Goal: Task Accomplishment & Management: Complete application form

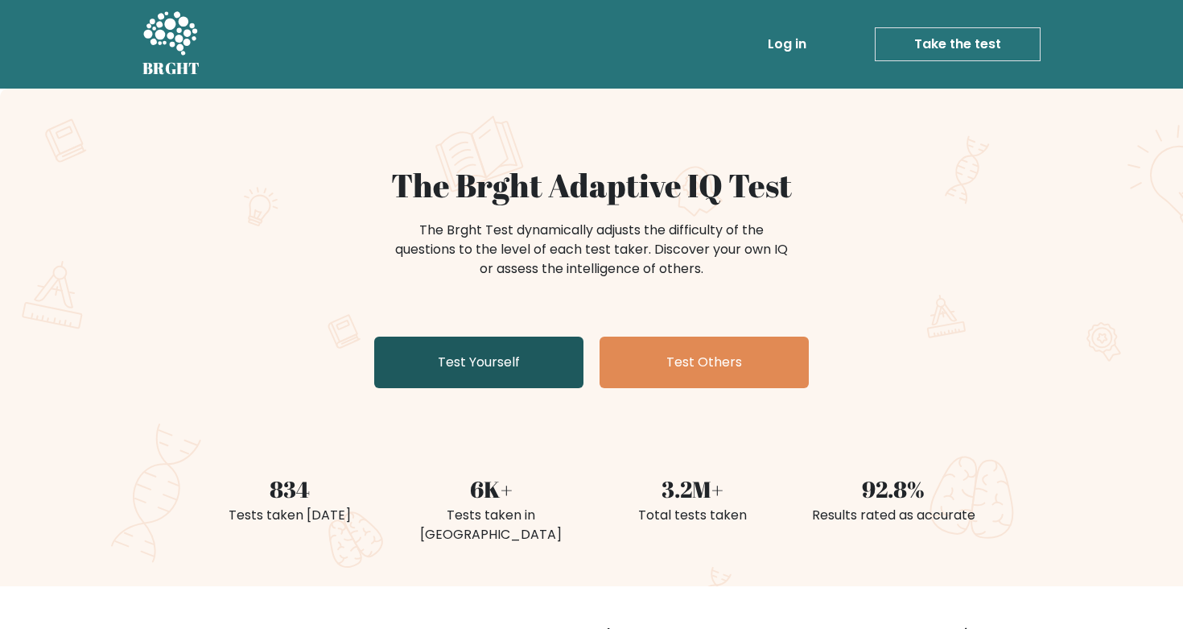
click at [488, 366] on link "Test Yourself" at bounding box center [478, 362] width 209 height 52
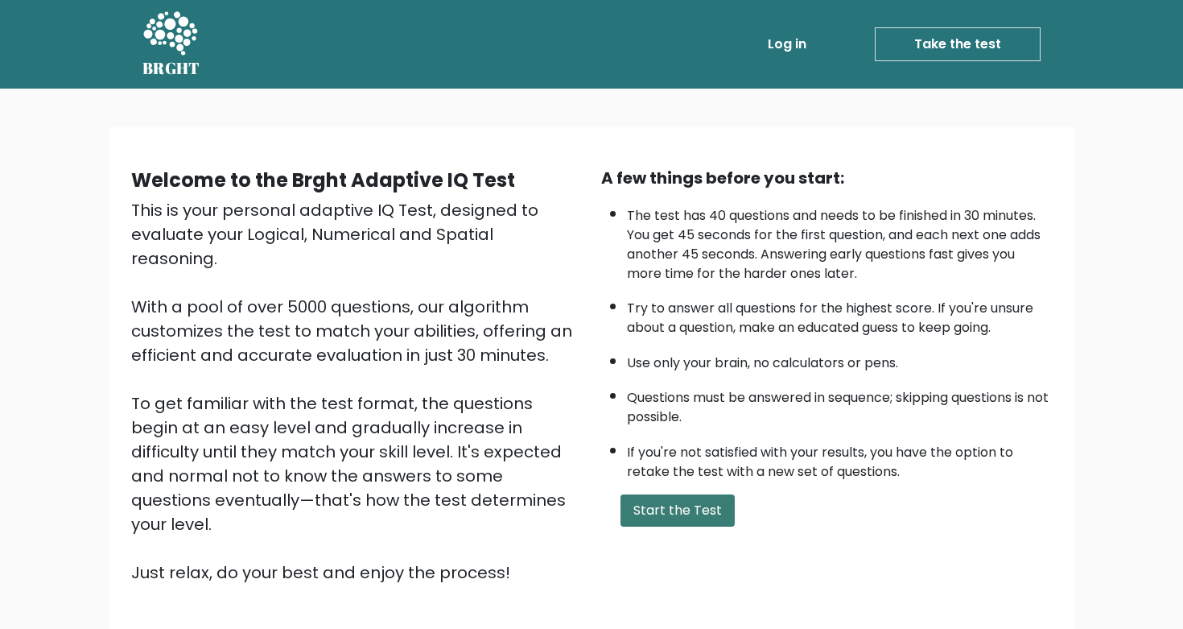
click at [688, 516] on button "Start the Test" at bounding box center [677, 510] width 114 height 32
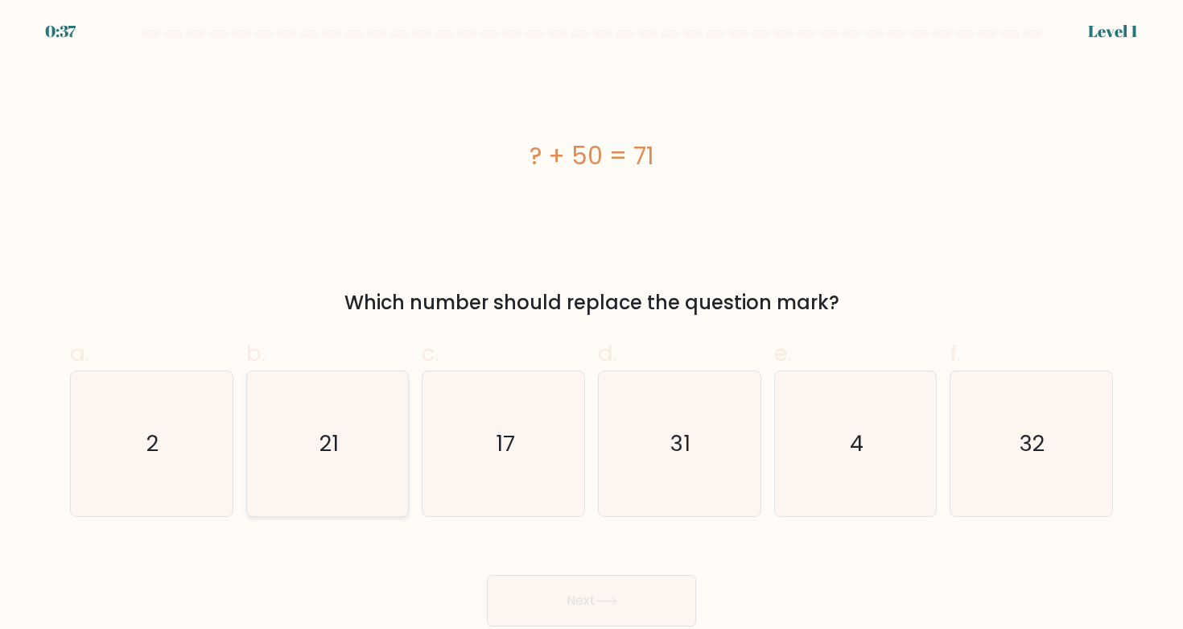
click at [381, 409] on icon "21" at bounding box center [327, 443] width 145 height 145
click at [592, 325] on input "b. 21" at bounding box center [592, 320] width 1 height 10
radio input "true"
click at [577, 596] on button "Next" at bounding box center [591, 601] width 209 height 52
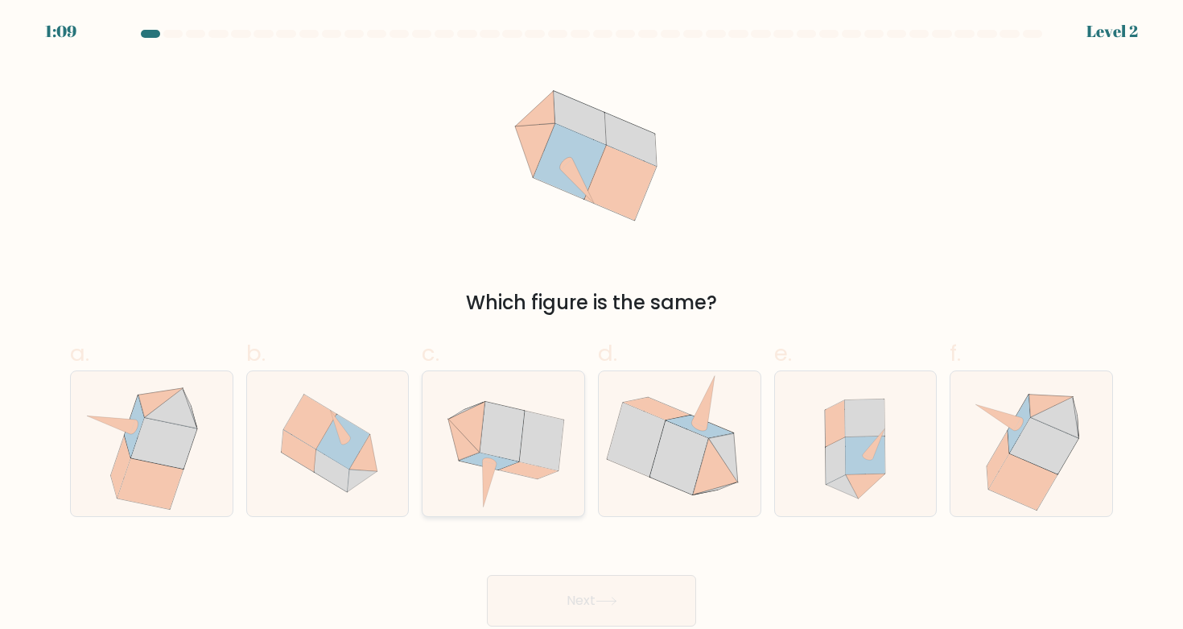
click at [507, 435] on icon at bounding box center [502, 432] width 44 height 60
click at [592, 325] on input "c." at bounding box center [592, 320] width 1 height 10
radio input "true"
click at [553, 596] on button "Next" at bounding box center [591, 601] width 209 height 52
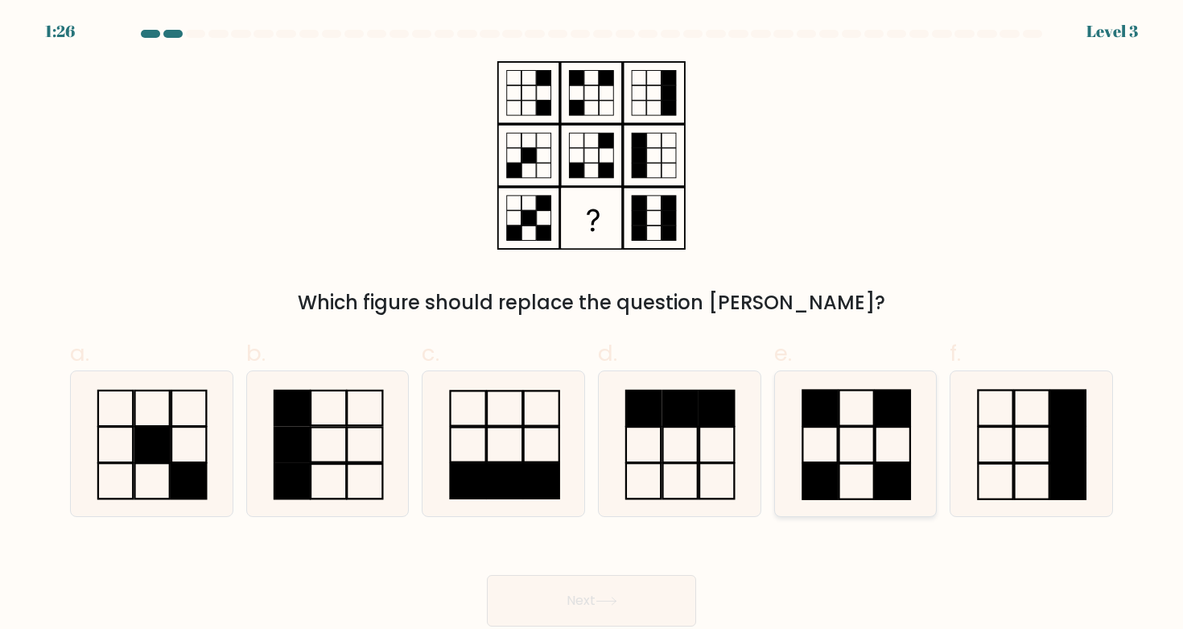
click at [835, 475] on rect at bounding box center [819, 480] width 35 height 35
click at [592, 325] on input "e." at bounding box center [592, 320] width 1 height 10
radio input "true"
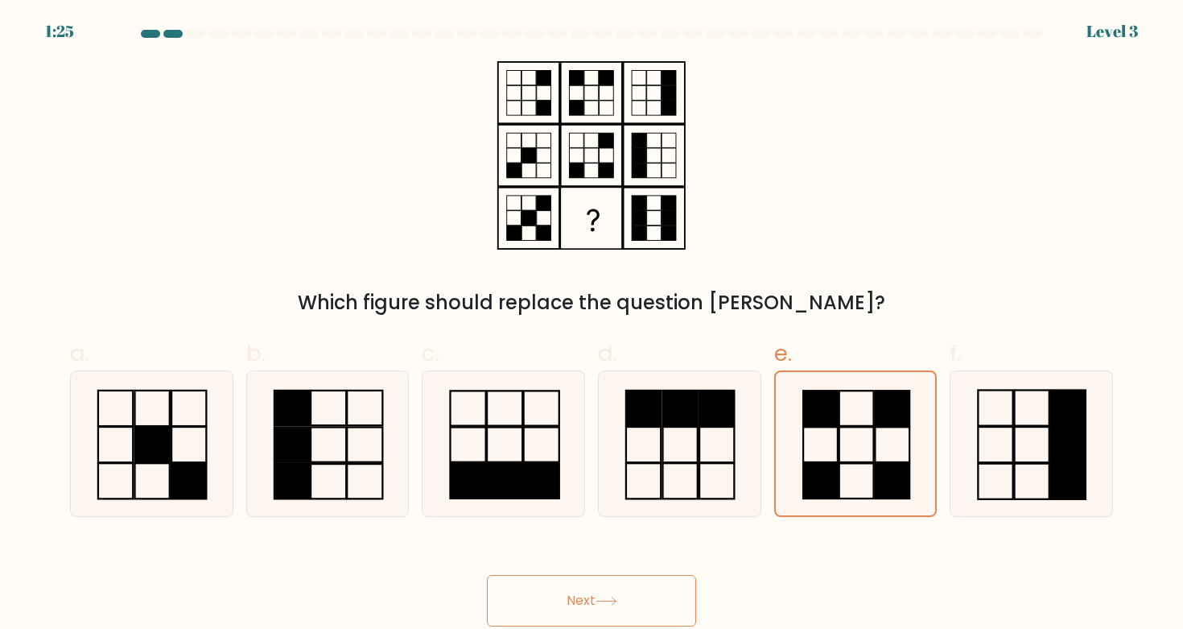
click at [631, 608] on button "Next" at bounding box center [591, 601] width 209 height 52
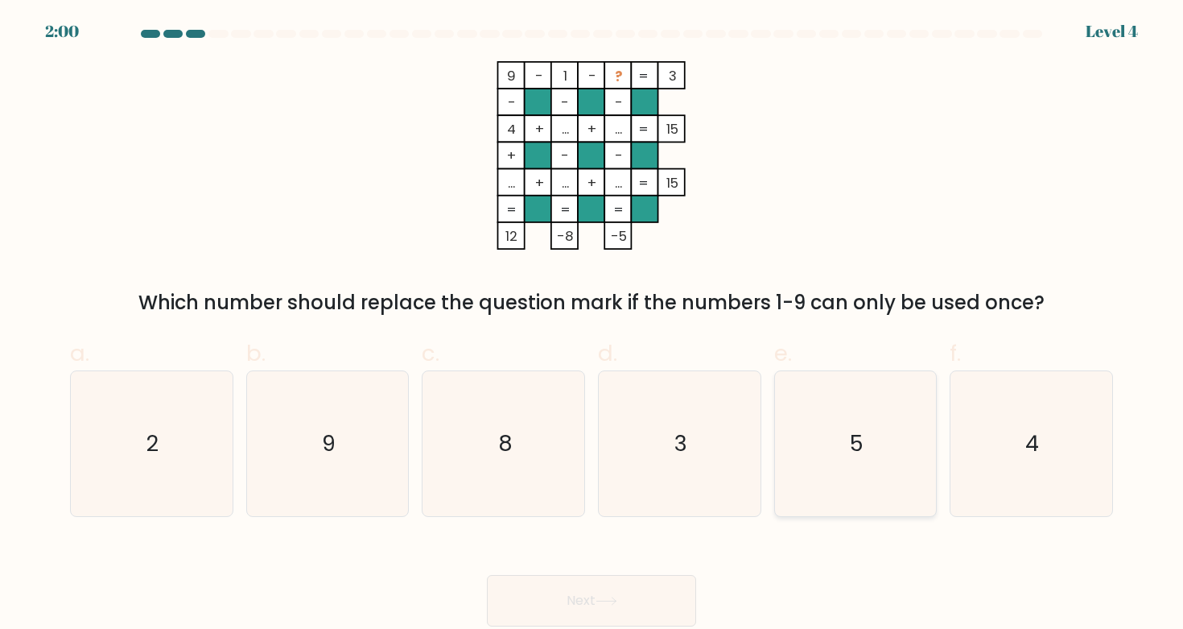
click at [810, 487] on icon "5" at bounding box center [855, 443] width 145 height 145
click at [592, 325] on input "e. 5" at bounding box center [592, 320] width 1 height 10
radio input "true"
click at [587, 615] on button "Next" at bounding box center [591, 601] width 209 height 52
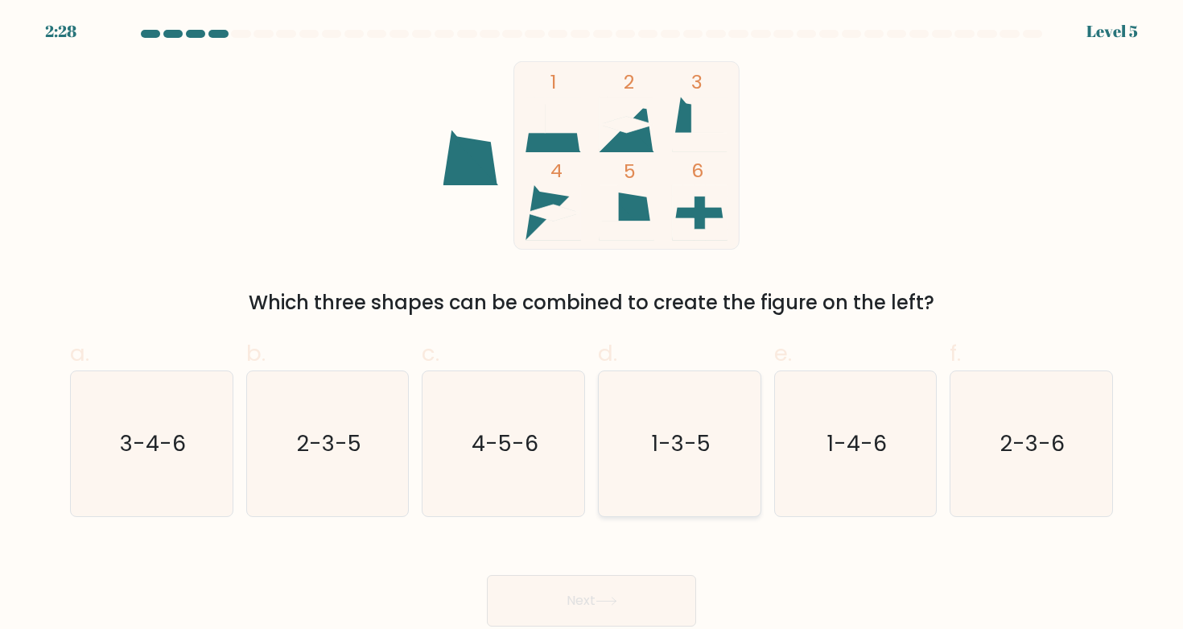
click at [693, 493] on icon "1-3-5" at bounding box center [679, 443] width 145 height 145
click at [592, 325] on input "d. 1-3-5" at bounding box center [592, 320] width 1 height 10
radio input "true"
click at [585, 585] on button "Next" at bounding box center [591, 601] width 209 height 52
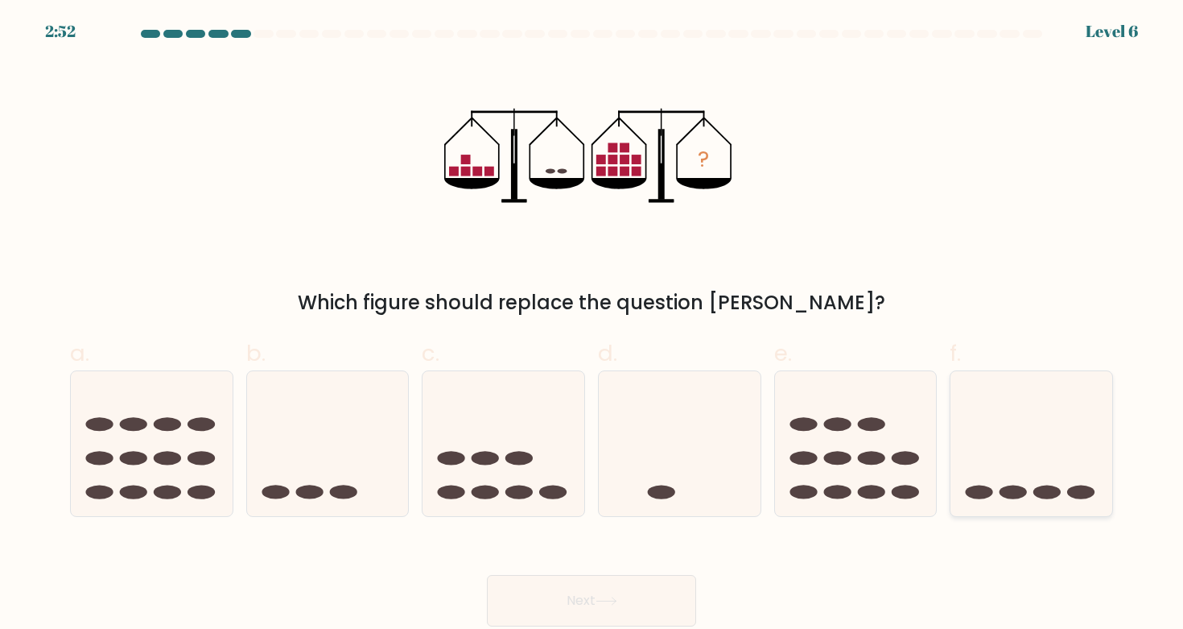
click at [982, 493] on ellipse at bounding box center [979, 491] width 27 height 14
click at [592, 325] on input "f." at bounding box center [592, 320] width 1 height 10
radio input "true"
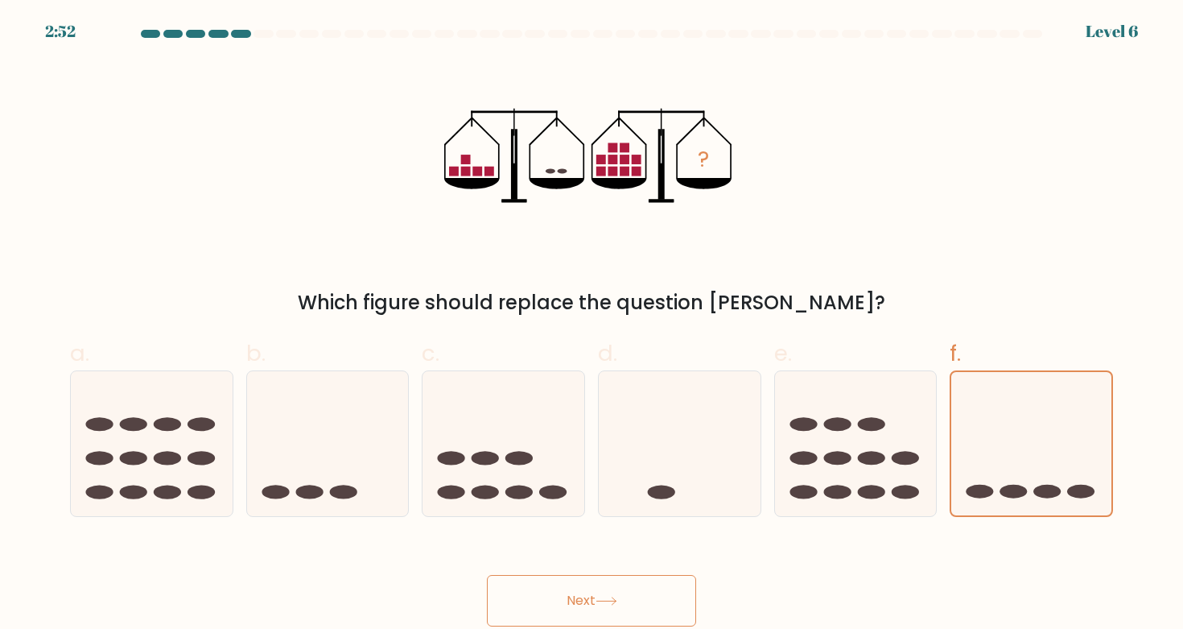
click at [608, 587] on button "Next" at bounding box center [591, 601] width 209 height 52
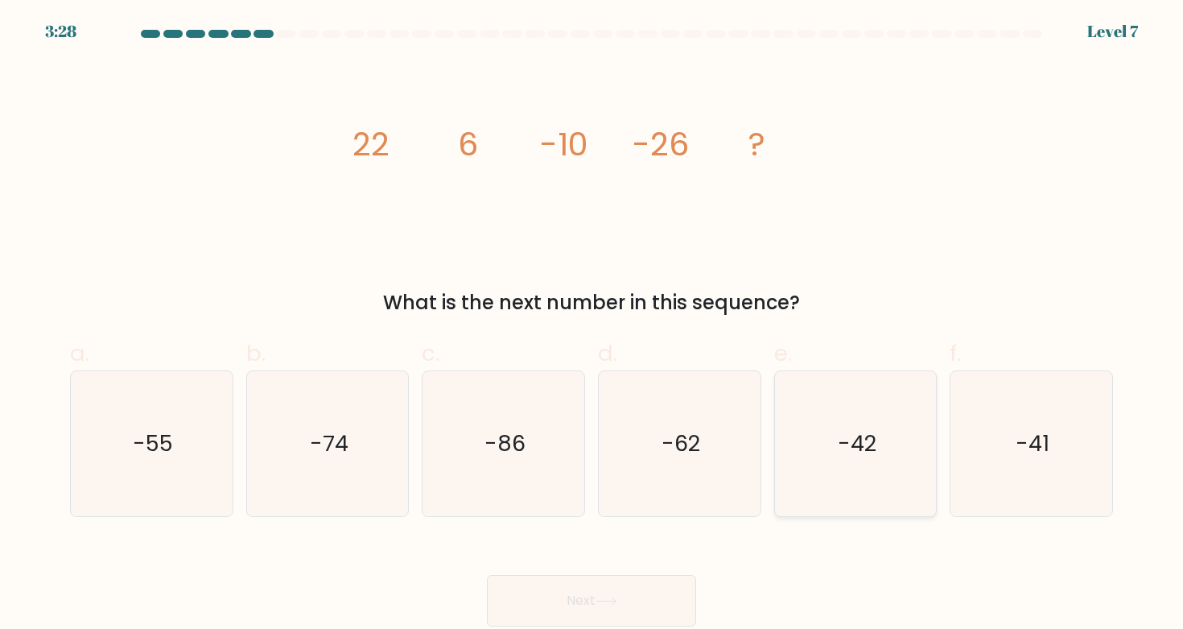
click at [870, 480] on icon "-42" at bounding box center [855, 443] width 145 height 145
click at [592, 325] on input "e. -42" at bounding box center [592, 320] width 1 height 10
radio input "true"
click at [835, 496] on icon "-42" at bounding box center [855, 443] width 143 height 143
click at [592, 325] on input "e. -42" at bounding box center [592, 320] width 1 height 10
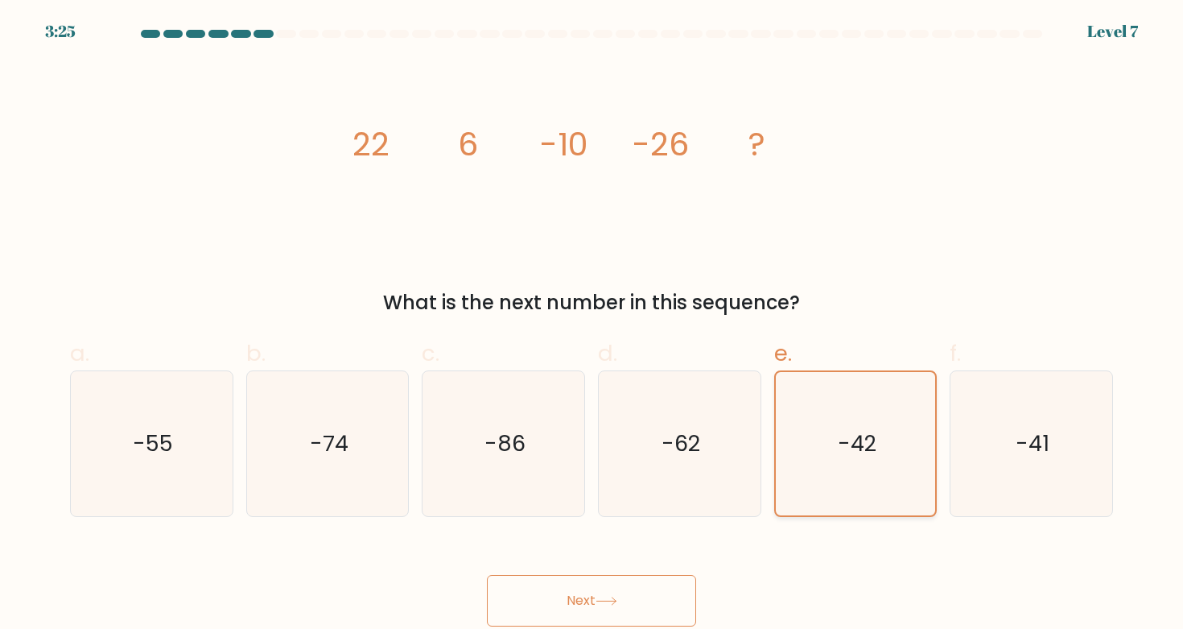
click at [835, 496] on icon "-42" at bounding box center [855, 443] width 143 height 143
click at [592, 325] on input "e. -42" at bounding box center [592, 320] width 1 height 10
click at [690, 575] on button "Next" at bounding box center [591, 601] width 209 height 52
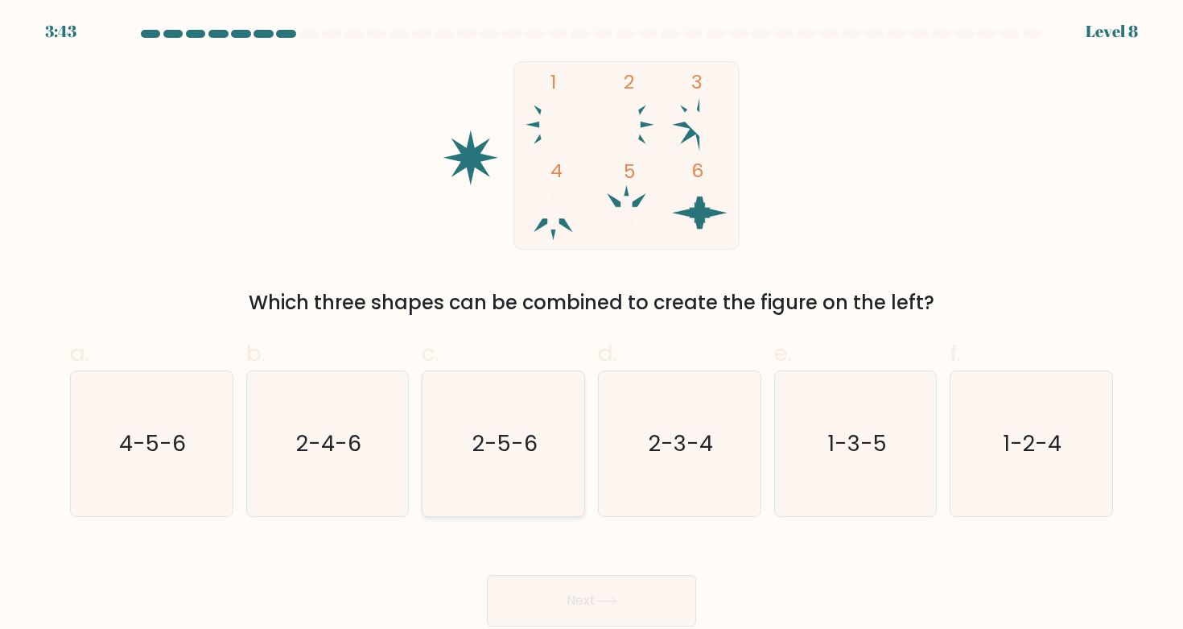
click at [530, 468] on icon "2-5-6" at bounding box center [503, 443] width 145 height 145
click at [592, 325] on input "c. 2-5-6" at bounding box center [592, 320] width 1 height 10
radio input "true"
click at [632, 598] on button "Next" at bounding box center [591, 601] width 209 height 52
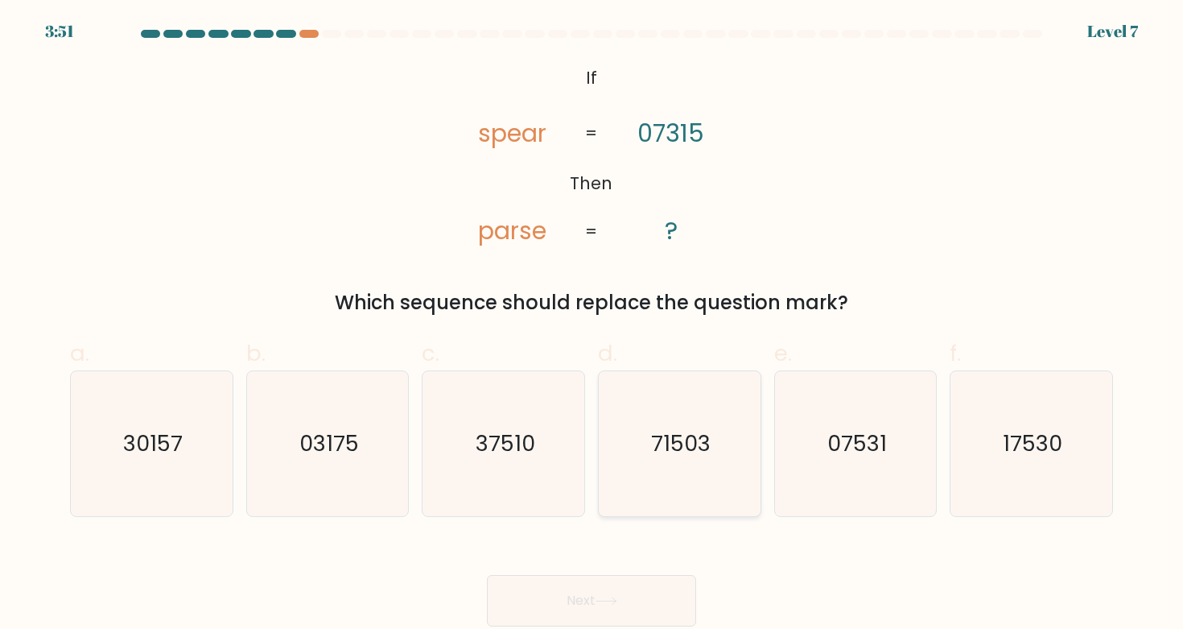
click at [695, 463] on icon "71503" at bounding box center [679, 443] width 145 height 145
click at [592, 325] on input "d. 71503" at bounding box center [592, 320] width 1 height 10
radio input "true"
click at [622, 583] on button "Next" at bounding box center [591, 601] width 209 height 52
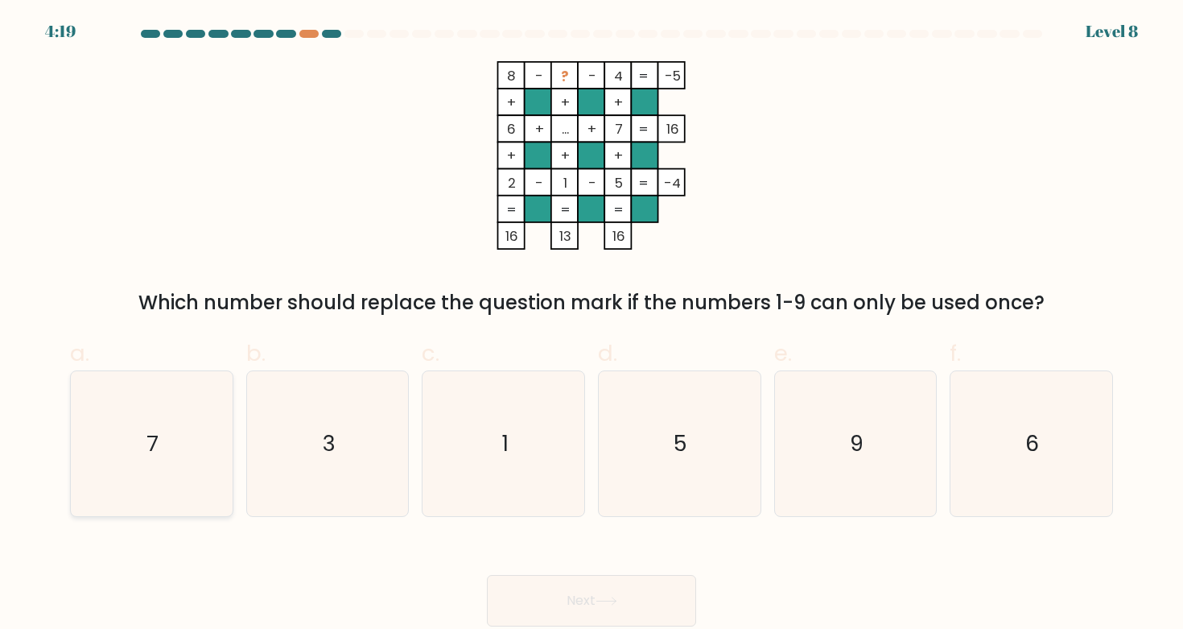
click at [189, 464] on icon "7" at bounding box center [151, 443] width 145 height 145
click at [592, 325] on input "a. 7" at bounding box center [592, 320] width 1 height 10
radio input "true"
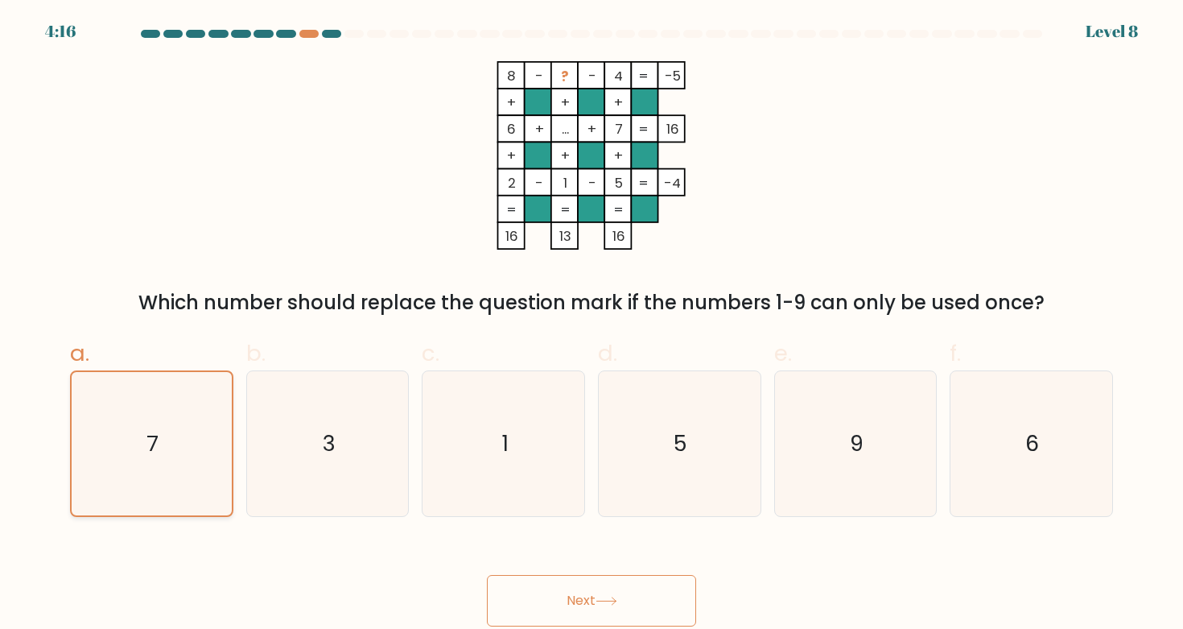
click at [152, 454] on text "7" at bounding box center [153, 443] width 12 height 30
click at [592, 325] on input "a. 7" at bounding box center [592, 320] width 1 height 10
click at [888, 504] on icon "9" at bounding box center [855, 443] width 145 height 145
click at [592, 325] on input "e. 9" at bounding box center [592, 320] width 1 height 10
radio input "true"
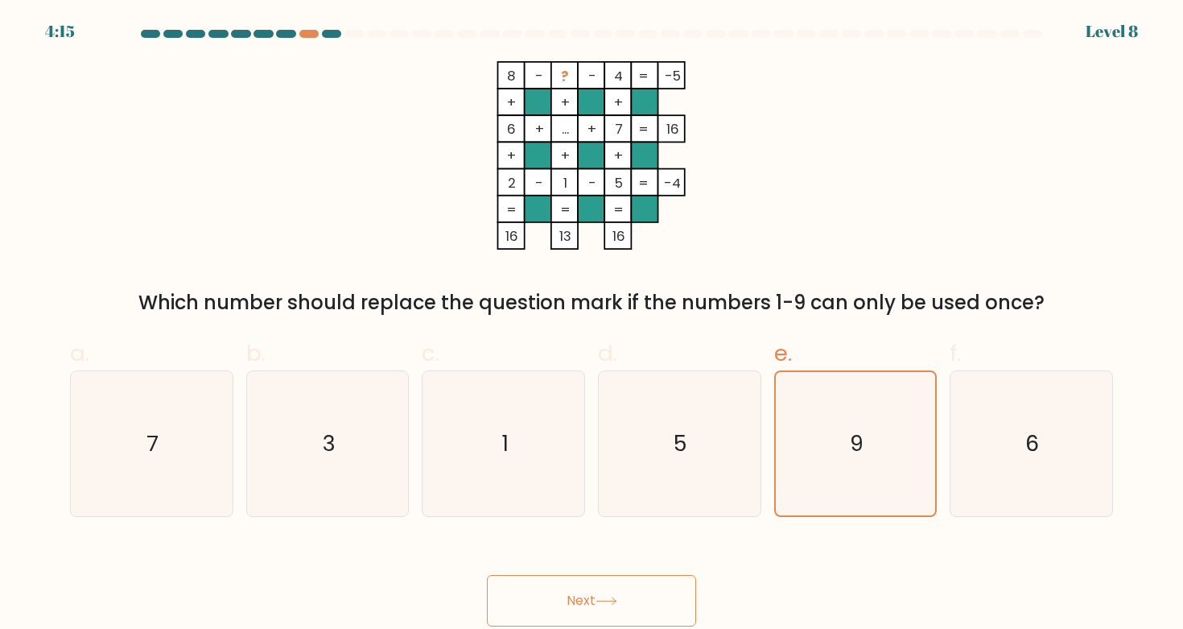
click at [604, 600] on icon at bounding box center [607, 600] width 22 height 9
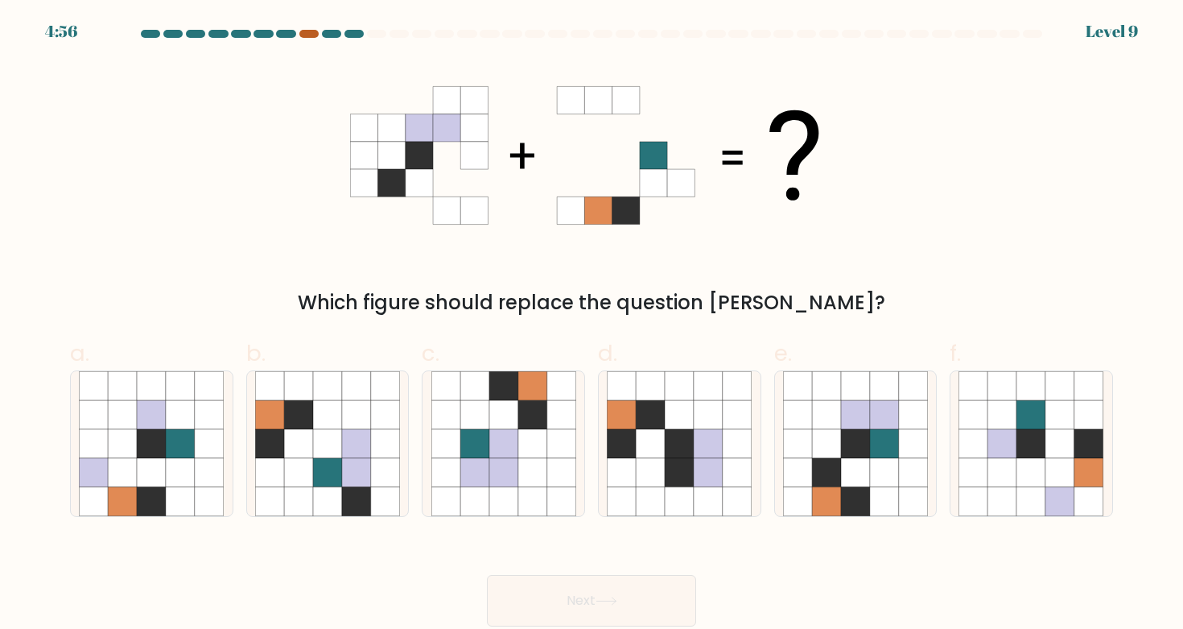
click at [307, 31] on div at bounding box center [308, 34] width 19 height 8
click at [155, 465] on icon at bounding box center [151, 472] width 29 height 29
click at [592, 325] on input "a." at bounding box center [592, 320] width 1 height 10
radio input "true"
click at [551, 610] on button "Next" at bounding box center [591, 601] width 209 height 52
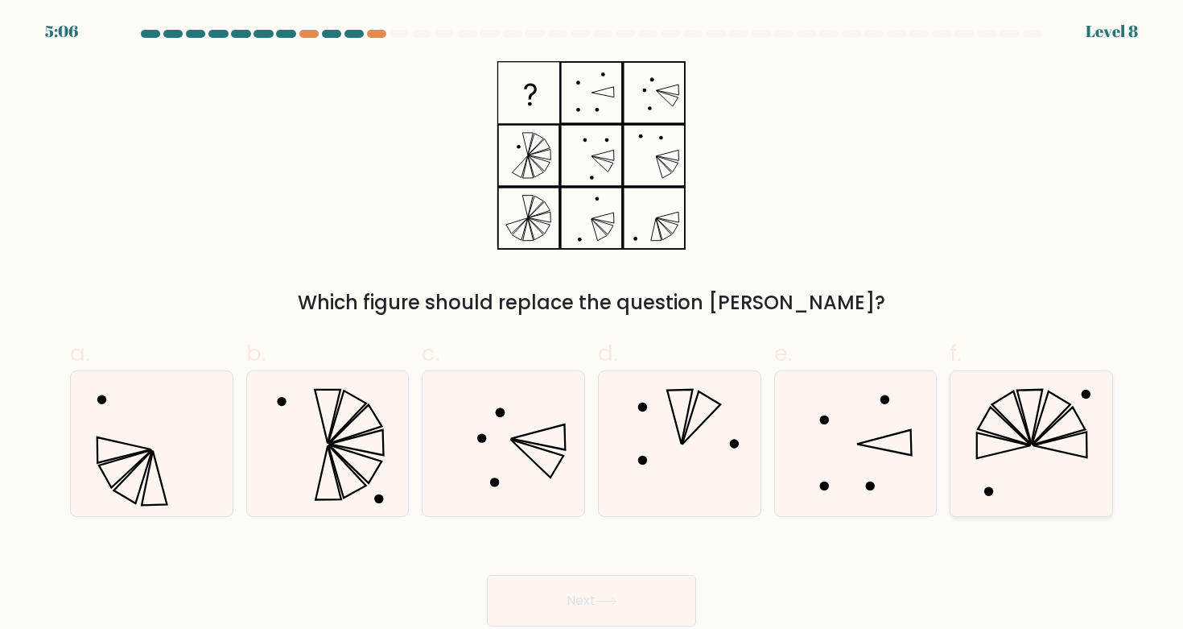
click at [1008, 431] on icon at bounding box center [1030, 443] width 145 height 145
click at [592, 325] on input "f." at bounding box center [592, 320] width 1 height 10
radio input "true"
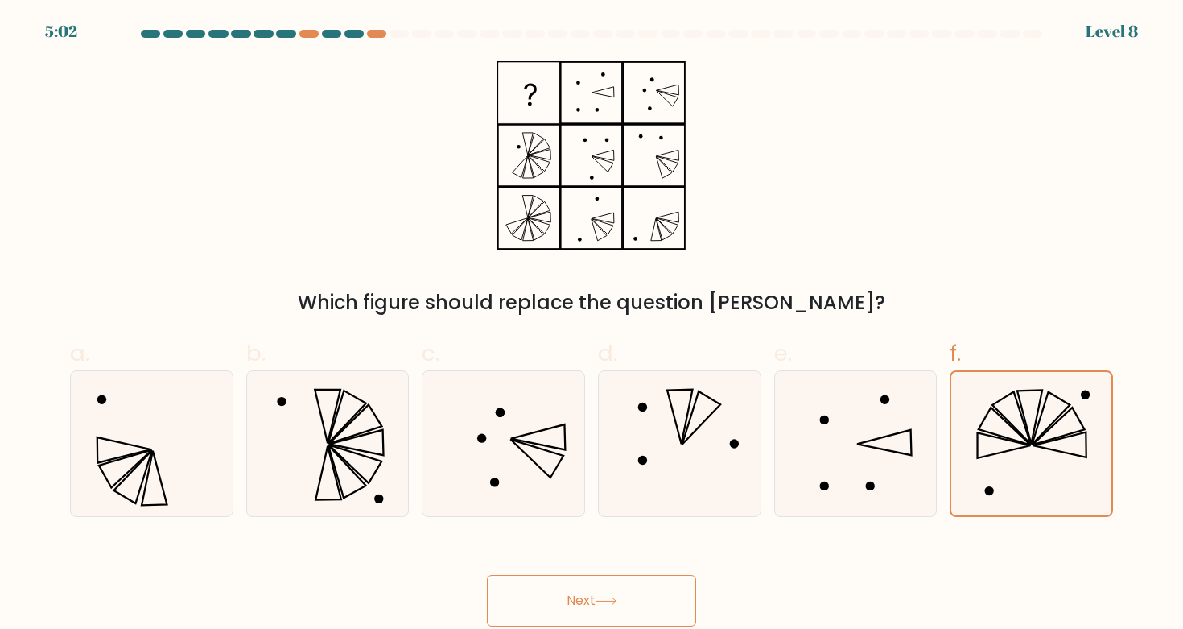
click at [615, 582] on button "Next" at bounding box center [591, 601] width 209 height 52
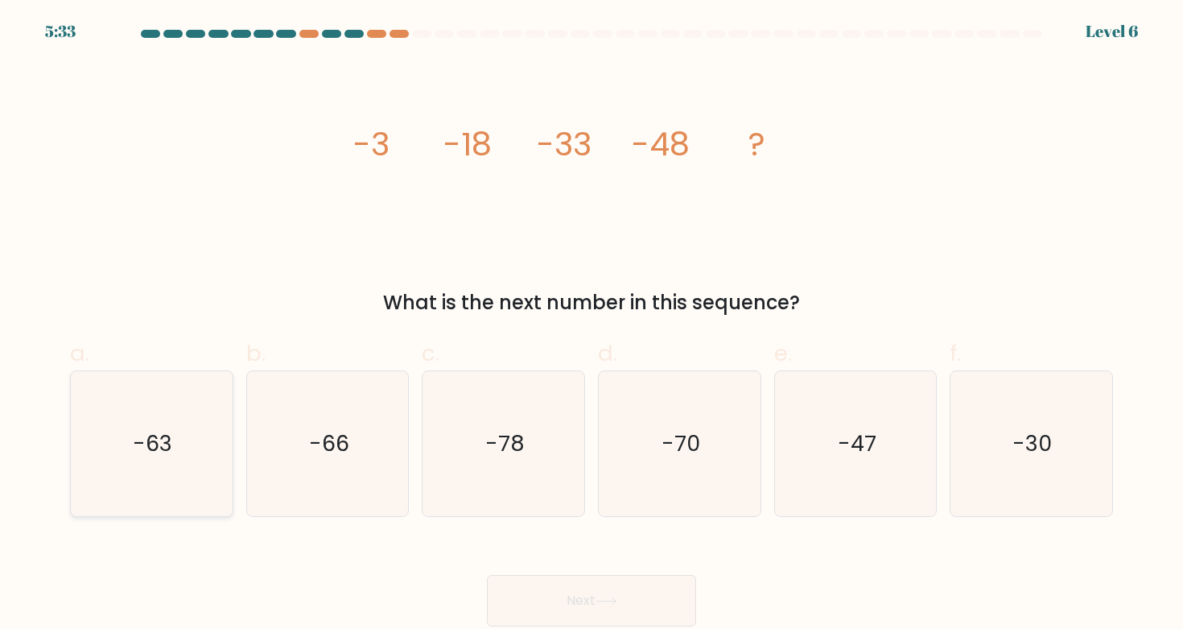
click at [196, 427] on icon "-63" at bounding box center [151, 443] width 145 height 145
click at [592, 325] on input "a. -63" at bounding box center [592, 320] width 1 height 10
radio input "true"
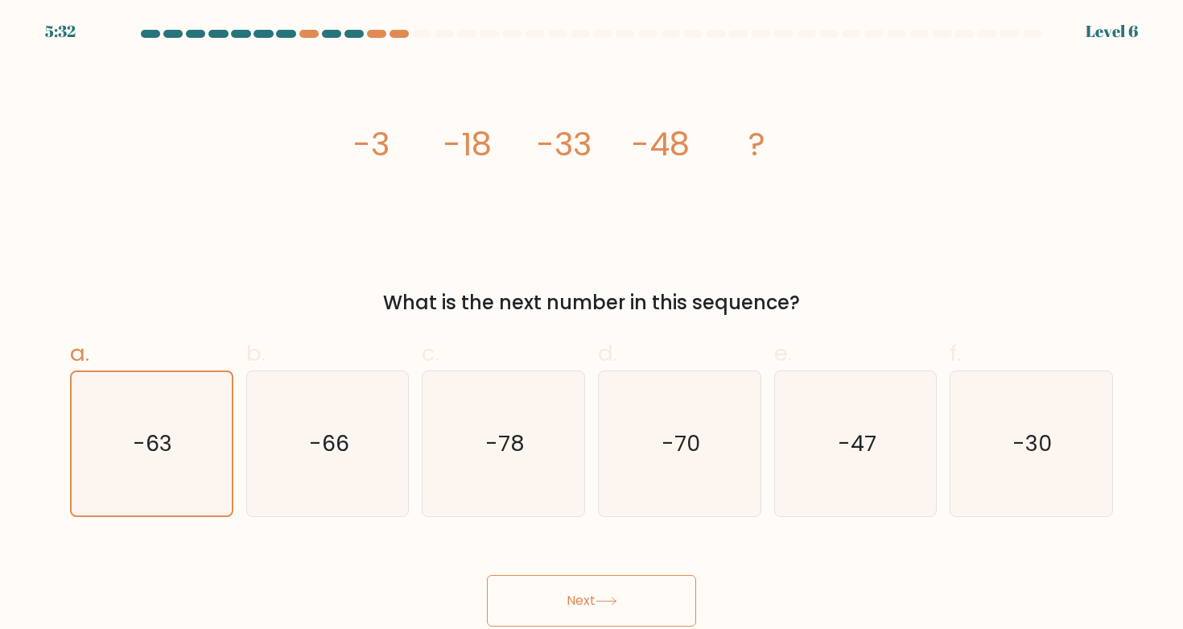
click at [592, 590] on button "Next" at bounding box center [591, 601] width 209 height 52
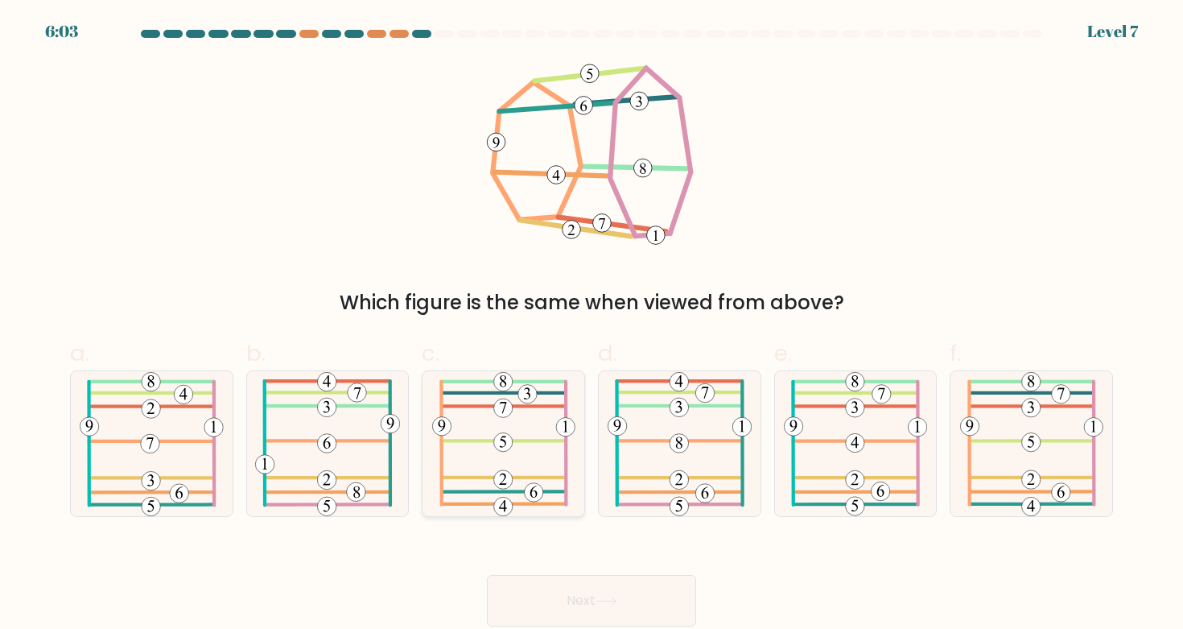
click at [536, 488] on 812 at bounding box center [533, 492] width 19 height 19
click at [592, 325] on input "c." at bounding box center [592, 320] width 1 height 10
radio input "true"
click at [592, 596] on button "Next" at bounding box center [591, 601] width 209 height 52
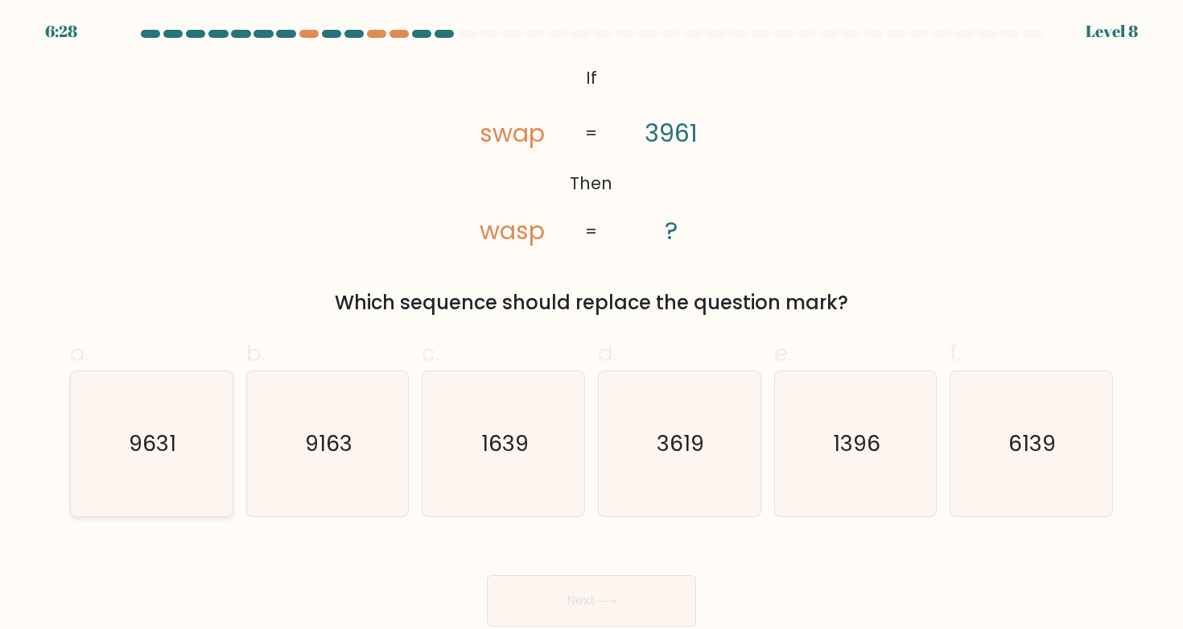
click at [117, 475] on icon "9631" at bounding box center [151, 443] width 145 height 145
click at [592, 325] on input "a. 9631" at bounding box center [592, 320] width 1 height 10
radio input "true"
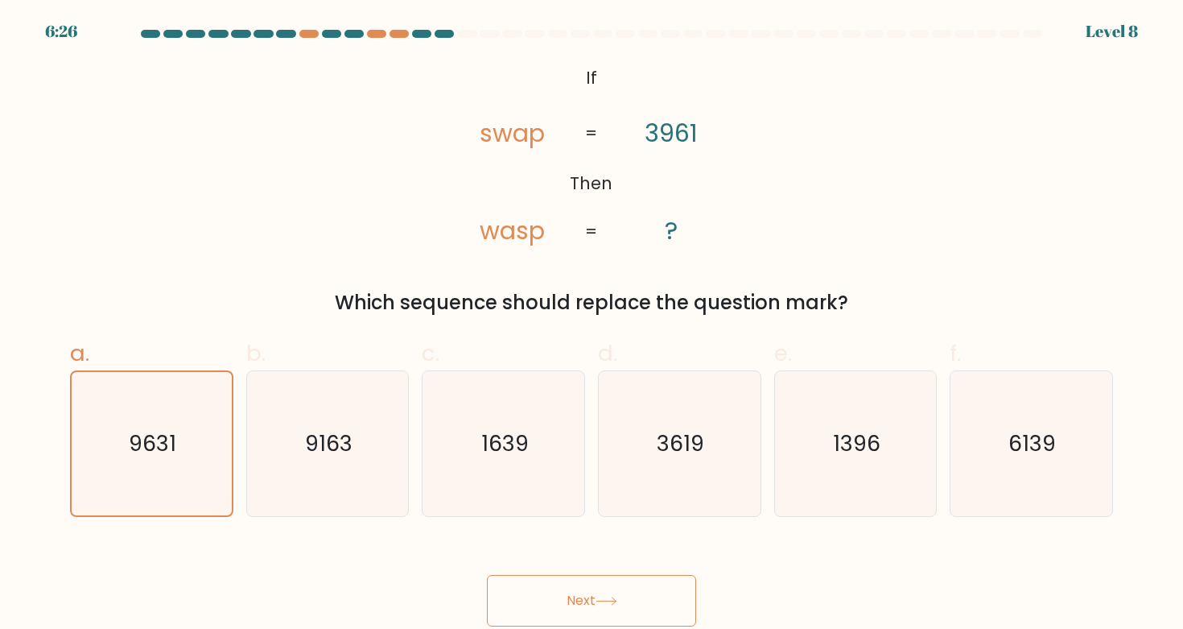
click at [532, 580] on button "Next" at bounding box center [591, 601] width 209 height 52
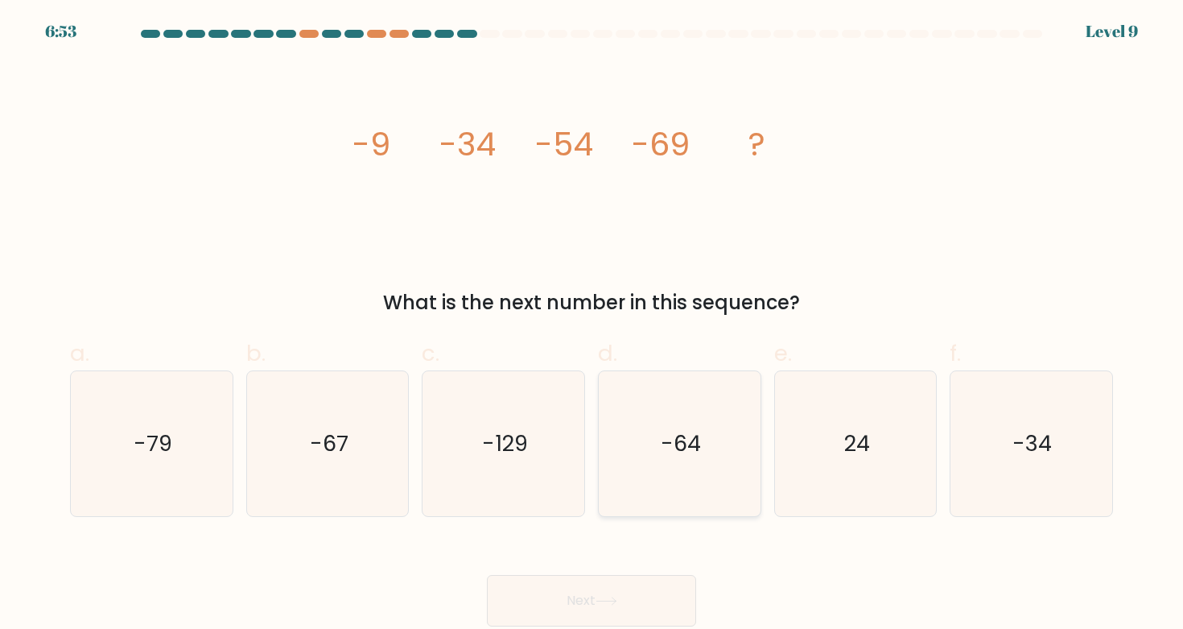
click at [637, 441] on icon "-64" at bounding box center [679, 443] width 145 height 145
click at [592, 325] on input "d. -64" at bounding box center [592, 320] width 1 height 10
radio input "true"
click at [672, 472] on icon "-64" at bounding box center [679, 443] width 143 height 143
click at [592, 325] on input "d. -64" at bounding box center [592, 320] width 1 height 10
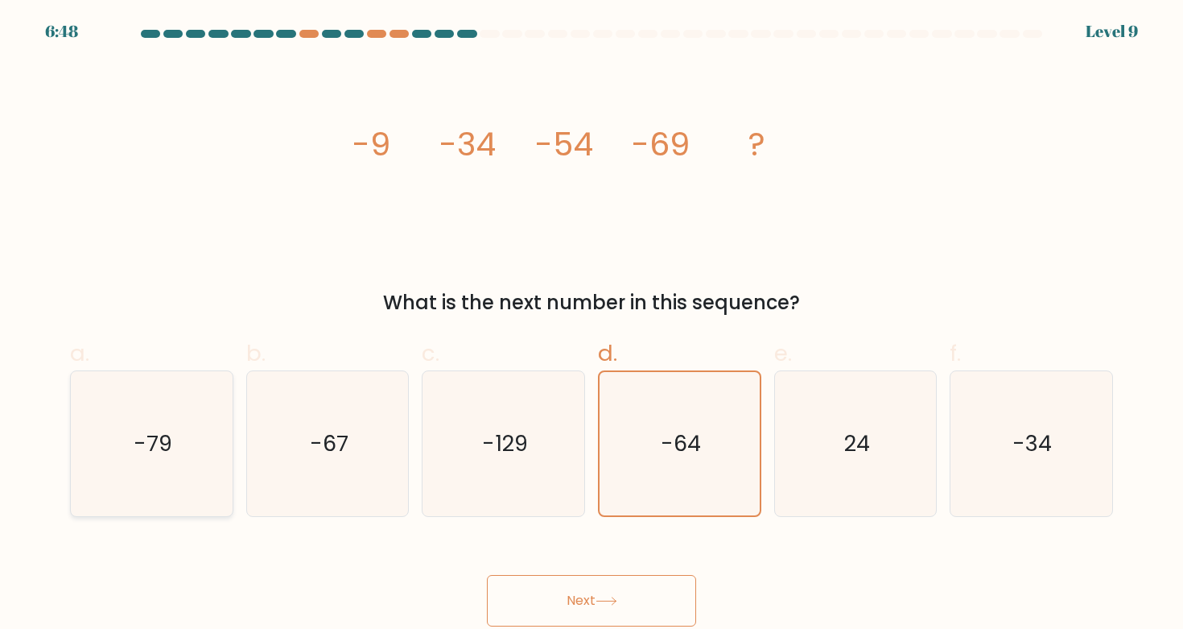
click at [70, 442] on div "-79" at bounding box center [151, 443] width 163 height 146
click at [592, 325] on input "a. -79" at bounding box center [592, 320] width 1 height 10
radio input "true"
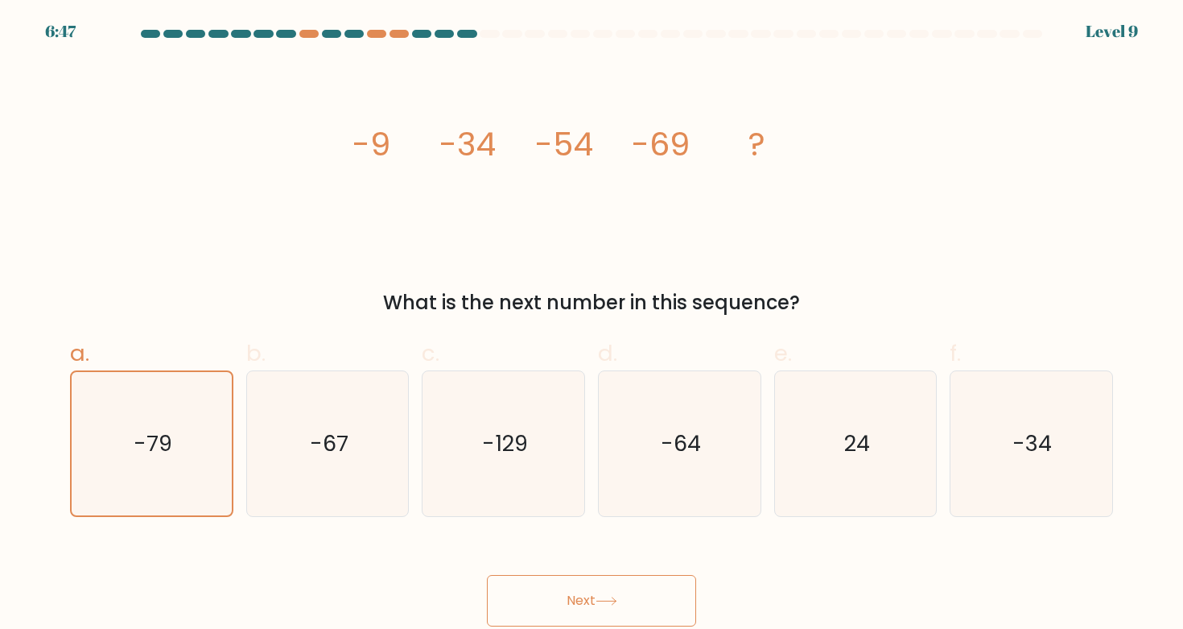
click at [566, 583] on button "Next" at bounding box center [591, 601] width 209 height 52
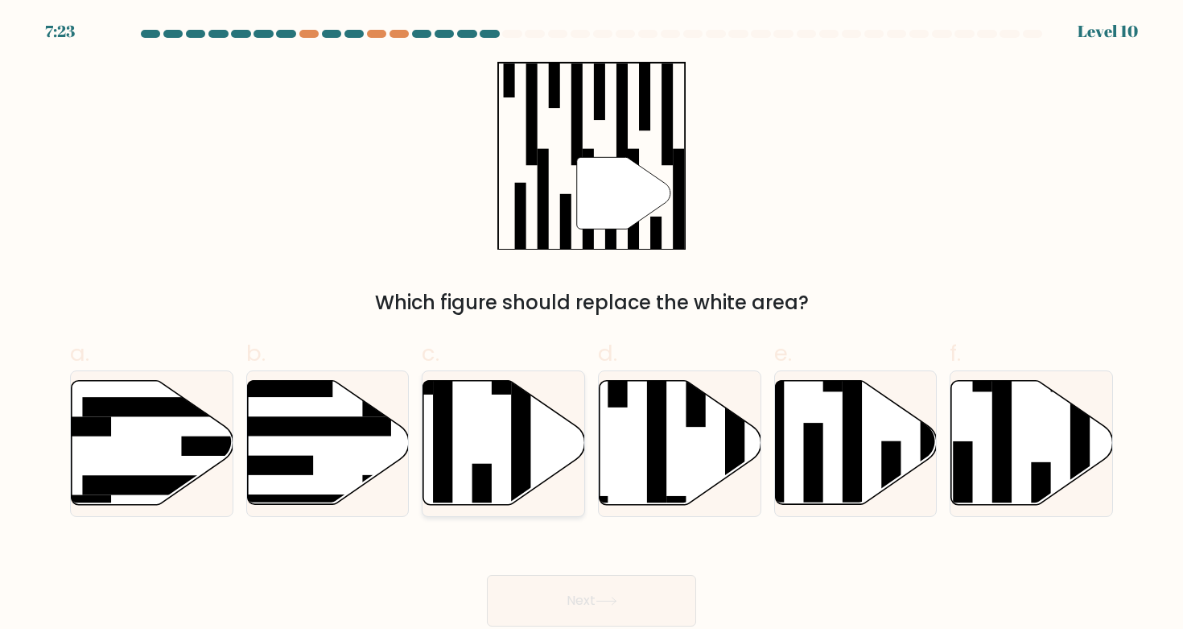
click at [529, 412] on rect at bounding box center [520, 453] width 19 height 175
click at [592, 325] on input "c." at bounding box center [592, 320] width 1 height 10
radio input "true"
click at [1061, 429] on icon at bounding box center [1032, 443] width 162 height 124
click at [592, 325] on input "f." at bounding box center [592, 320] width 1 height 10
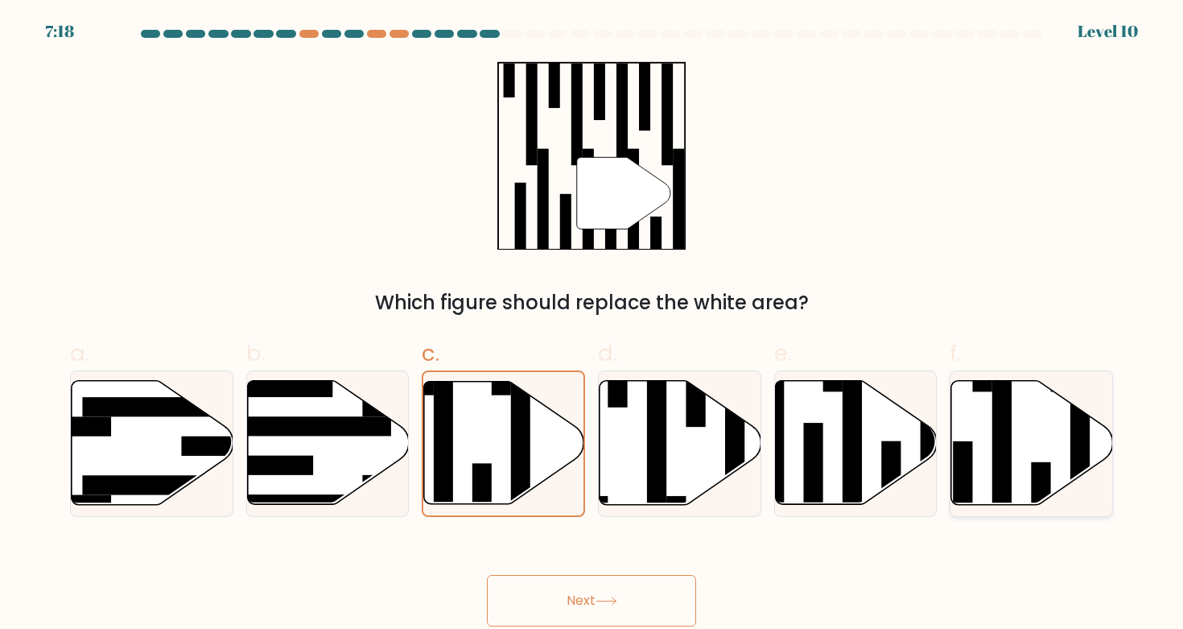
radio input "true"
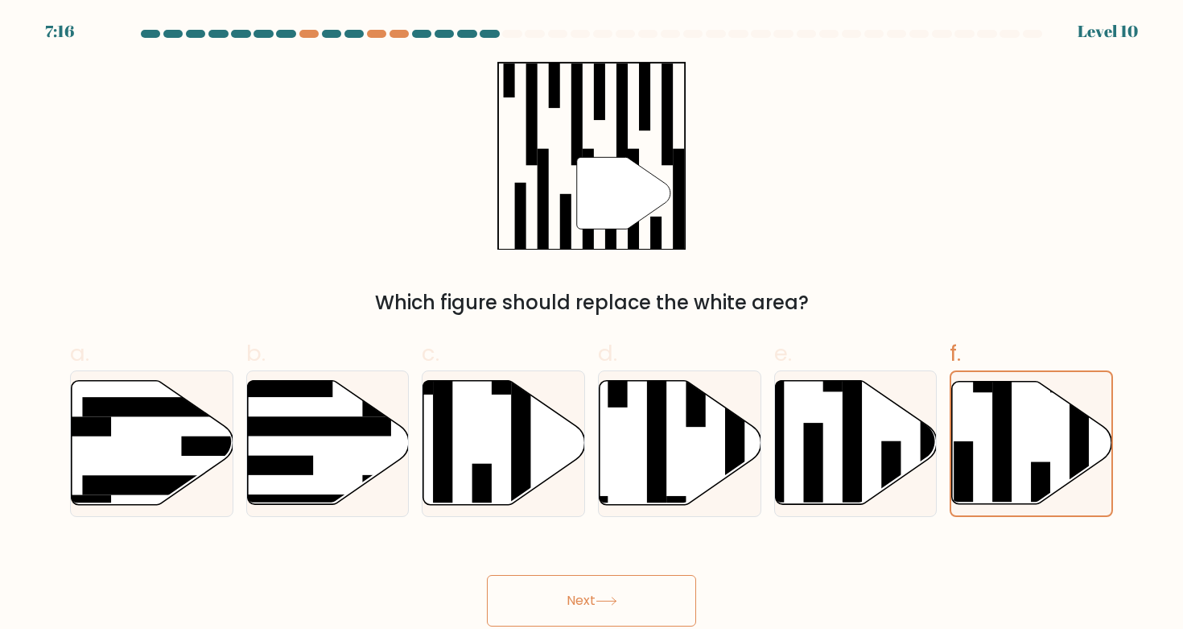
click at [680, 609] on button "Next" at bounding box center [591, 601] width 209 height 52
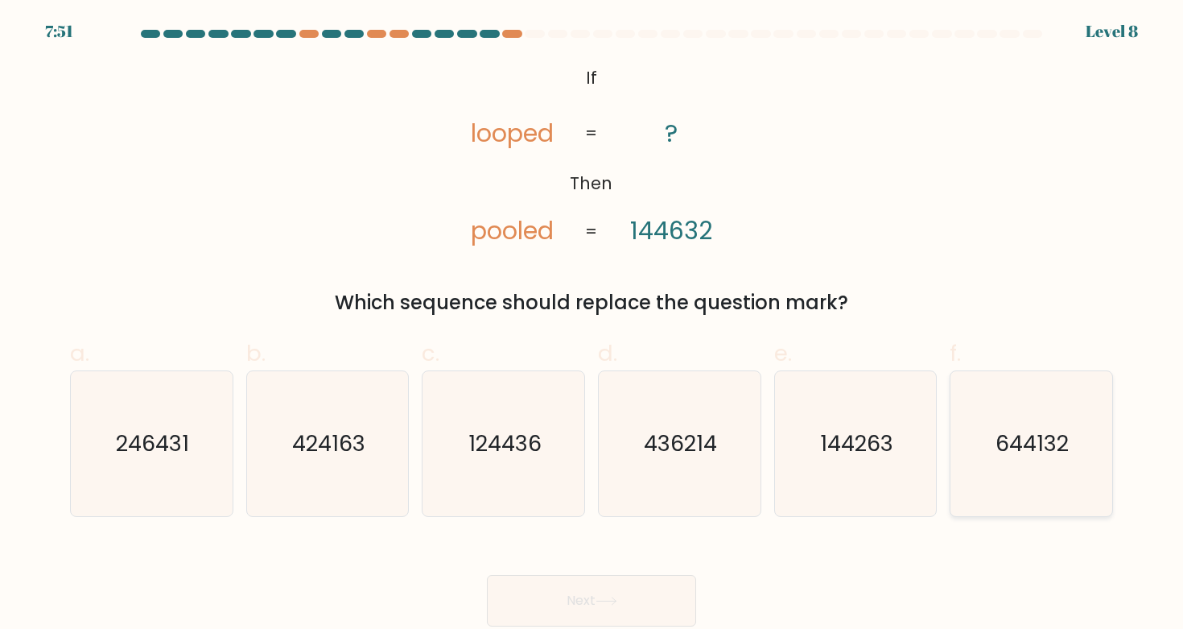
click at [1084, 472] on icon "644132" at bounding box center [1030, 443] width 145 height 145
click at [592, 325] on input "f. 644132" at bounding box center [592, 320] width 1 height 10
radio input "true"
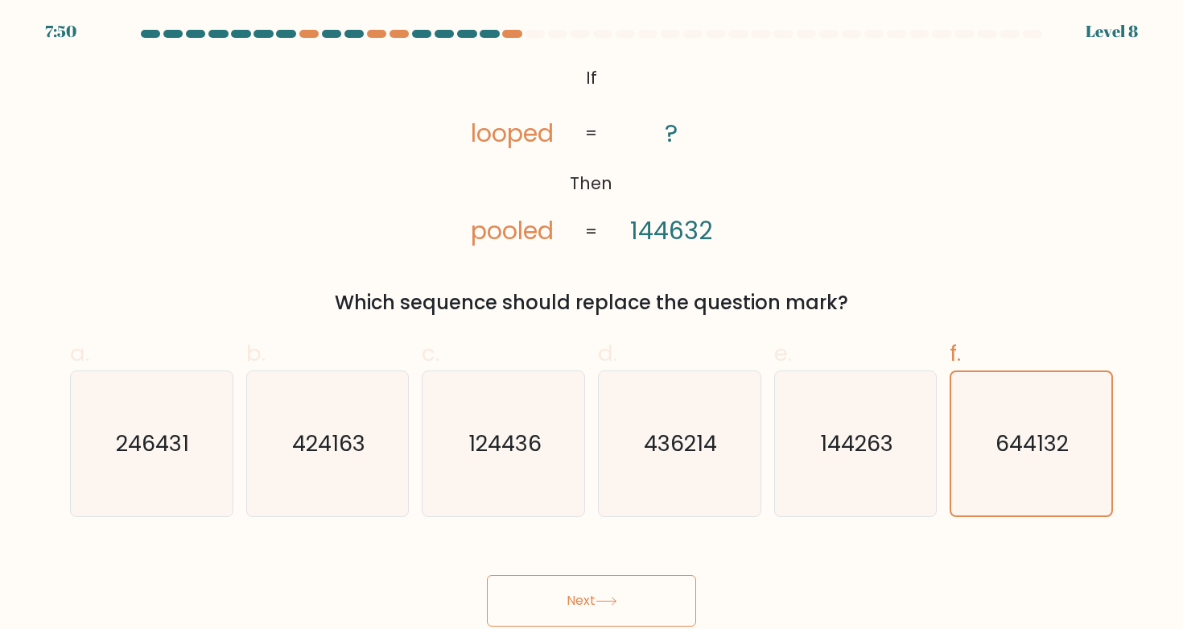
click at [647, 592] on button "Next" at bounding box center [591, 601] width 209 height 52
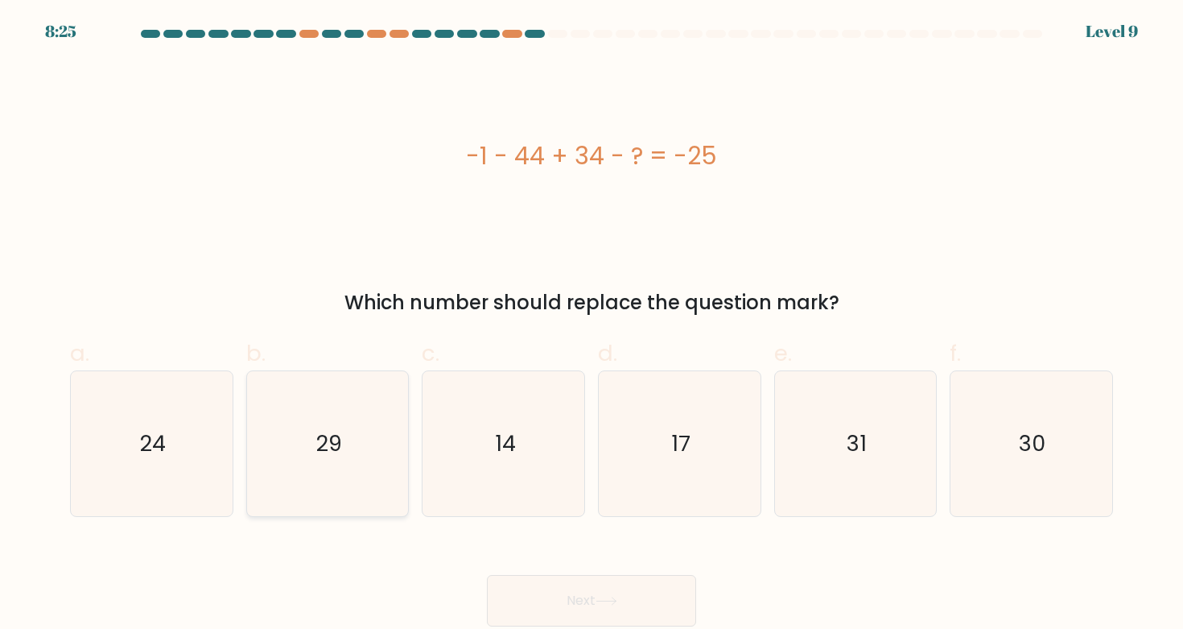
click at [347, 490] on icon "29" at bounding box center [327, 443] width 145 height 145
click at [592, 325] on input "b. 29" at bounding box center [592, 320] width 1 height 10
radio input "true"
click at [569, 592] on button "Next" at bounding box center [591, 601] width 209 height 52
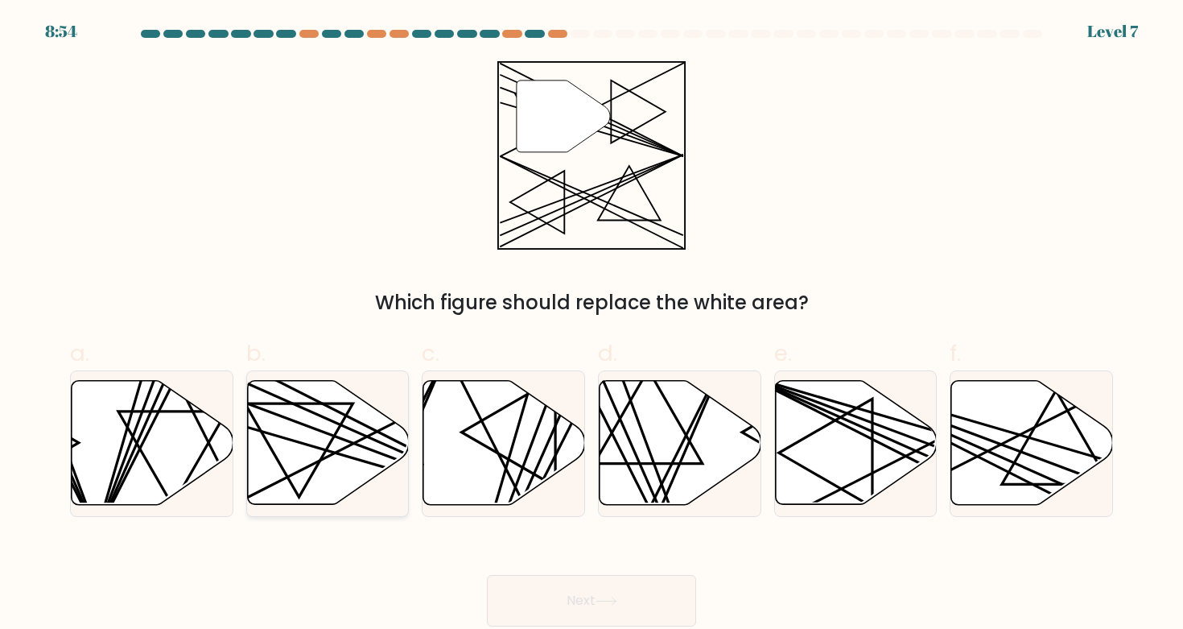
click at [348, 427] on line at bounding box center [377, 441] width 316 height 141
click at [592, 325] on input "b." at bounding box center [592, 320] width 1 height 10
radio input "true"
click at [535, 608] on button "Next" at bounding box center [591, 601] width 209 height 52
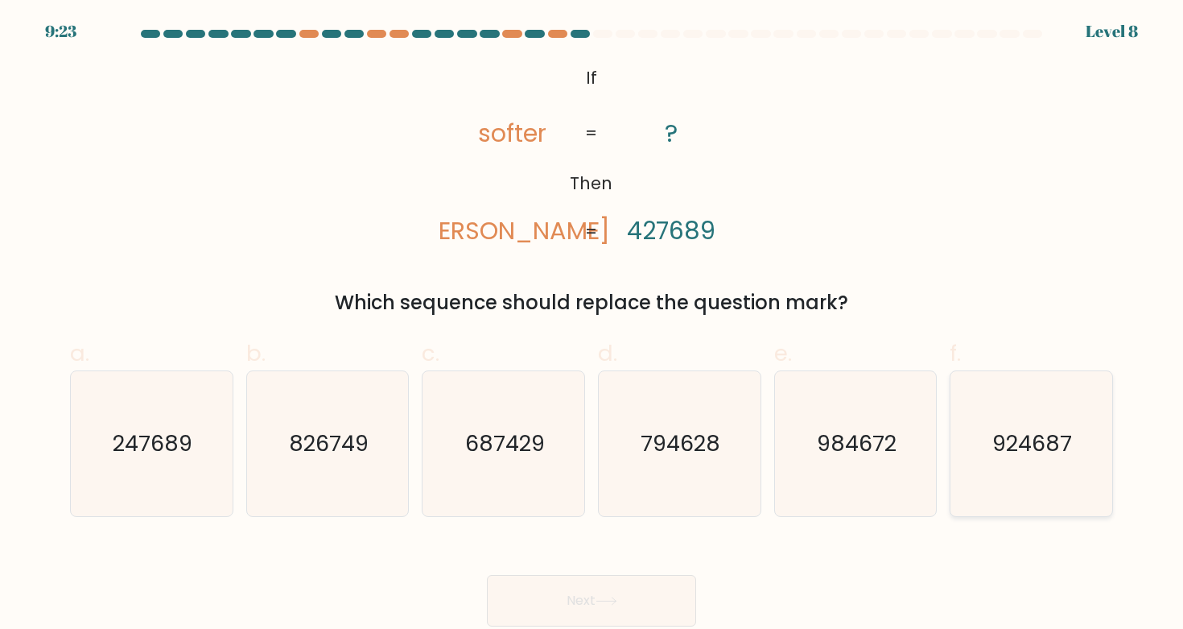
click at [1048, 463] on icon "924687" at bounding box center [1030, 443] width 145 height 145
click at [592, 325] on input "f. 924687" at bounding box center [592, 320] width 1 height 10
radio input "true"
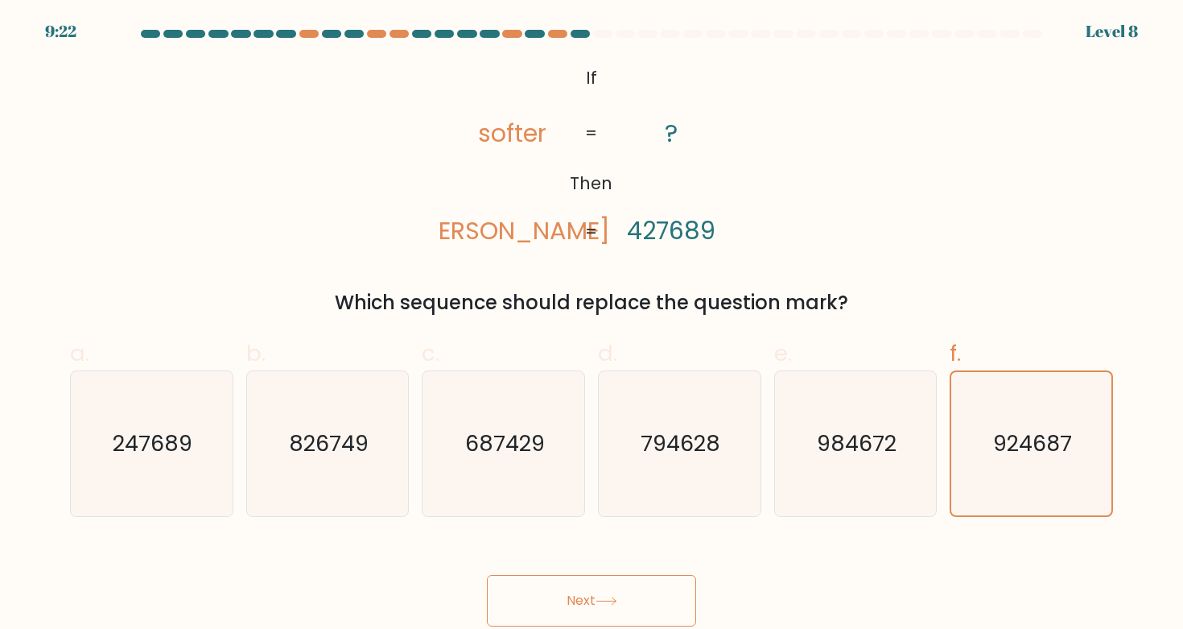
click at [647, 592] on button "Next" at bounding box center [591, 601] width 209 height 52
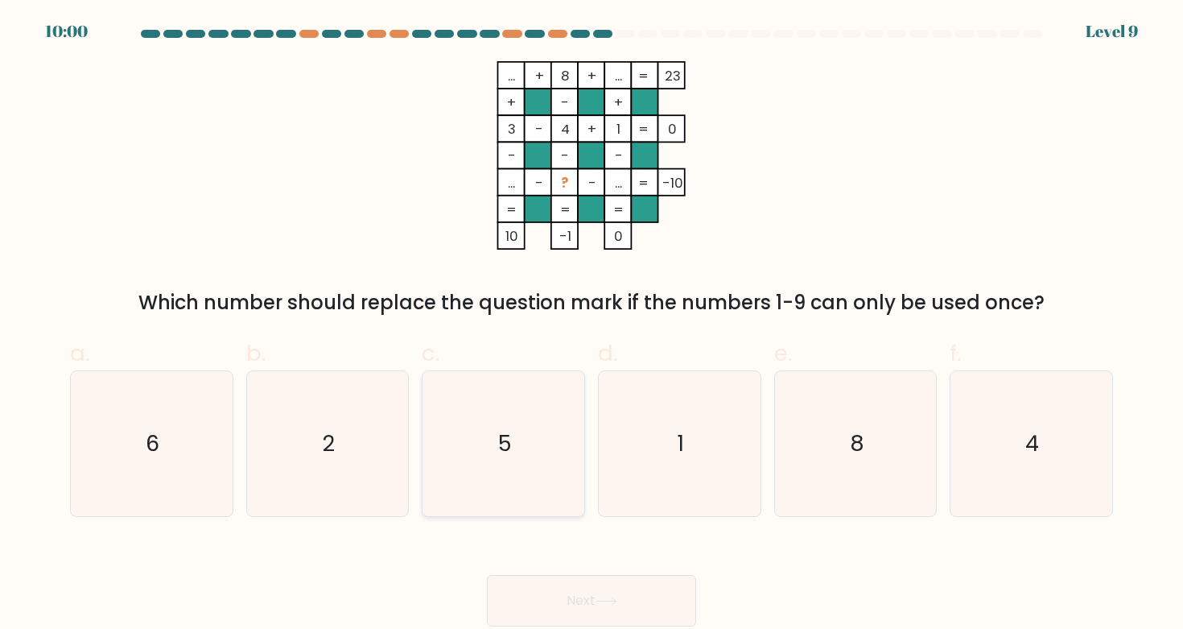
click at [529, 472] on icon "5" at bounding box center [503, 443] width 145 height 145
click at [592, 325] on input "c. 5" at bounding box center [592, 320] width 1 height 10
radio input "true"
click at [577, 606] on button "Next" at bounding box center [591, 601] width 209 height 52
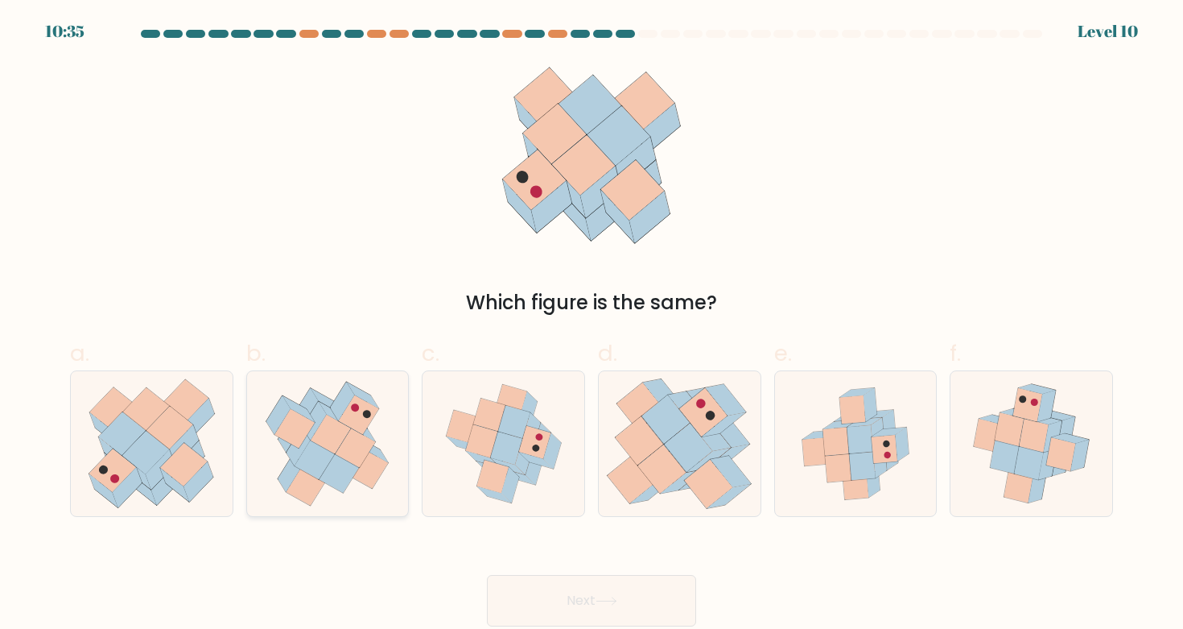
click at [327, 430] on icon at bounding box center [331, 433] width 40 height 39
click at [592, 325] on input "b." at bounding box center [592, 320] width 1 height 10
radio input "true"
click at [536, 592] on button "Next" at bounding box center [591, 601] width 209 height 52
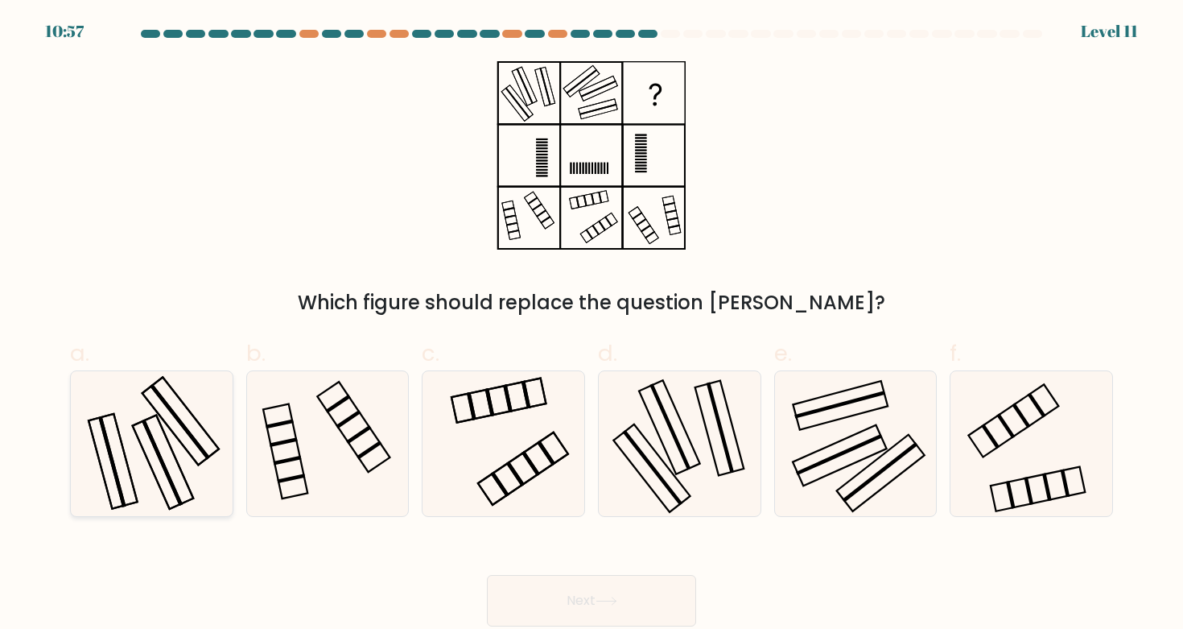
click at [164, 464] on rect at bounding box center [162, 461] width 41 height 86
click at [592, 325] on input "a." at bounding box center [592, 320] width 1 height 10
radio input "true"
click at [827, 445] on rect at bounding box center [840, 454] width 94 height 61
click at [592, 325] on input "e." at bounding box center [592, 320] width 1 height 10
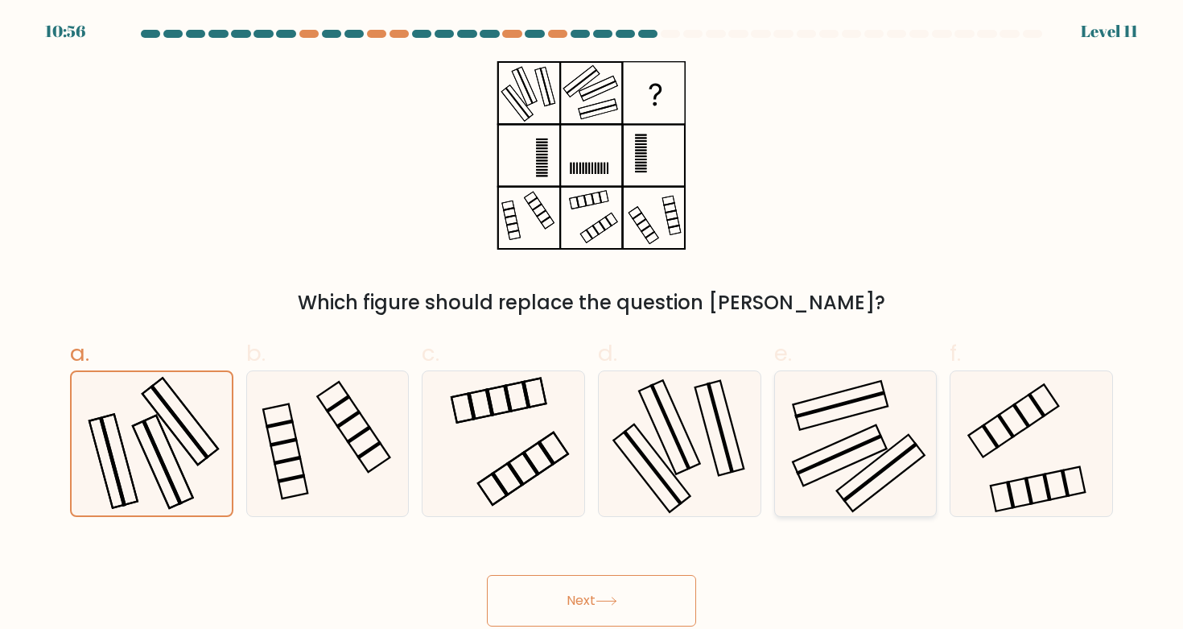
radio input "true"
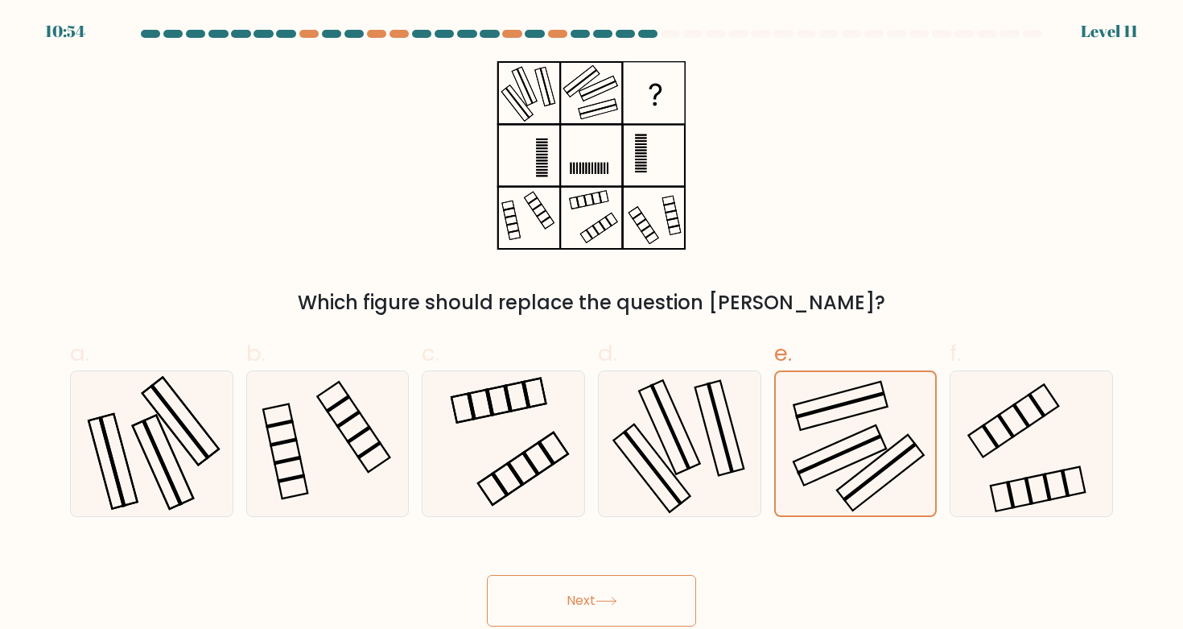
click at [518, 598] on button "Next" at bounding box center [591, 601] width 209 height 52
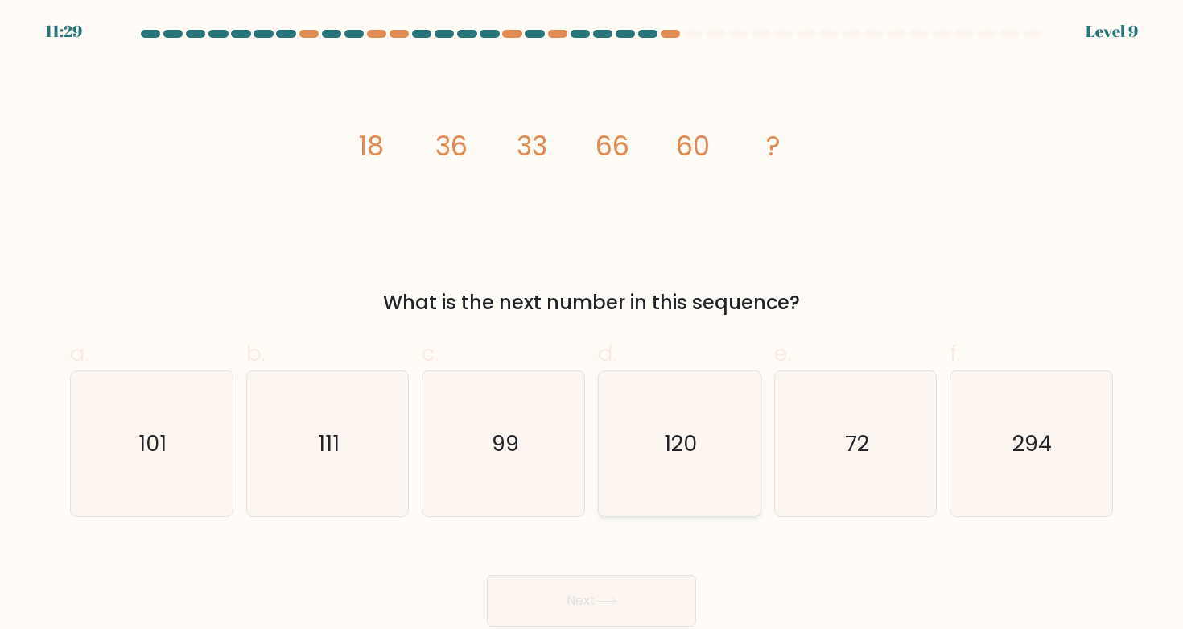
click at [644, 402] on icon "120" at bounding box center [679, 443] width 145 height 145
click at [592, 325] on input "d. 120" at bounding box center [592, 320] width 1 height 10
radio input "true"
click at [615, 591] on button "Next" at bounding box center [591, 601] width 209 height 52
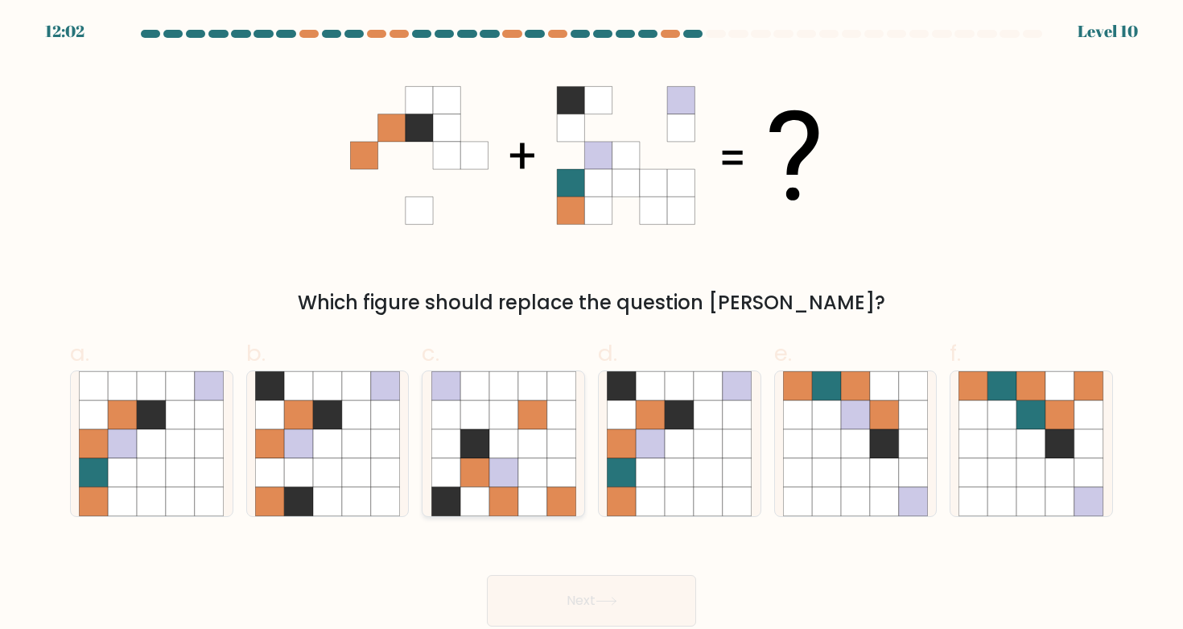
click at [561, 427] on icon at bounding box center [560, 414] width 29 height 29
click at [592, 325] on input "c." at bounding box center [592, 320] width 1 height 10
radio input "true"
click at [583, 583] on button "Next" at bounding box center [591, 601] width 209 height 52
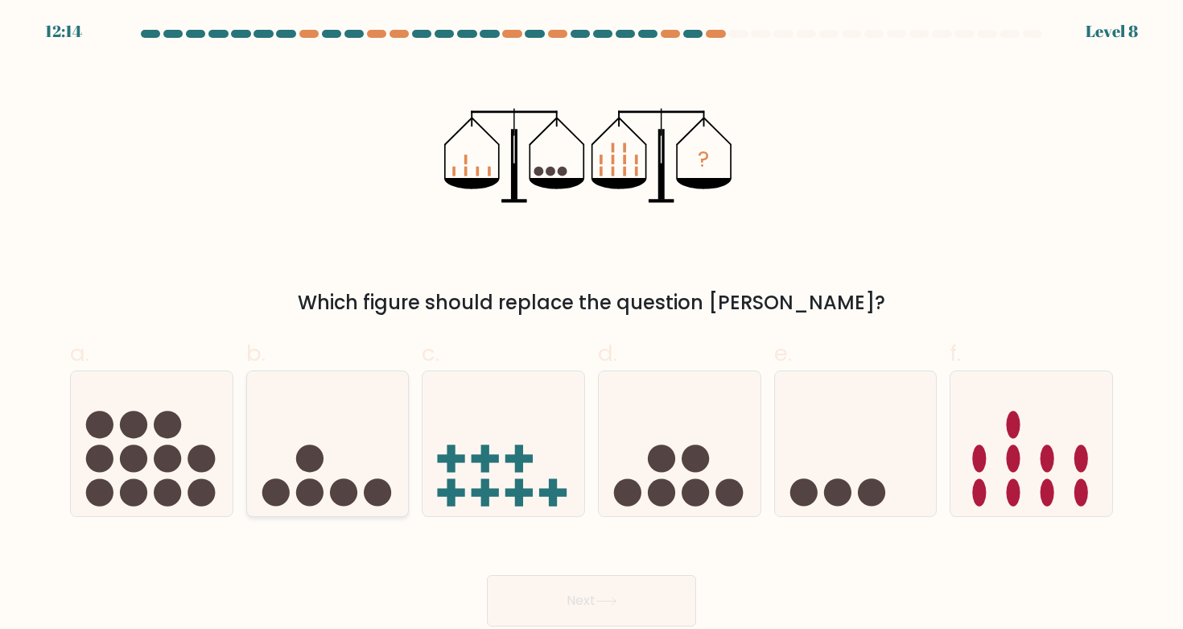
click at [358, 459] on icon at bounding box center [328, 444] width 162 height 134
click at [592, 325] on input "b." at bounding box center [592, 320] width 1 height 10
radio input "true"
click at [540, 604] on button "Next" at bounding box center [591, 601] width 209 height 52
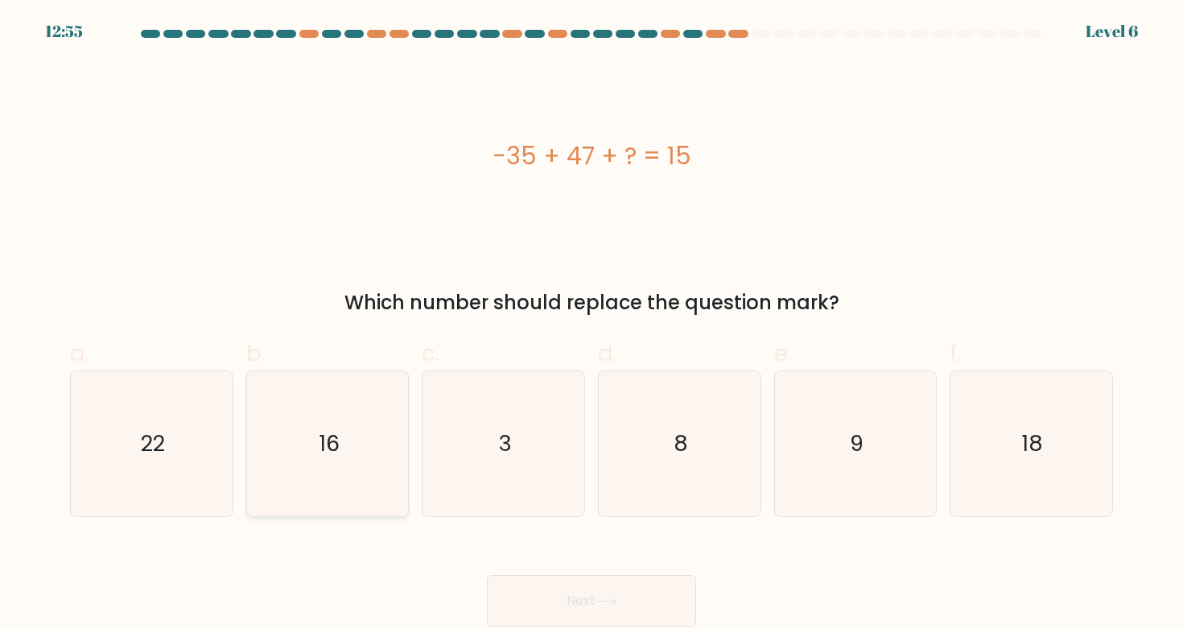
click at [305, 470] on icon "16" at bounding box center [327, 443] width 145 height 145
click at [592, 325] on input "b. 16" at bounding box center [592, 320] width 1 height 10
radio input "true"
click at [625, 620] on button "Next" at bounding box center [591, 601] width 209 height 52
click at [620, 610] on button "Next" at bounding box center [591, 601] width 209 height 52
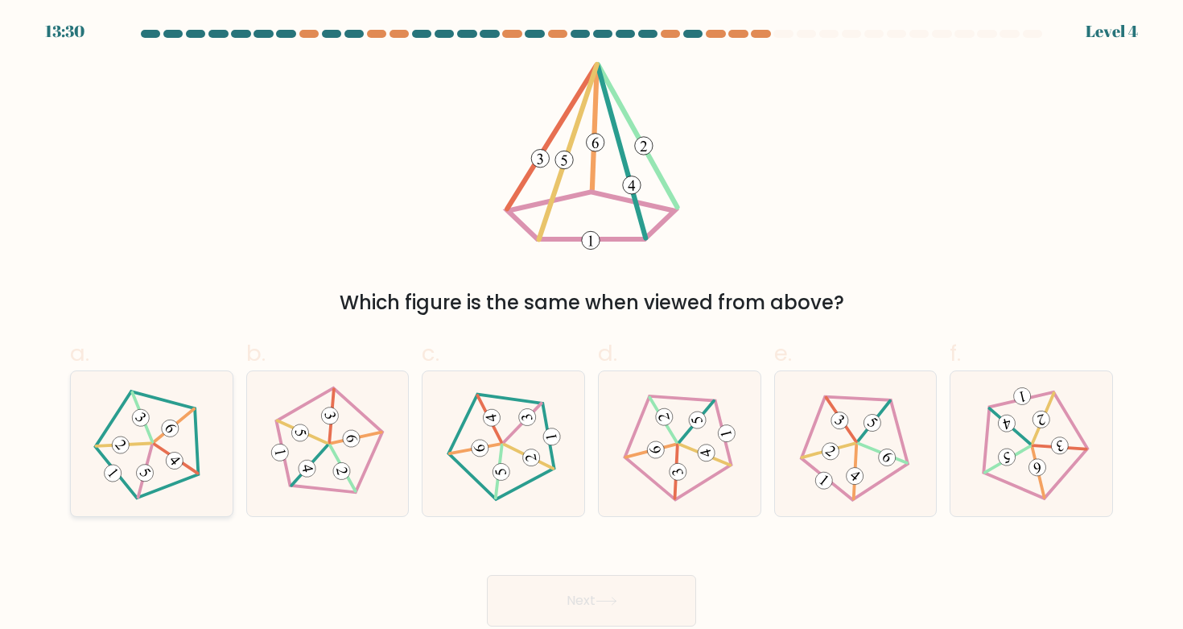
click at [146, 443] on 142 at bounding box center [124, 444] width 55 height 53
click at [592, 325] on input "a." at bounding box center [592, 320] width 1 height 10
radio input "true"
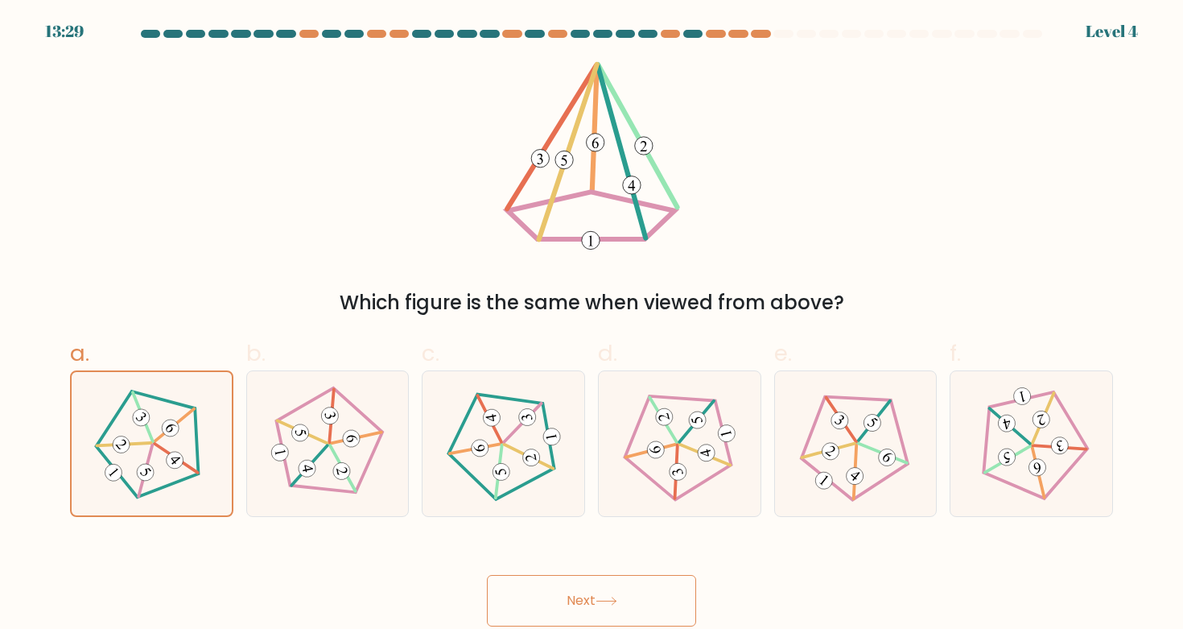
click at [587, 596] on button "Next" at bounding box center [591, 601] width 209 height 52
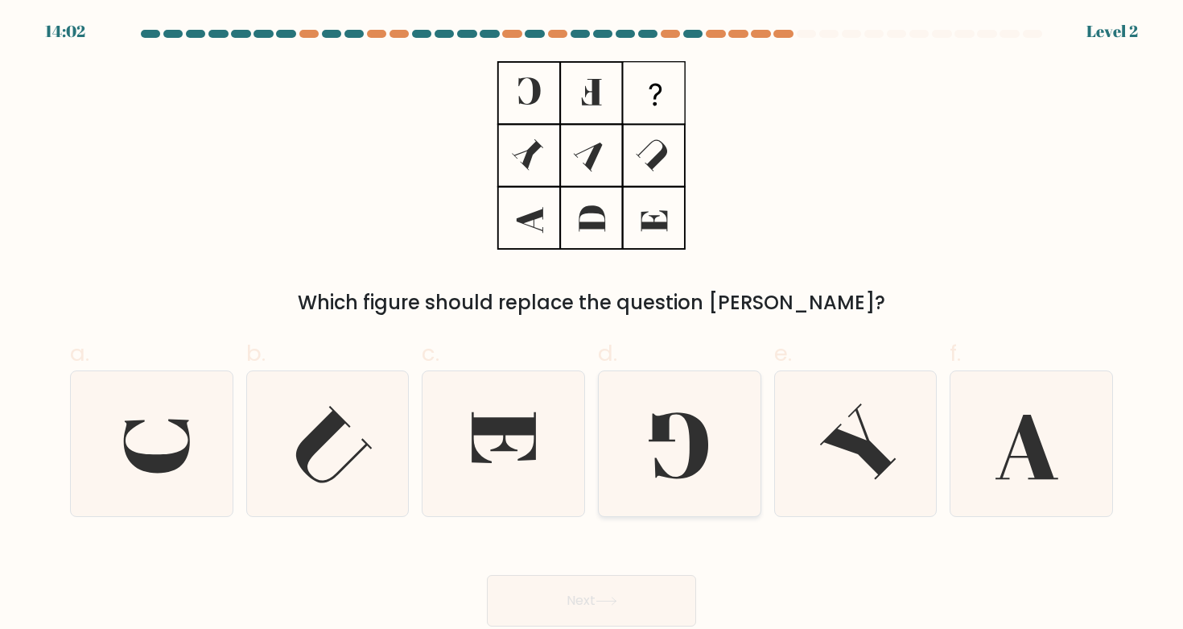
click at [726, 476] on icon at bounding box center [679, 443] width 145 height 145
click at [592, 325] on input "d." at bounding box center [592, 320] width 1 height 10
radio input "true"
click at [656, 576] on button "Next" at bounding box center [591, 601] width 209 height 52
click at [656, 596] on button "Next" at bounding box center [591, 601] width 209 height 52
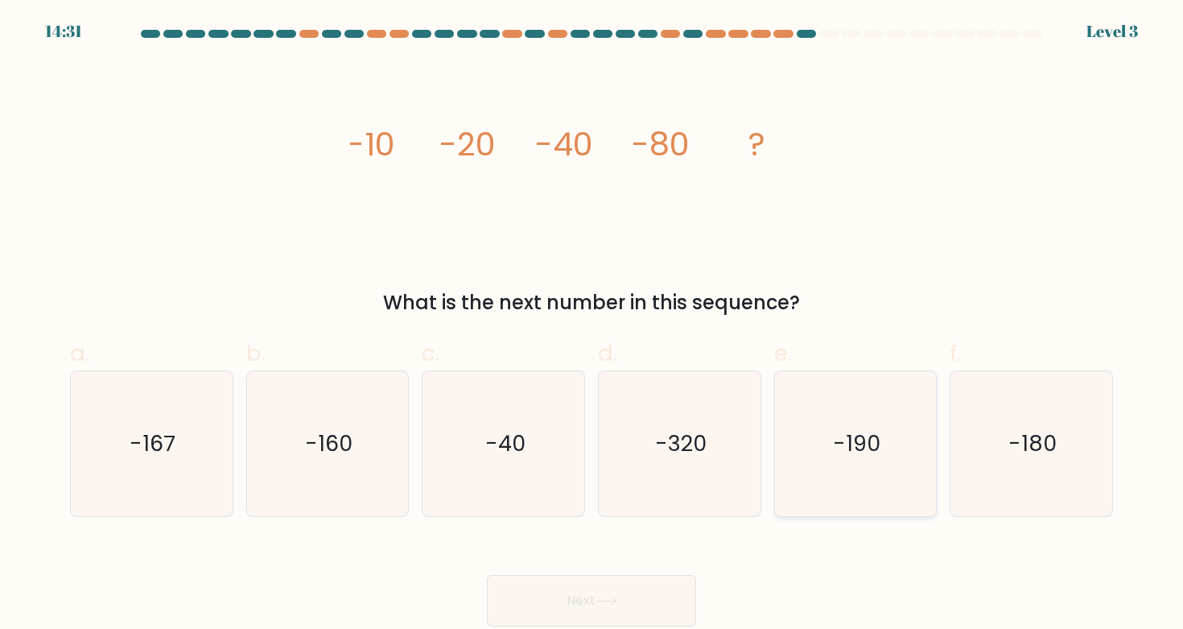
click at [891, 493] on icon "-190" at bounding box center [855, 443] width 145 height 145
click at [592, 325] on input "e. -190" at bounding box center [592, 320] width 1 height 10
radio input "true"
click at [637, 603] on button "Next" at bounding box center [591, 601] width 209 height 52
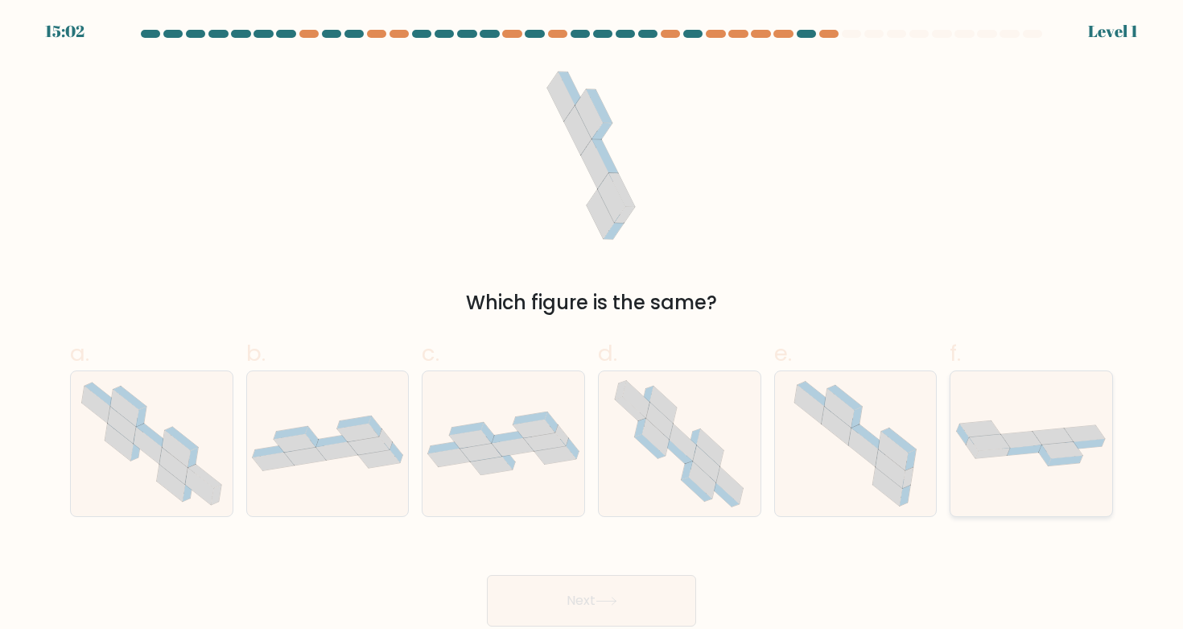
click at [972, 489] on div at bounding box center [1031, 443] width 163 height 146
click at [592, 325] on input "f." at bounding box center [592, 320] width 1 height 10
radio input "true"
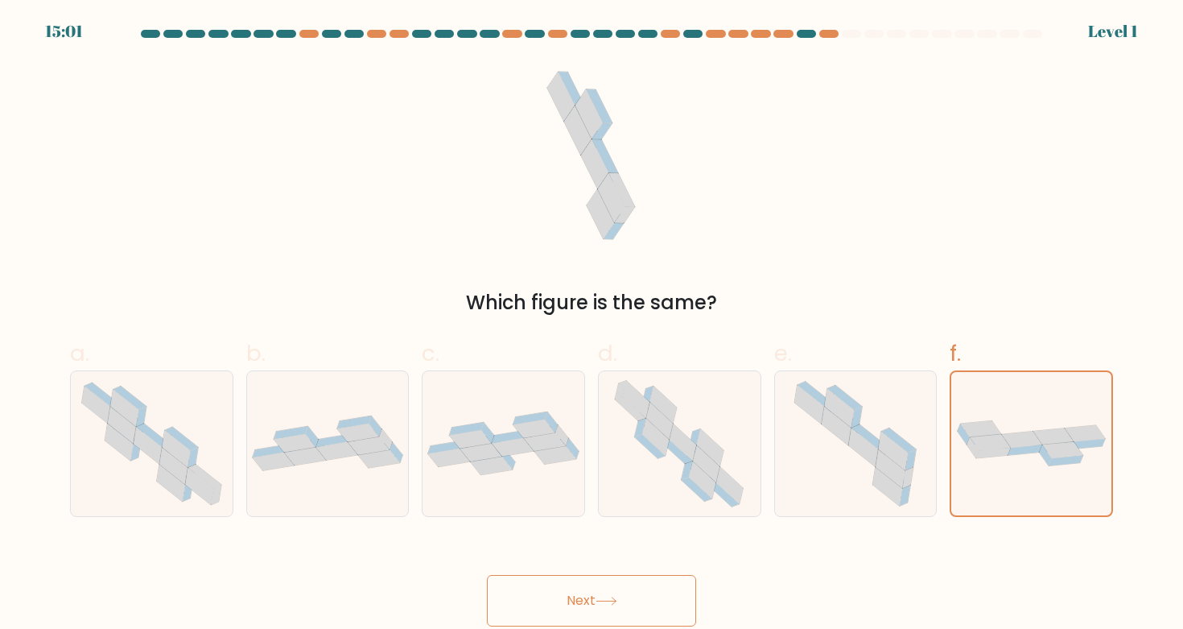
click at [634, 601] on button "Next" at bounding box center [591, 601] width 209 height 52
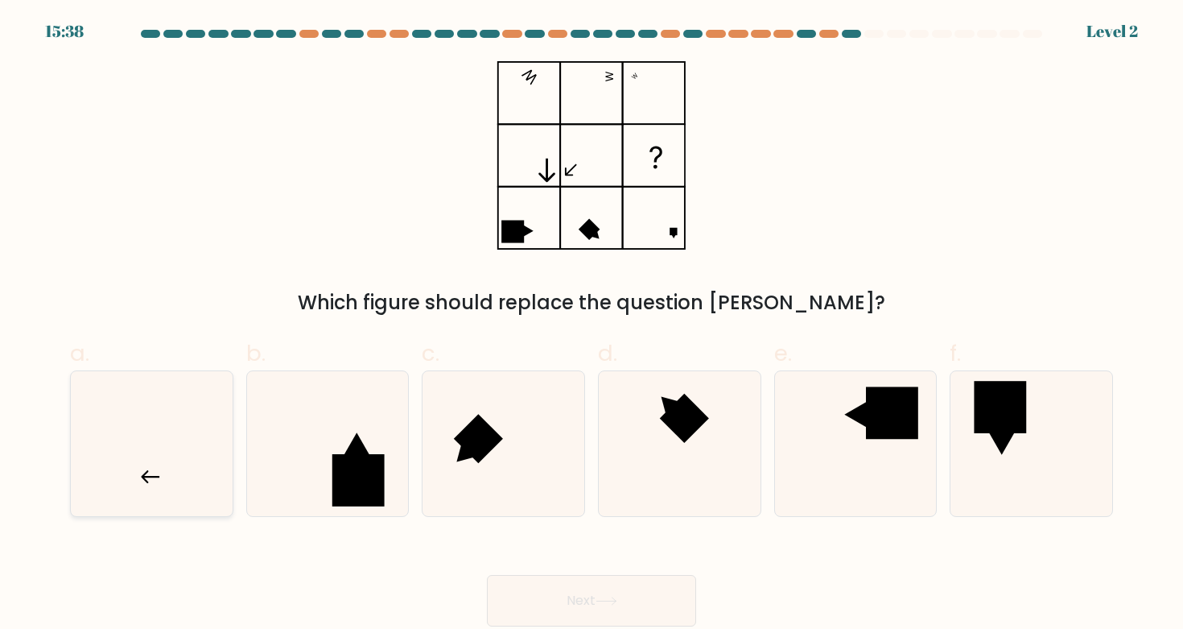
click at [146, 488] on icon at bounding box center [151, 443] width 145 height 145
click at [592, 325] on input "a." at bounding box center [592, 320] width 1 height 10
radio input "true"
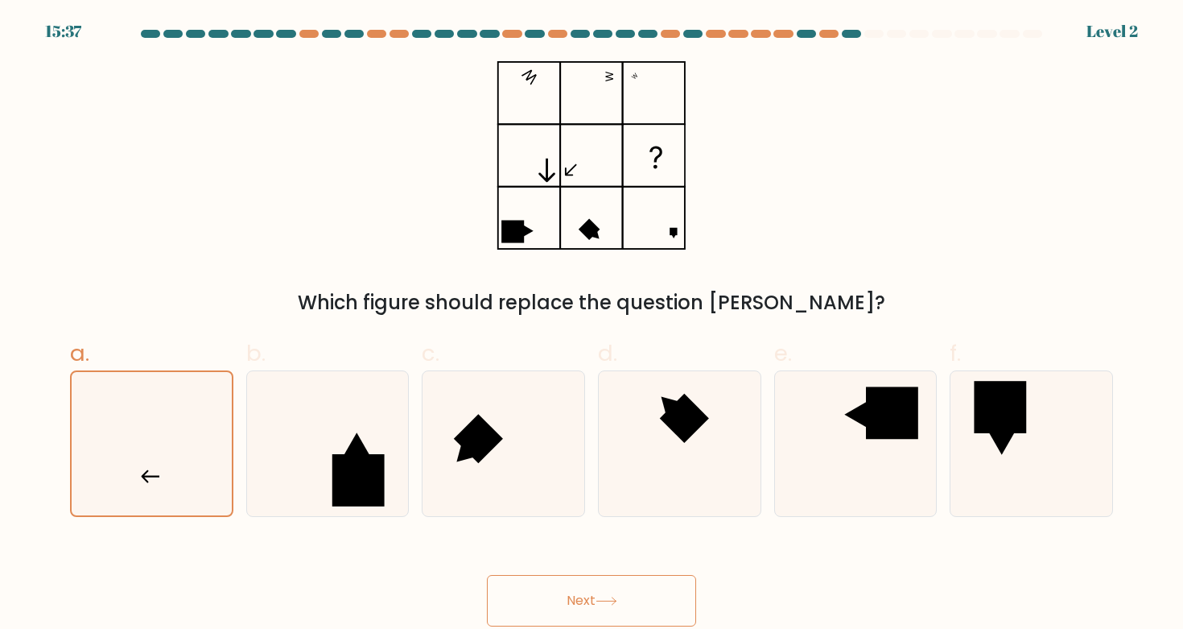
click at [526, 599] on button "Next" at bounding box center [591, 601] width 209 height 52
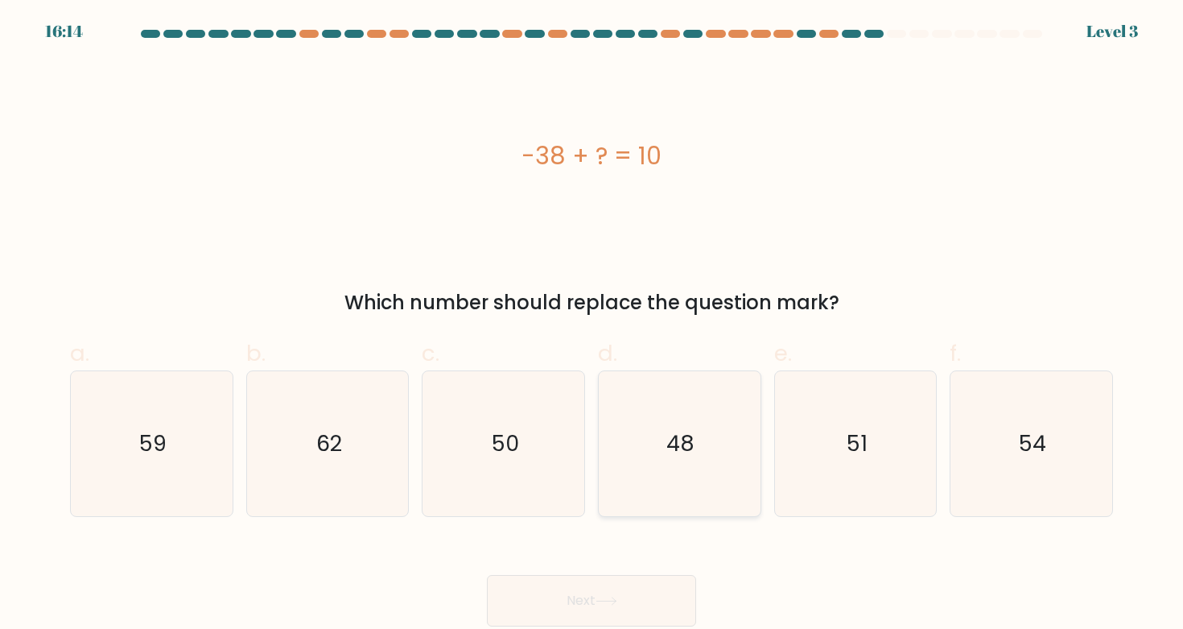
click at [734, 447] on icon "48" at bounding box center [679, 443] width 145 height 145
click at [592, 325] on input "d. 48" at bounding box center [592, 320] width 1 height 10
radio input "true"
click at [633, 583] on button "Next" at bounding box center [591, 601] width 209 height 52
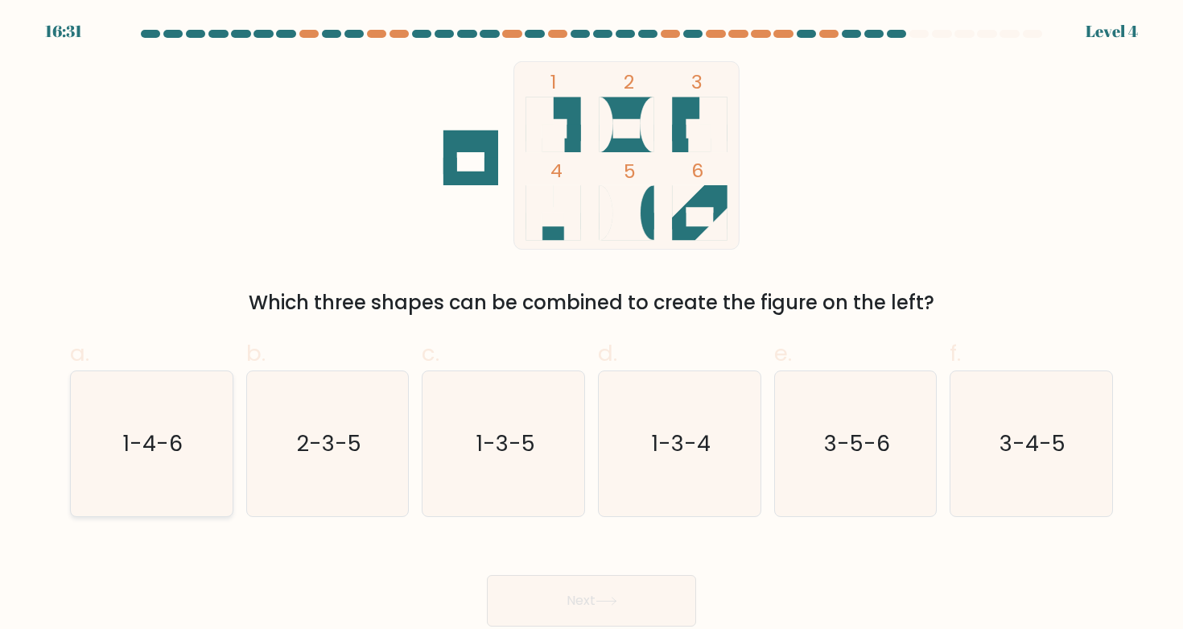
click at [129, 476] on icon "1-4-6" at bounding box center [151, 443] width 145 height 145
click at [592, 325] on input "a. 1-4-6" at bounding box center [592, 320] width 1 height 10
radio input "true"
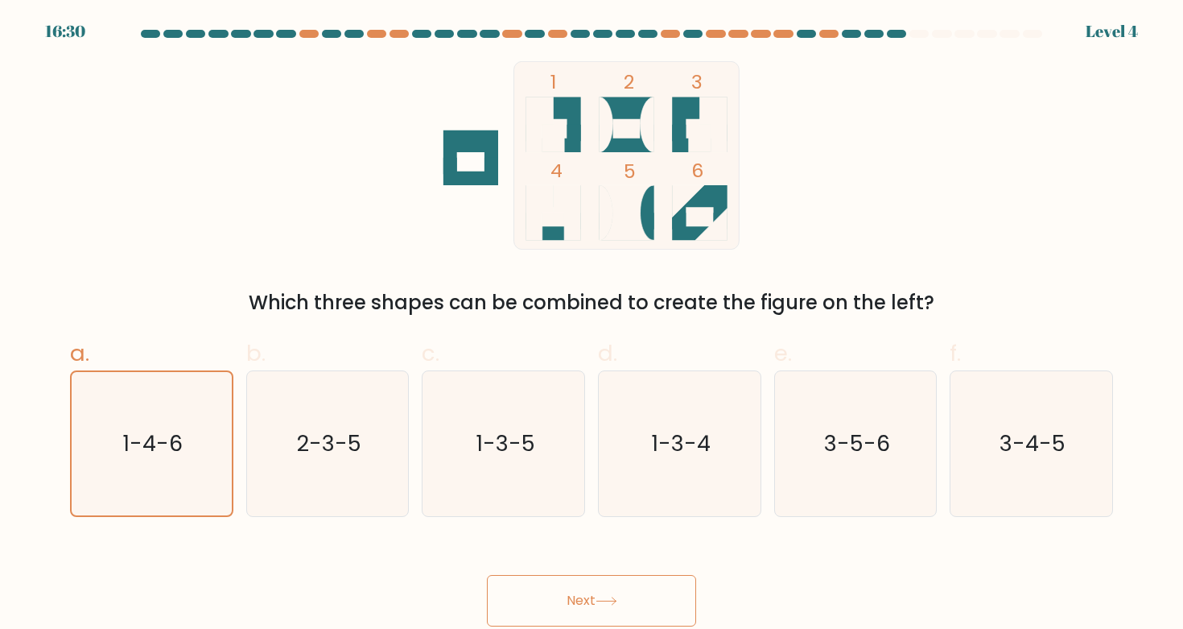
click at [517, 589] on button "Next" at bounding box center [591, 601] width 209 height 52
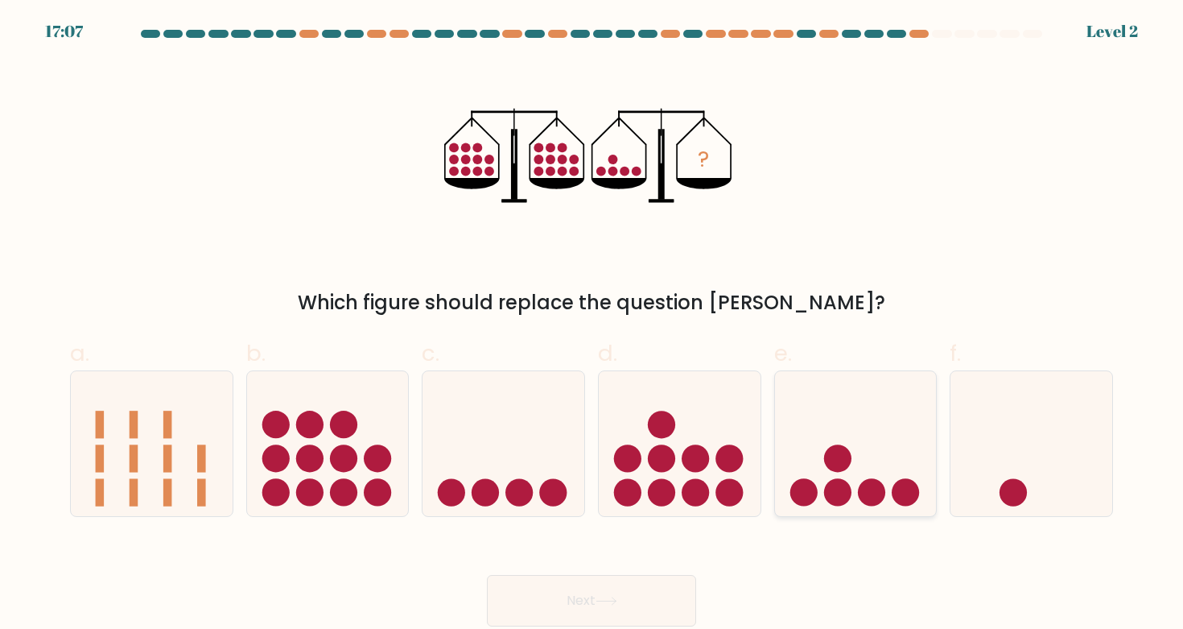
click at [872, 499] on circle at bounding box center [871, 491] width 27 height 27
click at [592, 325] on input "e." at bounding box center [592, 320] width 1 height 10
radio input "true"
click at [679, 604] on button "Next" at bounding box center [591, 601] width 209 height 52
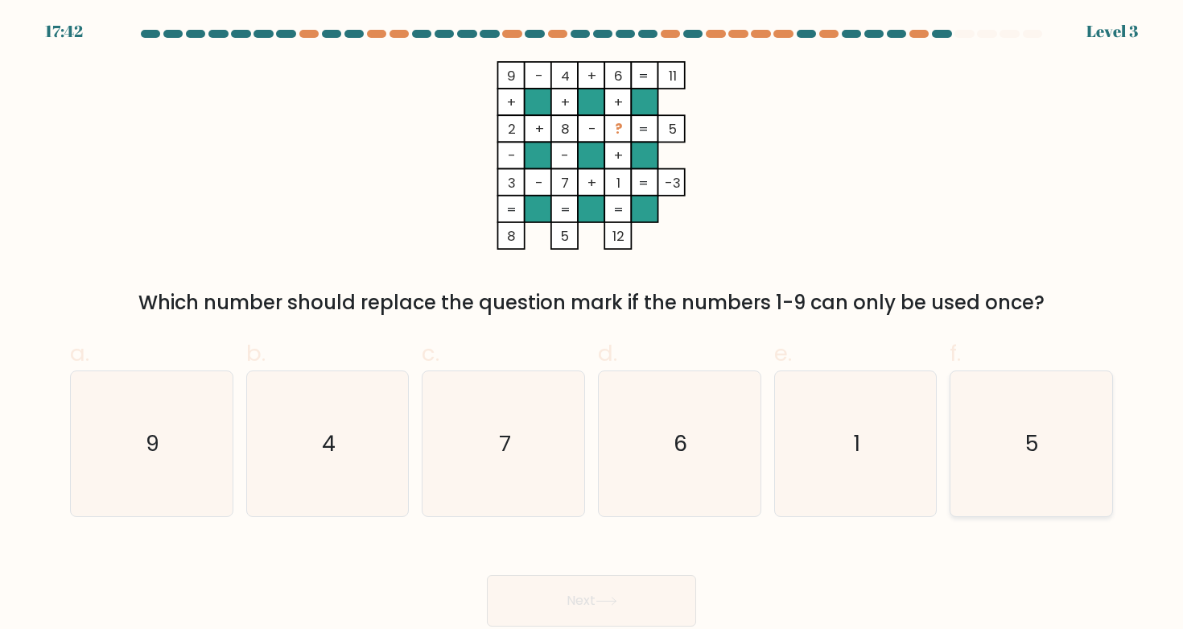
drag, startPoint x: 1032, startPoint y: 451, endPoint x: 1005, endPoint y: 456, distance: 27.1
click at [1032, 451] on text "5" at bounding box center [1033, 443] width 14 height 30
click at [592, 325] on input "f. 5" at bounding box center [592, 320] width 1 height 10
radio input "true"
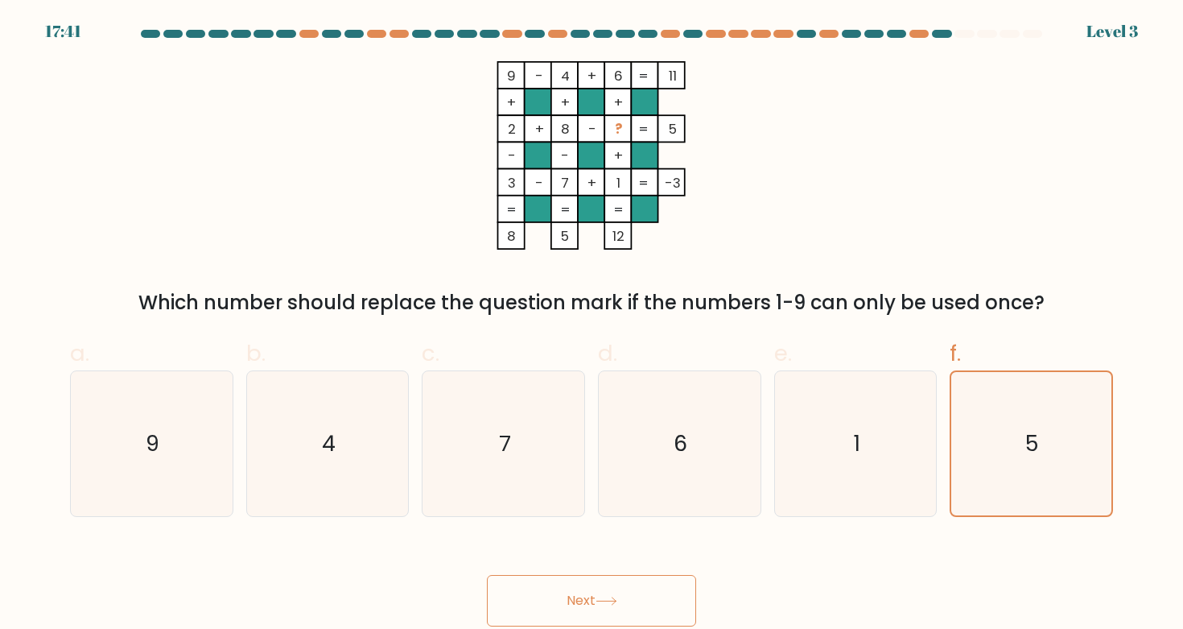
click at [628, 603] on button "Next" at bounding box center [591, 601] width 209 height 52
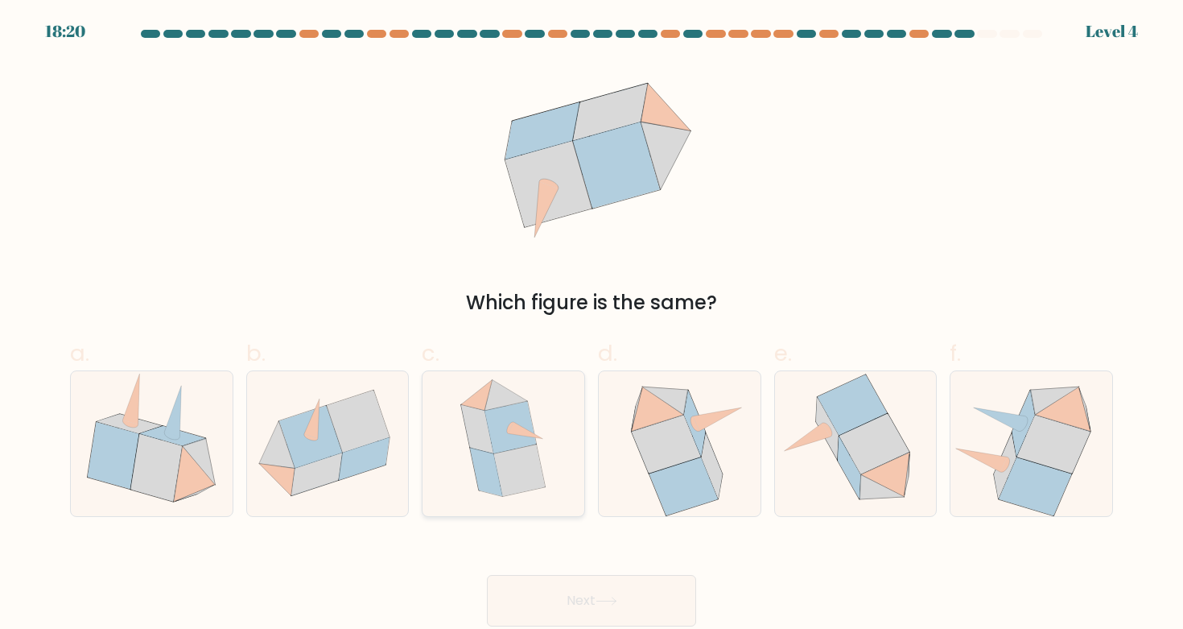
click at [549, 466] on icon at bounding box center [502, 443] width 117 height 145
click at [592, 325] on input "c." at bounding box center [592, 320] width 1 height 10
radio input "true"
click at [182, 480] on icon at bounding box center [195, 474] width 42 height 56
click at [592, 325] on input "a." at bounding box center [592, 320] width 1 height 10
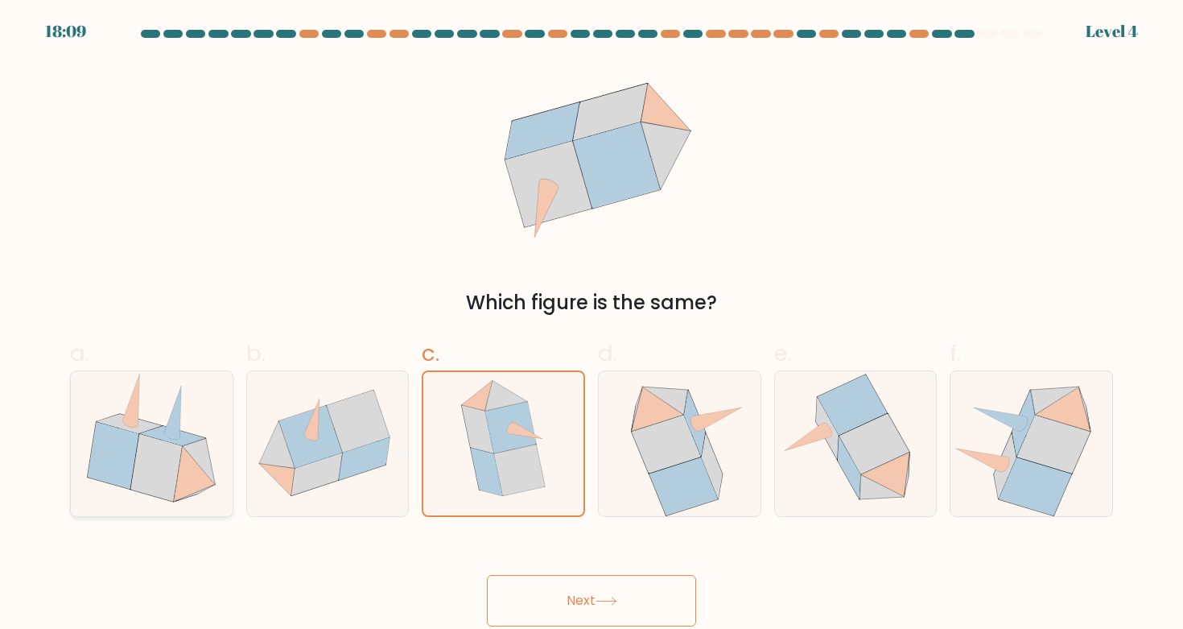
radio input "true"
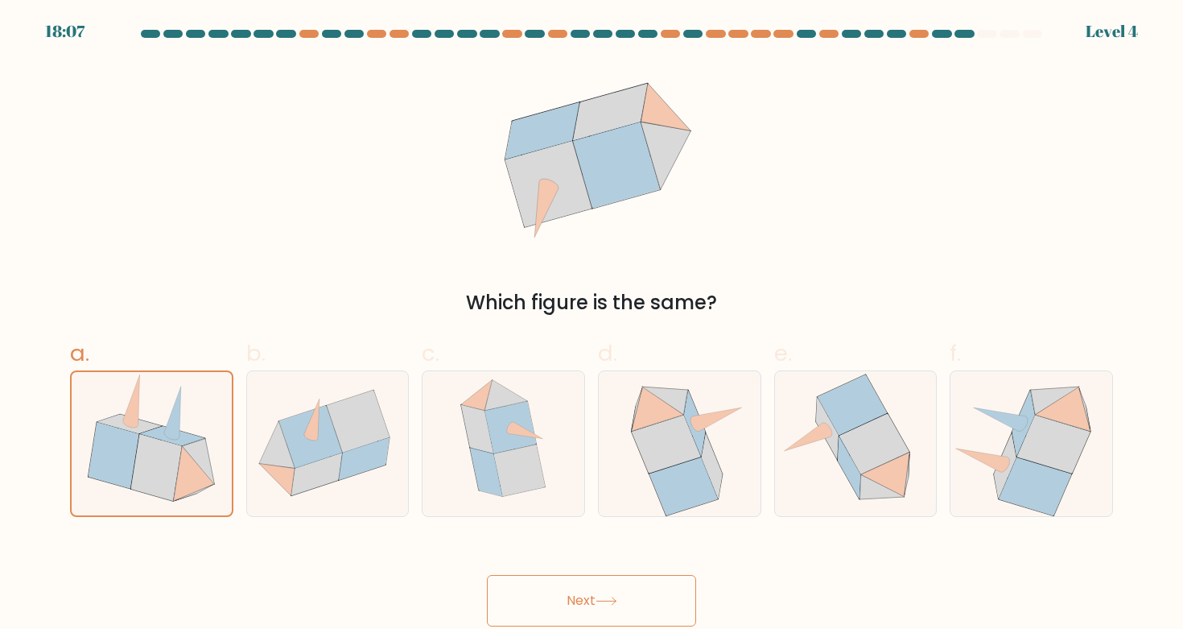
click at [560, 599] on button "Next" at bounding box center [591, 601] width 209 height 52
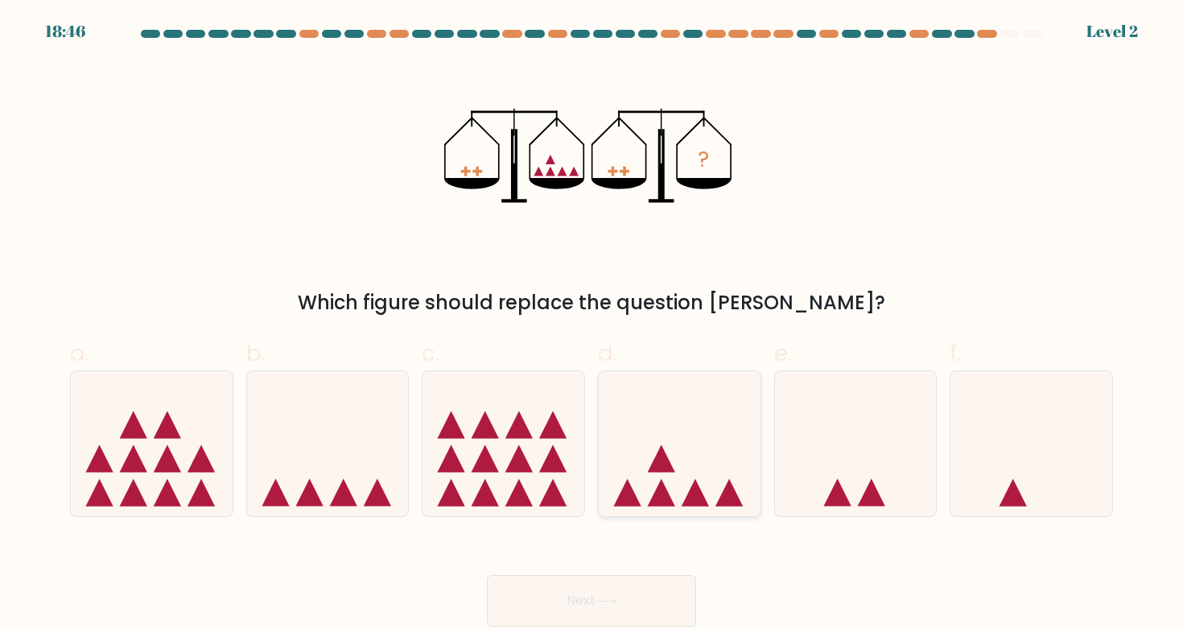
click at [668, 471] on icon at bounding box center [661, 457] width 27 height 27
click at [592, 325] on input "d." at bounding box center [592, 320] width 1 height 10
radio input "true"
click at [631, 616] on button "Next" at bounding box center [591, 601] width 209 height 52
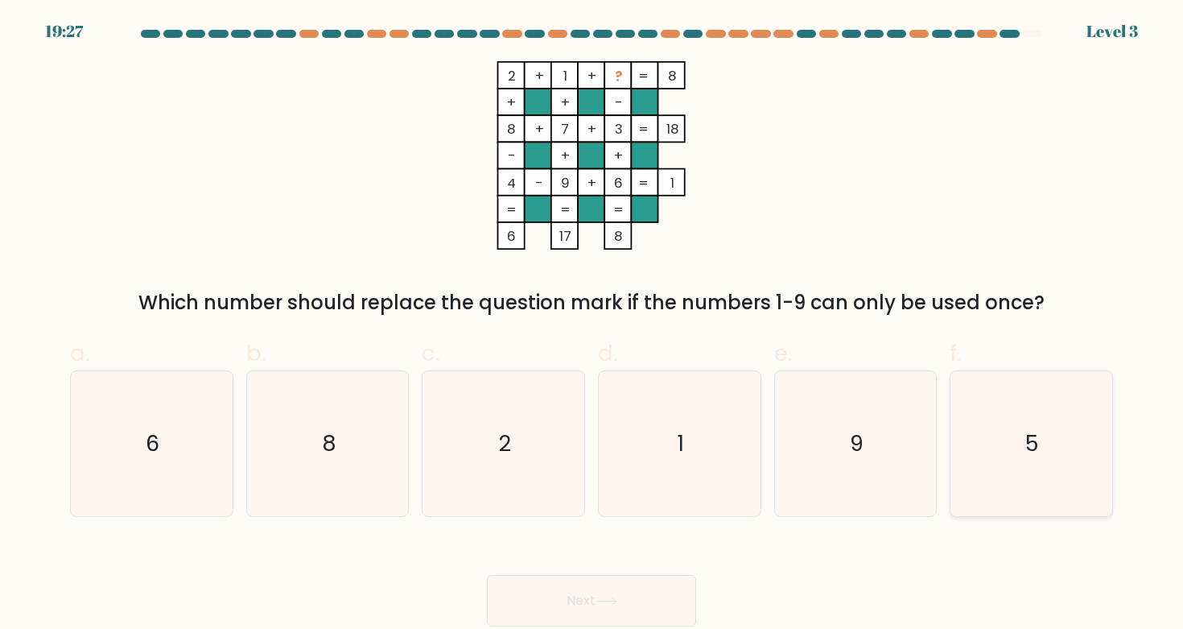
click at [1012, 433] on icon "5" at bounding box center [1030, 443] width 145 height 145
click at [592, 325] on input "f. 5" at bounding box center [592, 320] width 1 height 10
radio input "true"
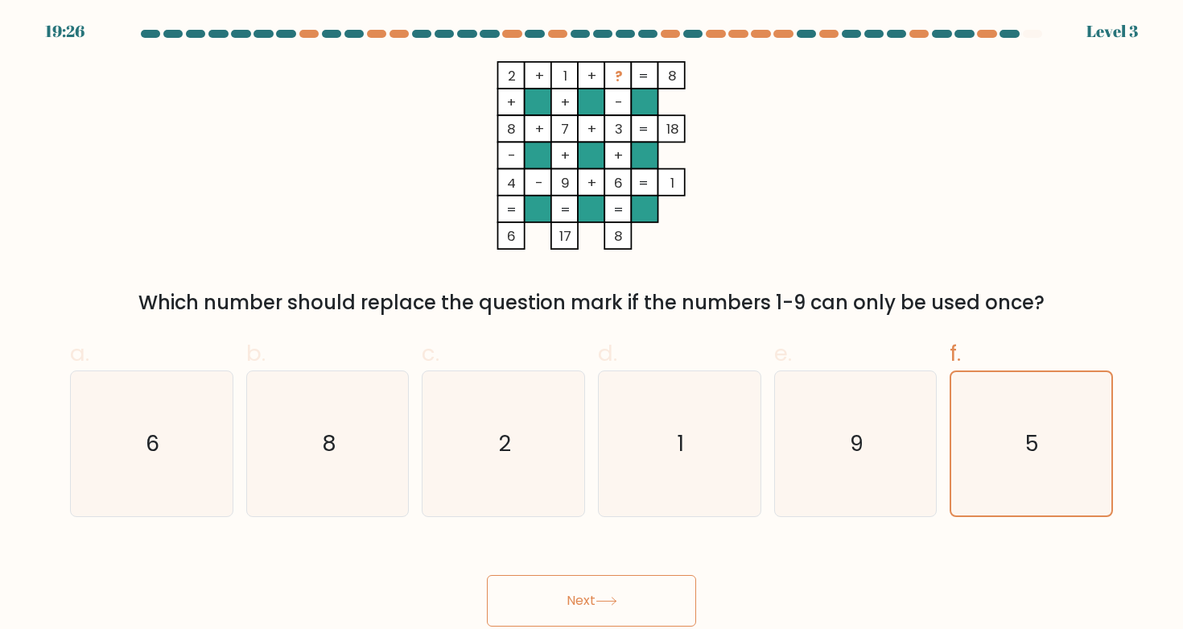
click at [638, 583] on button "Next" at bounding box center [591, 601] width 209 height 52
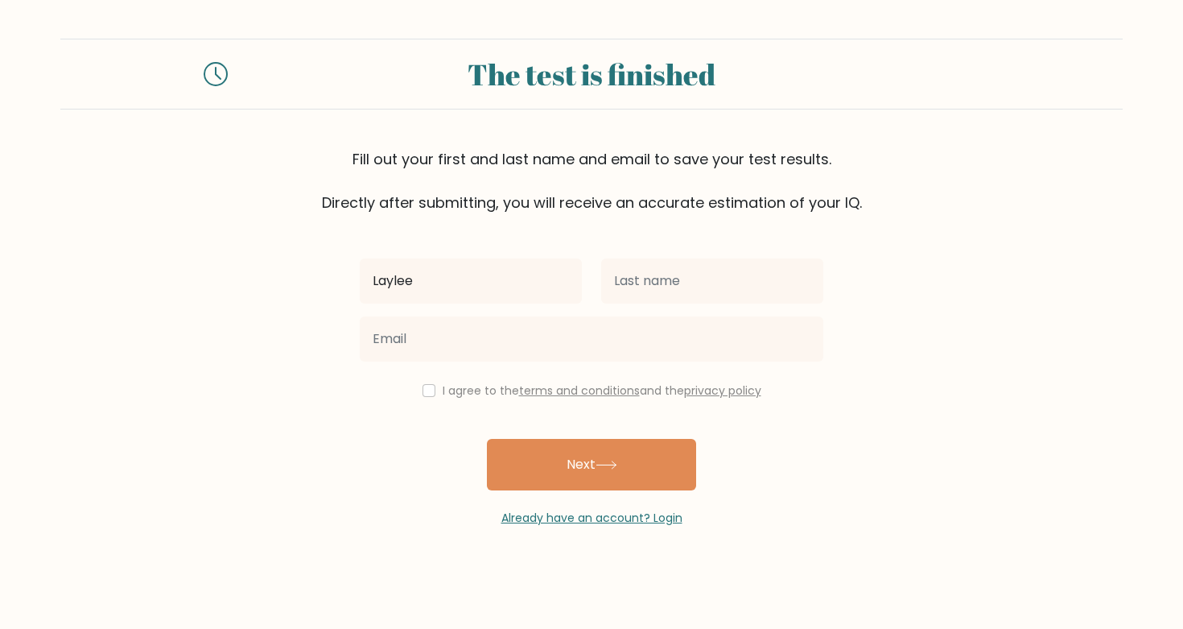
type input "Laylee"
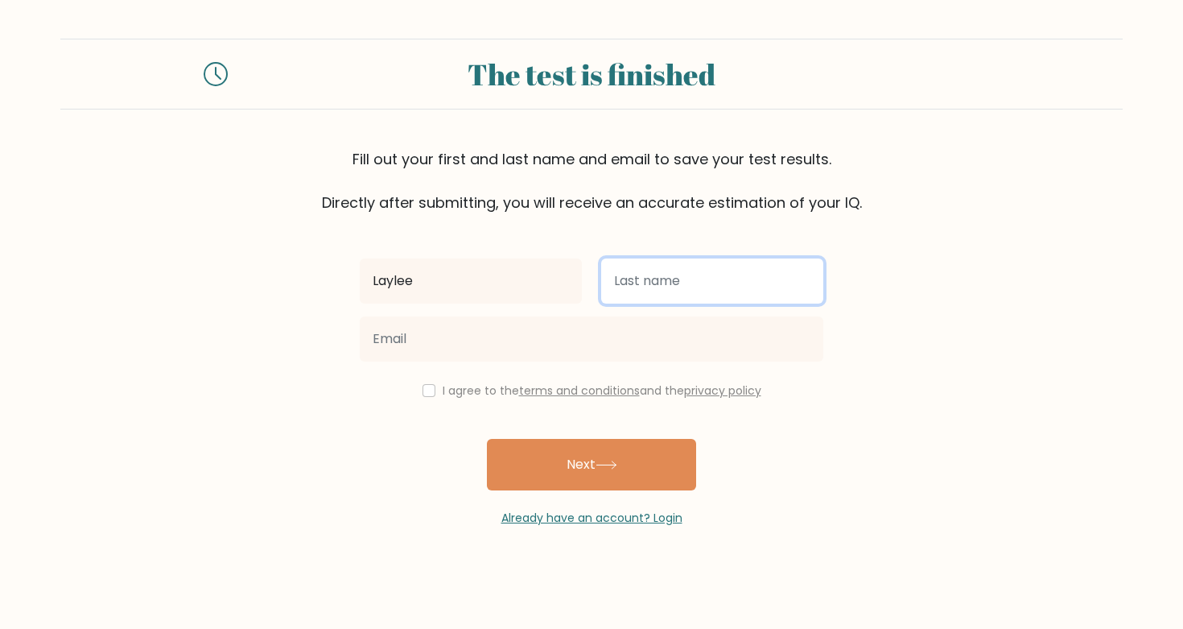
click at [706, 281] on input "text" at bounding box center [712, 280] width 222 height 45
type input "[PERSON_NAME]"
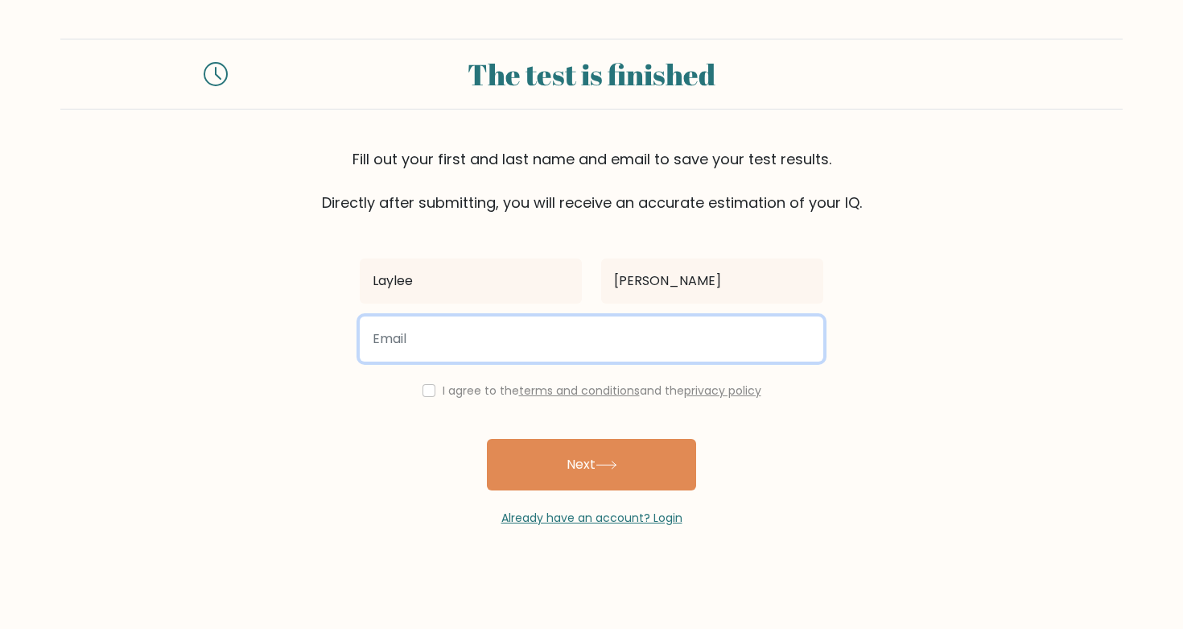
click at [629, 342] on input "email" at bounding box center [592, 338] width 464 height 45
type input "laylee858@gmail.com"
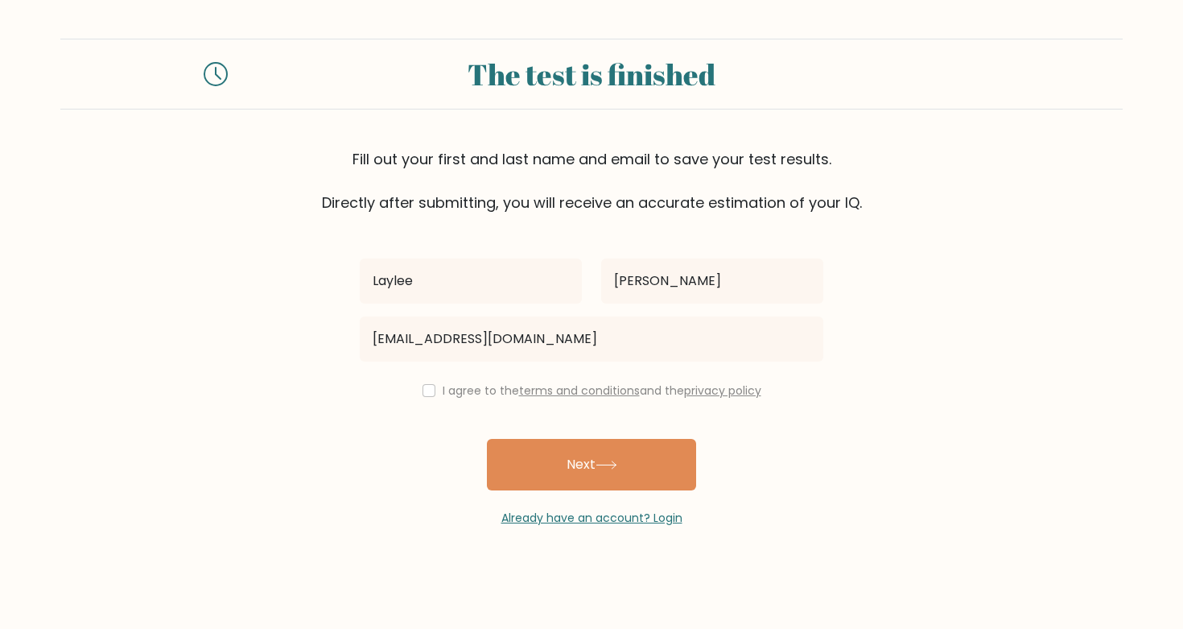
drag, startPoint x: 563, startPoint y: 469, endPoint x: 419, endPoint y: 392, distance: 162.8
click at [419, 393] on div "Laylee Chen laylee858@gmail.com I agree to the terms and conditions and the pri…" at bounding box center [591, 369] width 483 height 313
click at [423, 392] on input "checkbox" at bounding box center [429, 390] width 13 height 13
checkbox input "true"
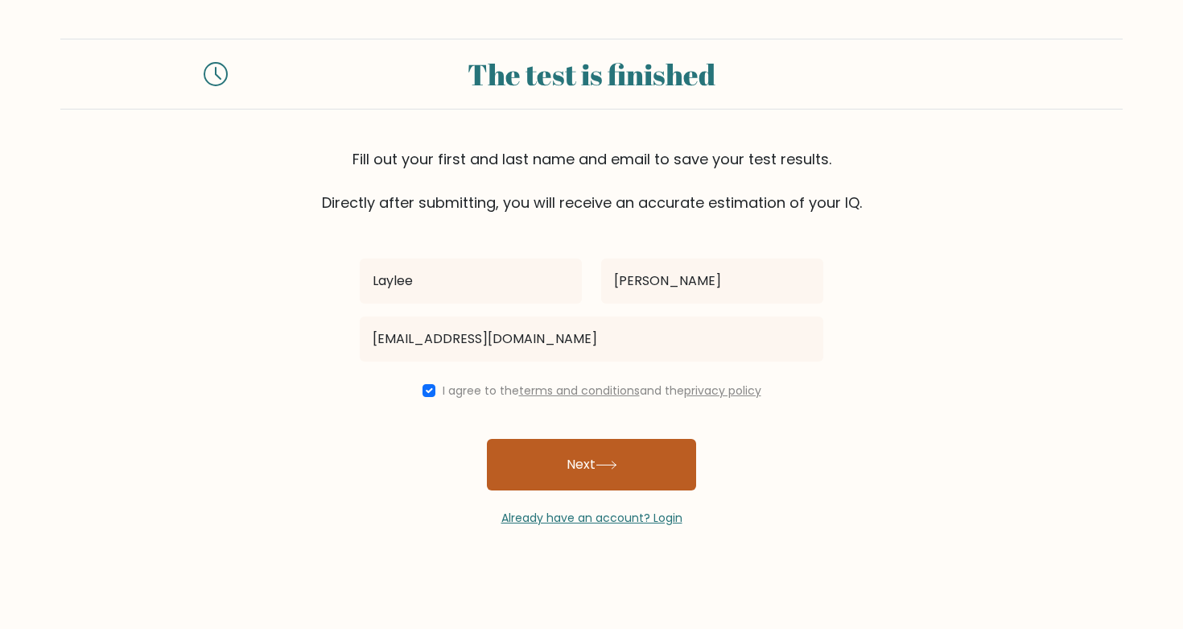
click at [558, 452] on button "Next" at bounding box center [591, 465] width 209 height 52
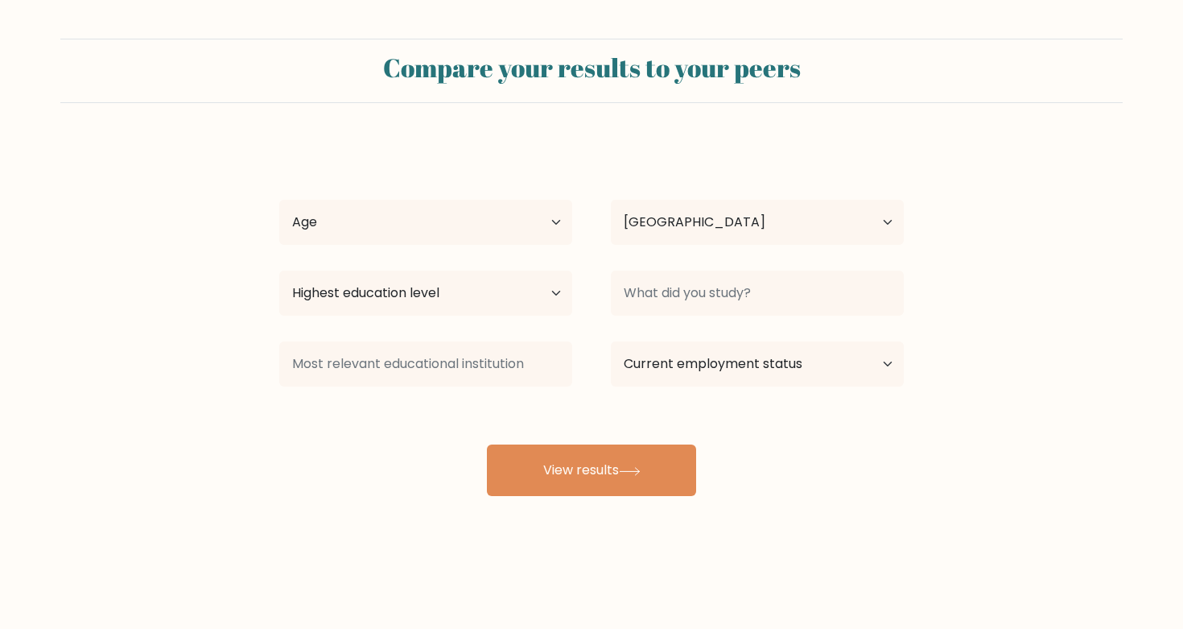
select select "JP"
click at [518, 220] on select "Age Under [DEMOGRAPHIC_DATA] [DEMOGRAPHIC_DATA] [DEMOGRAPHIC_DATA] [DEMOGRAPHIC…" at bounding box center [425, 222] width 293 height 45
select select "min_18"
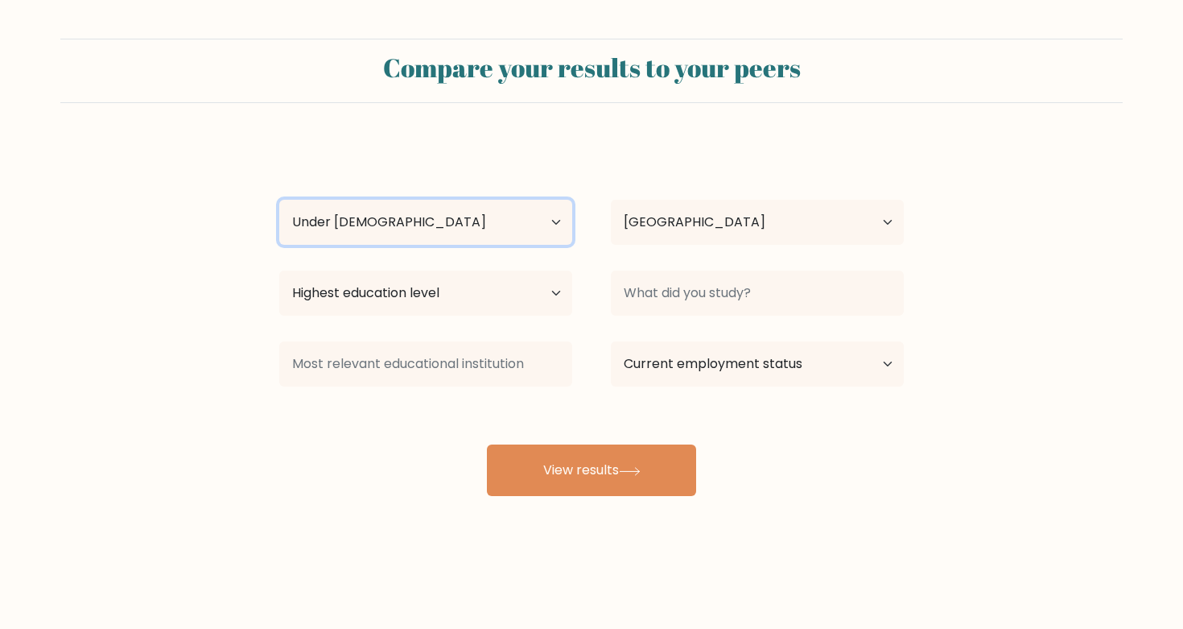
click at [279, 200] on select "Age Under [DEMOGRAPHIC_DATA] [DEMOGRAPHIC_DATA] [DEMOGRAPHIC_DATA] [DEMOGRAPHIC…" at bounding box center [425, 222] width 293 height 45
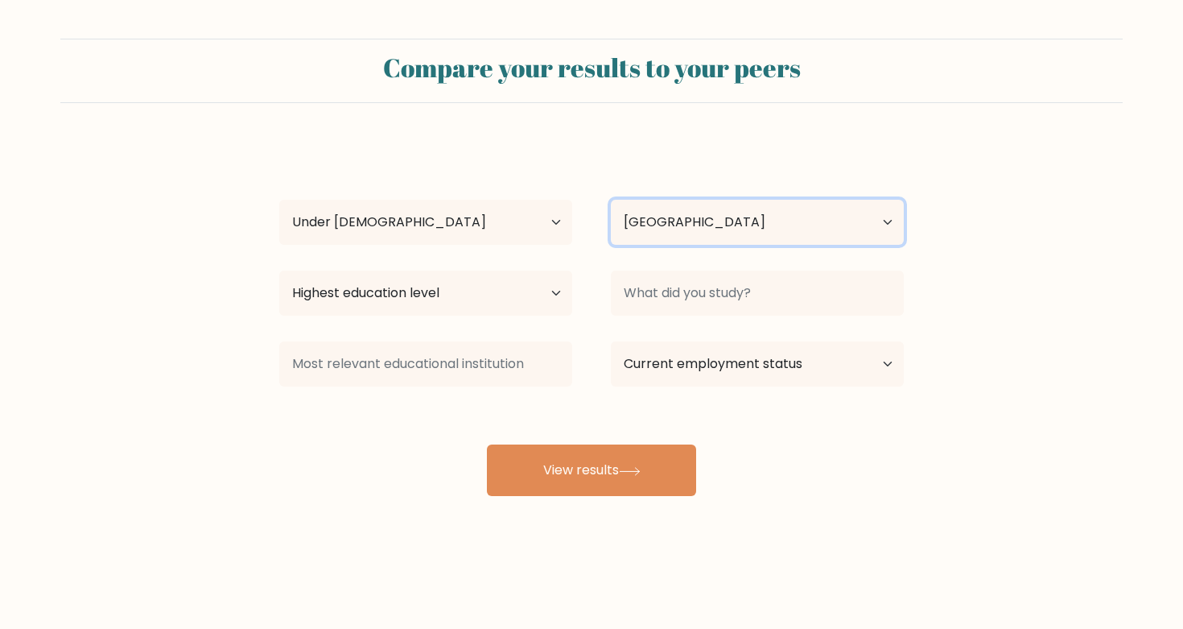
click at [705, 225] on select "Country [GEOGRAPHIC_DATA] [GEOGRAPHIC_DATA] [GEOGRAPHIC_DATA] [US_STATE] [GEOGR…" at bounding box center [757, 222] width 293 height 45
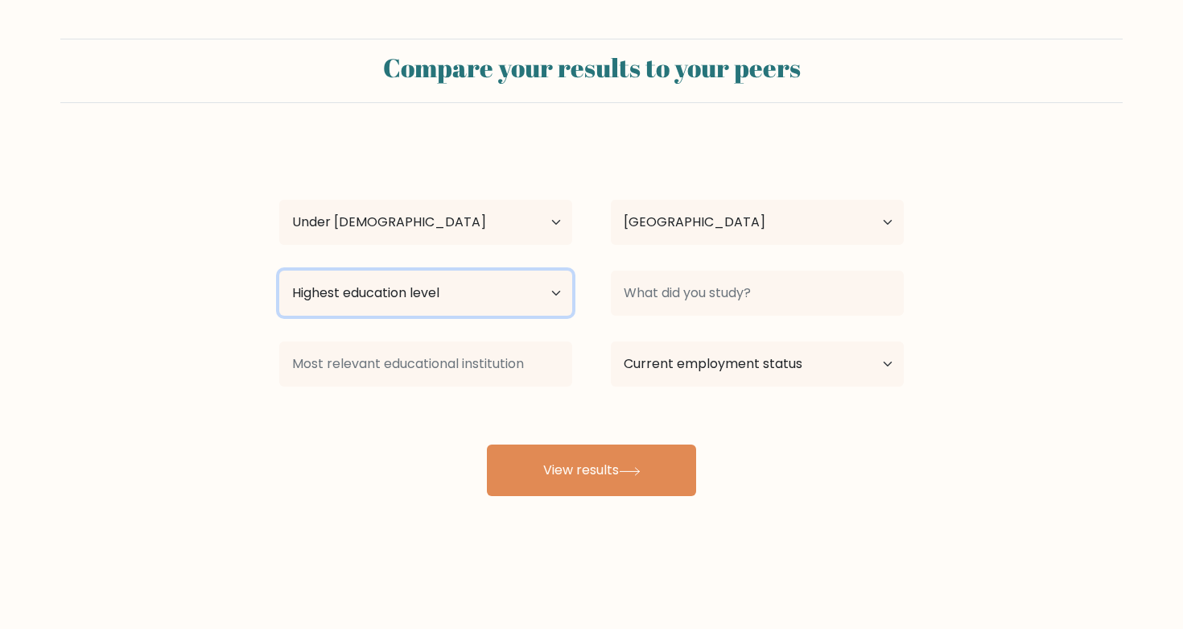
click at [456, 288] on select "Highest education level No schooling Primary Lower Secondary Upper Secondary Oc…" at bounding box center [425, 292] width 293 height 45
select select "lower_secondary"
click at [279, 270] on select "Highest education level No schooling Primary Lower Secondary Upper Secondary Oc…" at bounding box center [425, 292] width 293 height 45
click at [670, 265] on div at bounding box center [758, 293] width 332 height 58
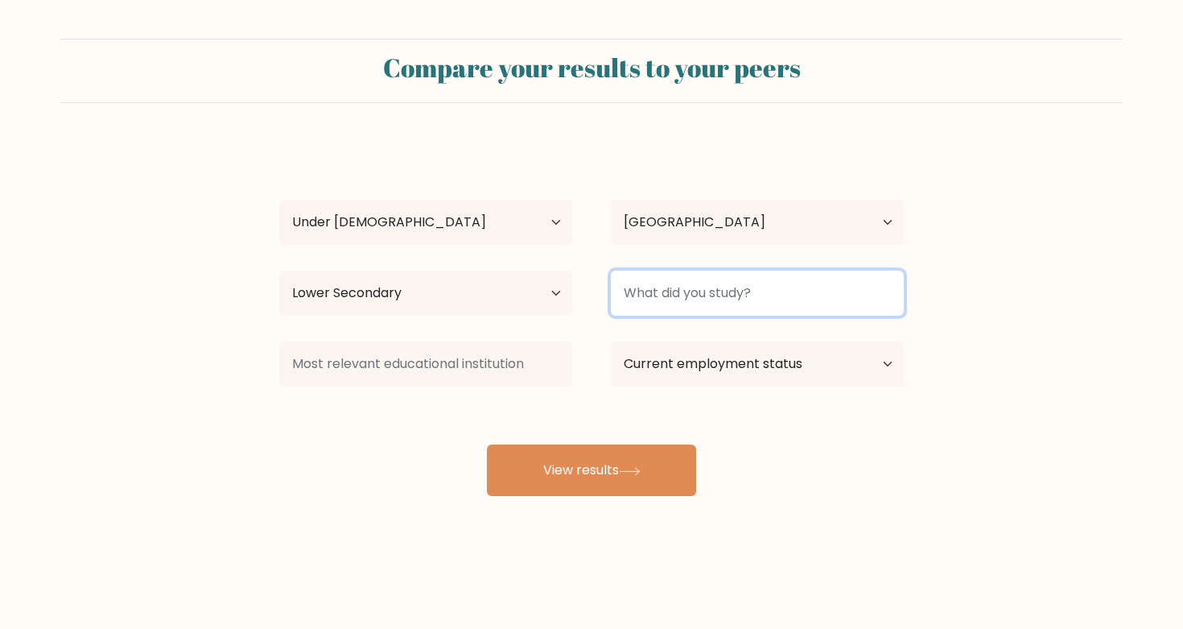
click at [674, 295] on input at bounding box center [757, 292] width 293 height 45
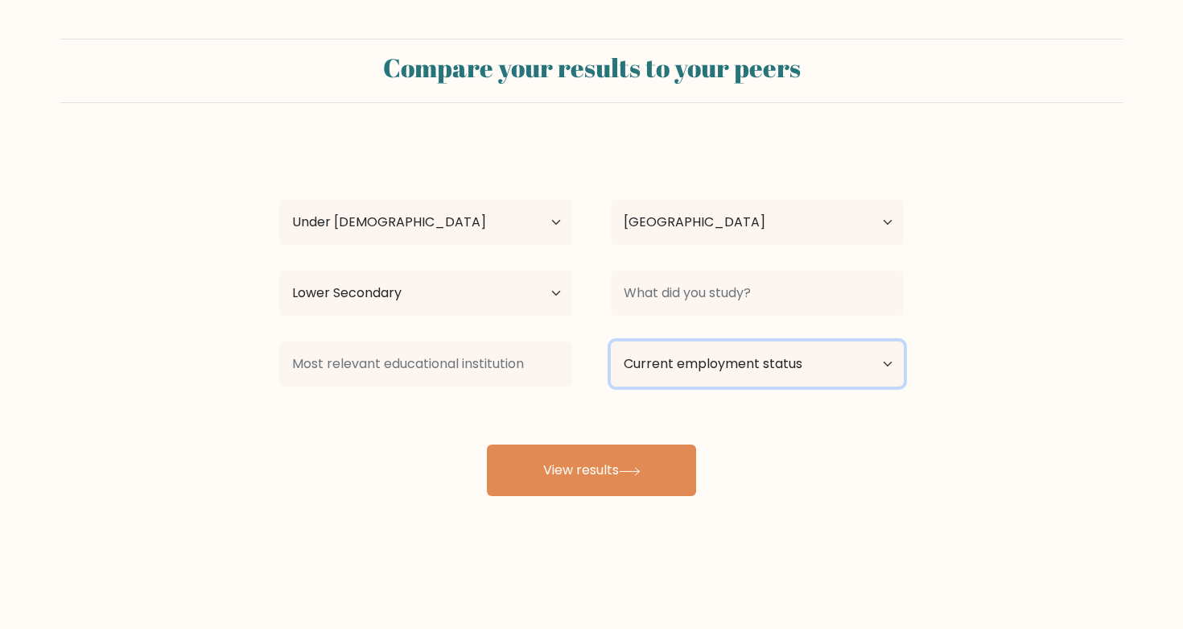
click at [663, 363] on select "Current employment status Employed Student Retired Other / prefer not to answer" at bounding box center [757, 363] width 293 height 45
select select "student"
click at [611, 341] on select "Current employment status Employed Student Retired Other / prefer not to answer" at bounding box center [757, 363] width 293 height 45
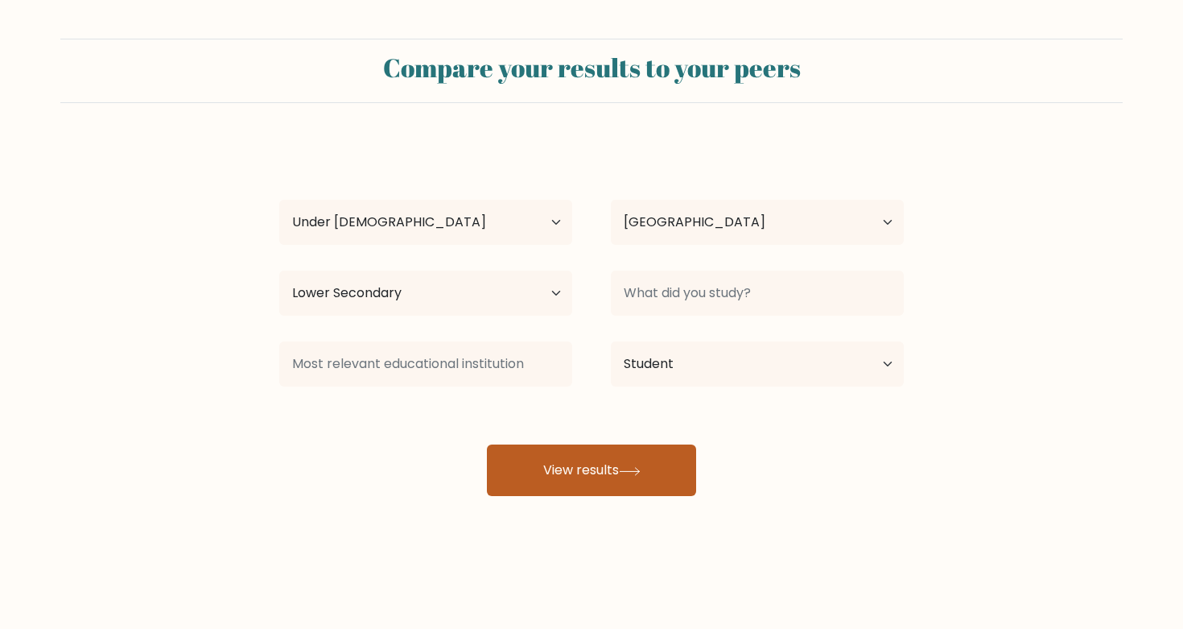
click at [607, 468] on button "View results" at bounding box center [591, 470] width 209 height 52
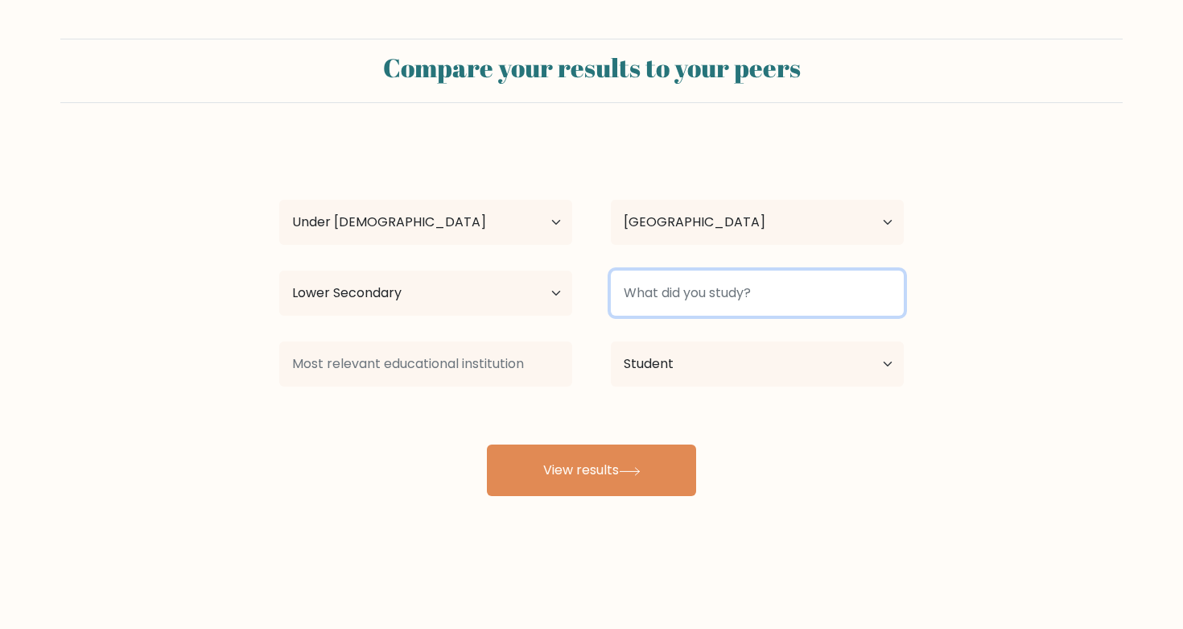
click at [670, 300] on input at bounding box center [757, 292] width 293 height 45
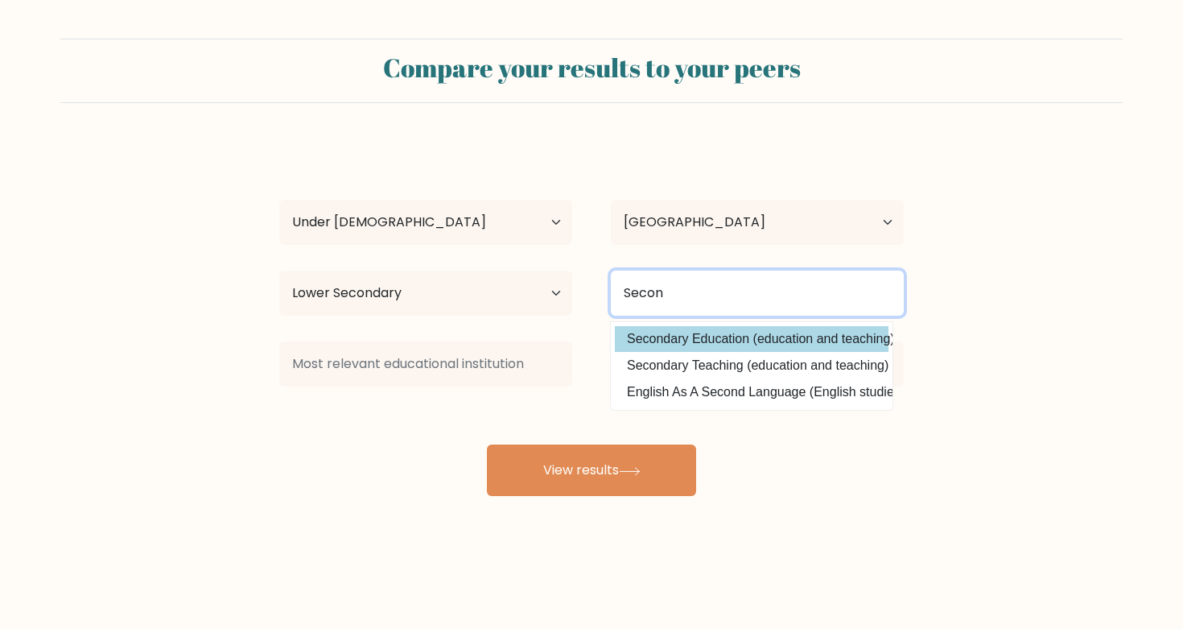
type input "Secon"
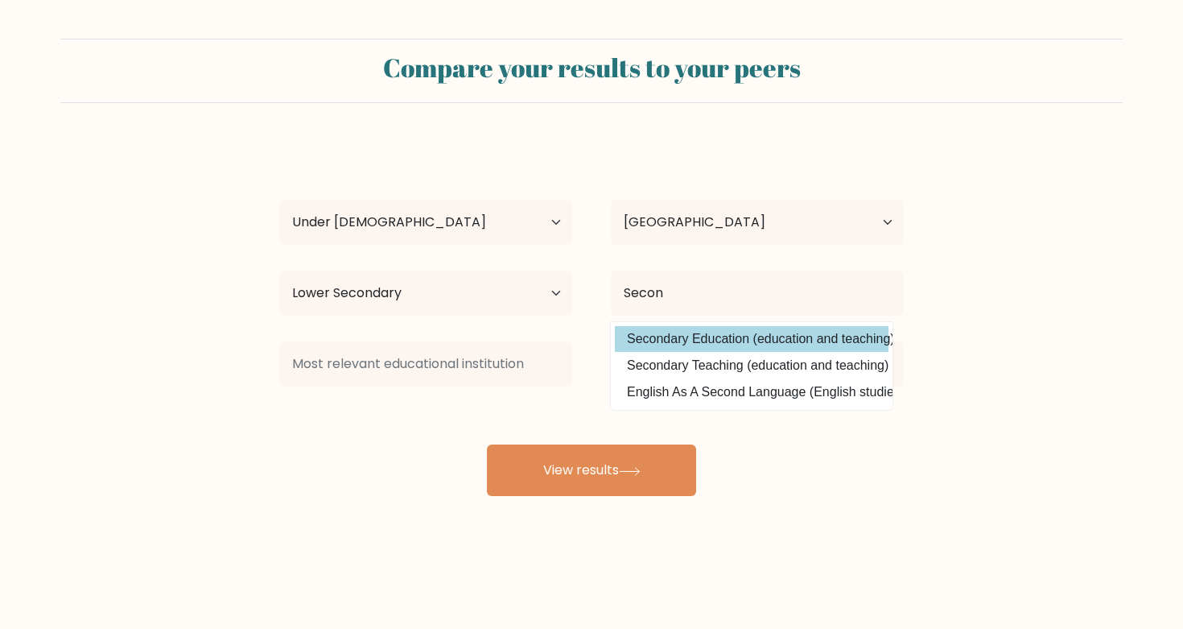
click at [703, 338] on div "[PERSON_NAME] Age Under [DEMOGRAPHIC_DATA] [DEMOGRAPHIC_DATA] [DEMOGRAPHIC_DATA…" at bounding box center [592, 319] width 644 height 354
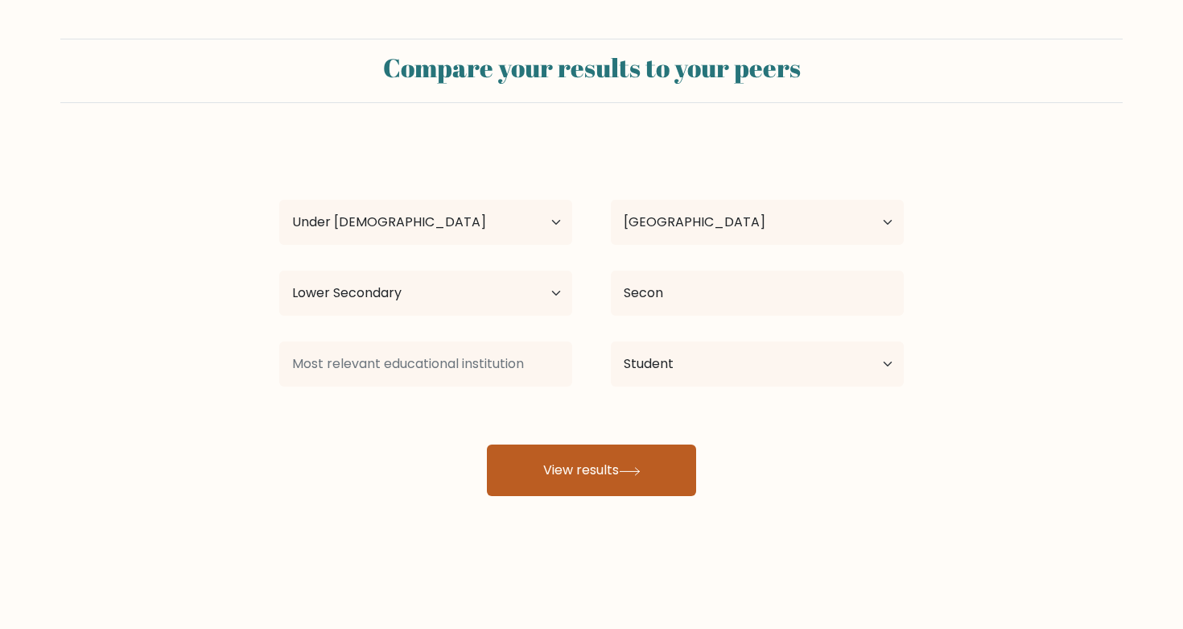
click at [656, 468] on button "View results" at bounding box center [591, 470] width 209 height 52
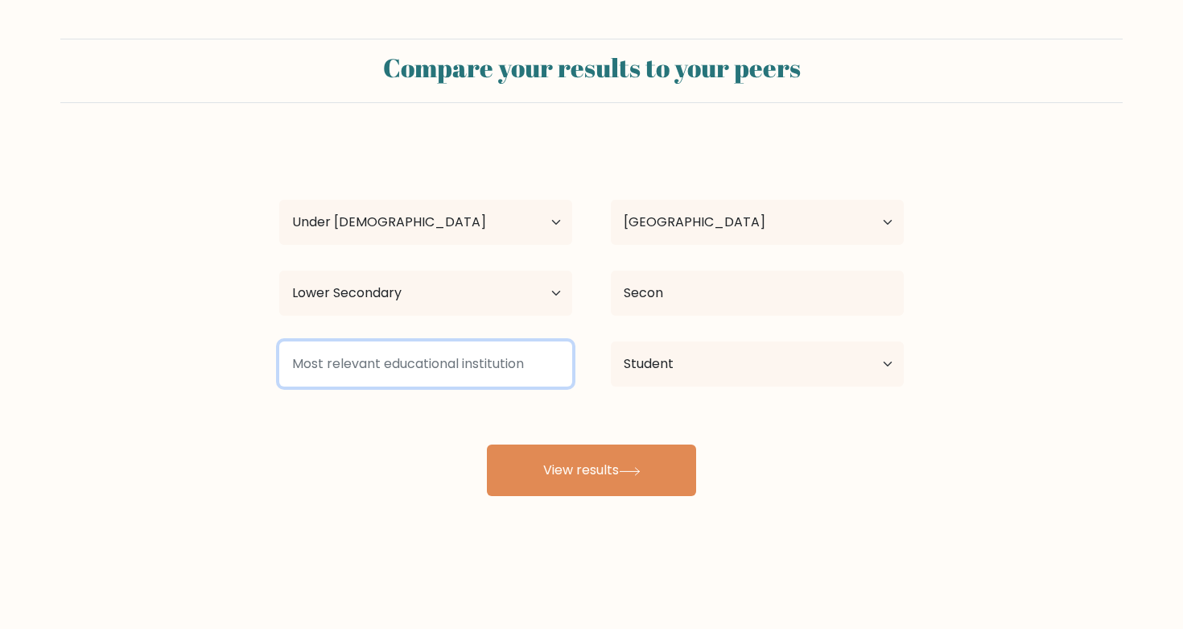
click at [464, 367] on input at bounding box center [425, 363] width 293 height 45
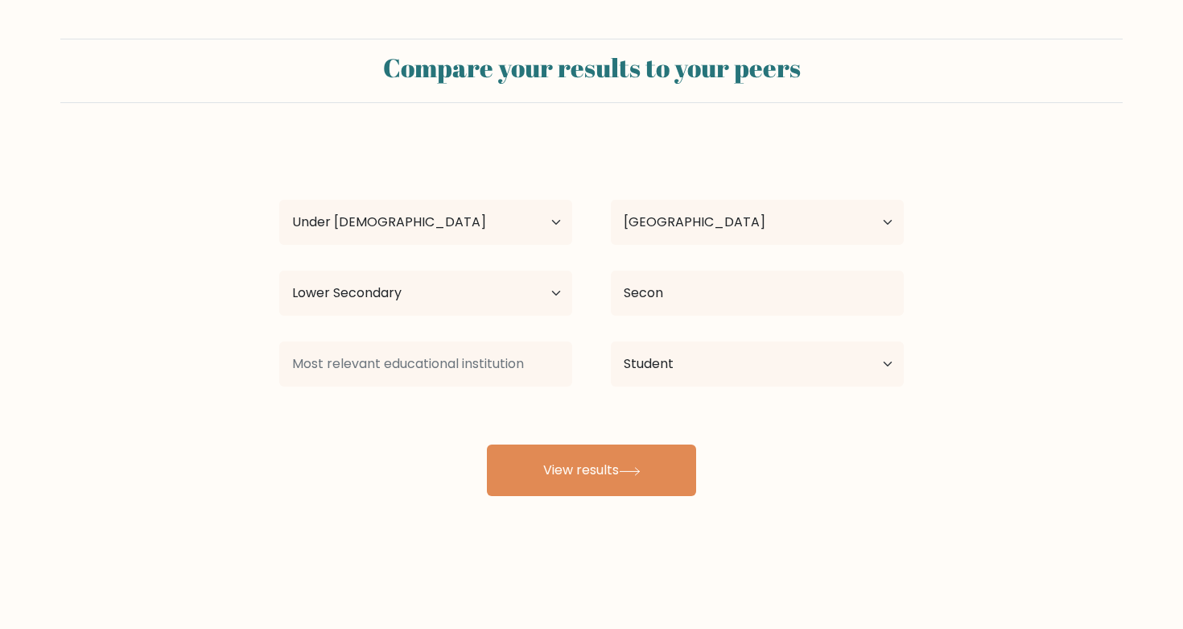
click at [427, 472] on div "Laylee Chen Age Under 18 years old 18-24 years old 25-34 years old 35-44 years …" at bounding box center [592, 319] width 644 height 354
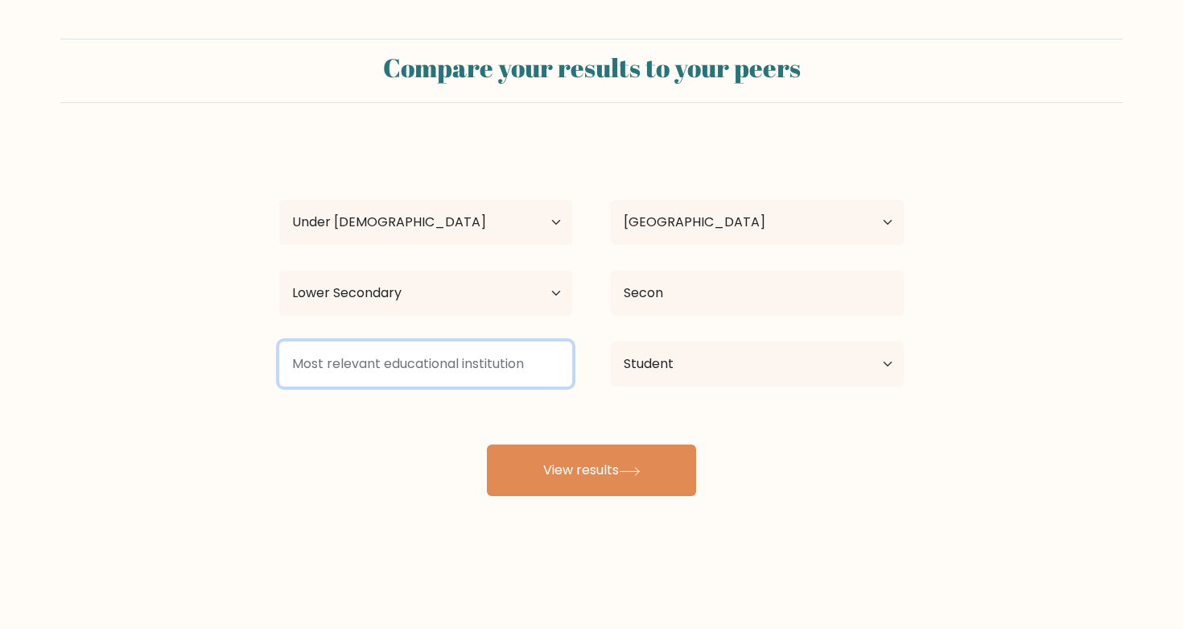
click at [433, 362] on input at bounding box center [425, 363] width 293 height 45
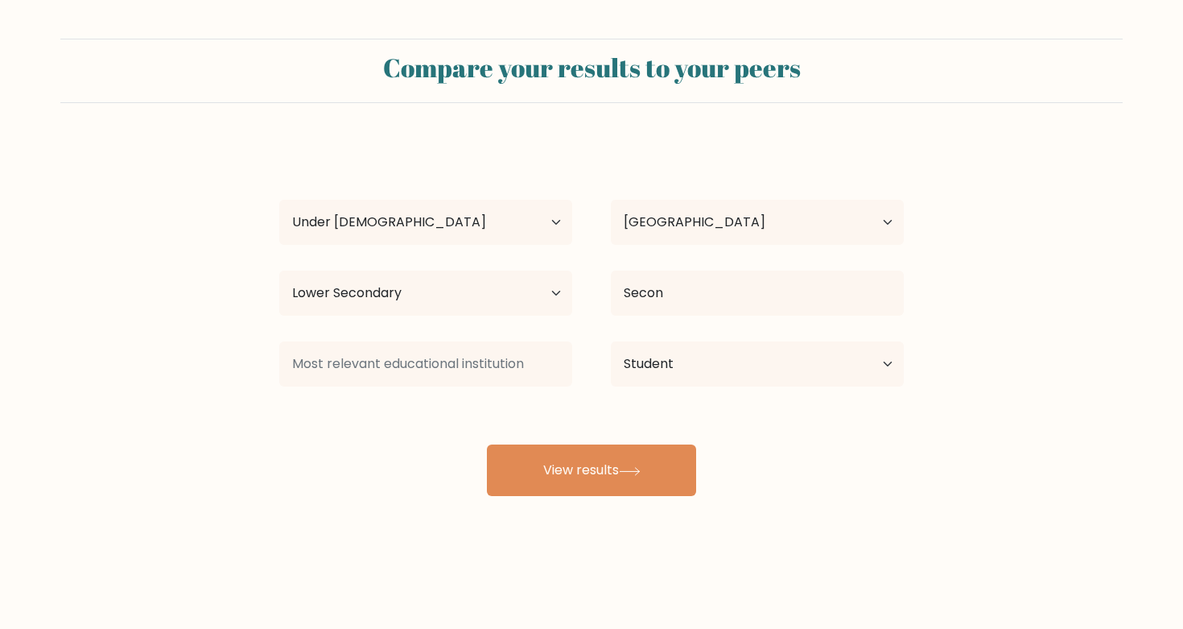
click at [421, 427] on div "Laylee Chen Age Under 18 years old 18-24 years old 25-34 years old 35-44 years …" at bounding box center [592, 319] width 644 height 354
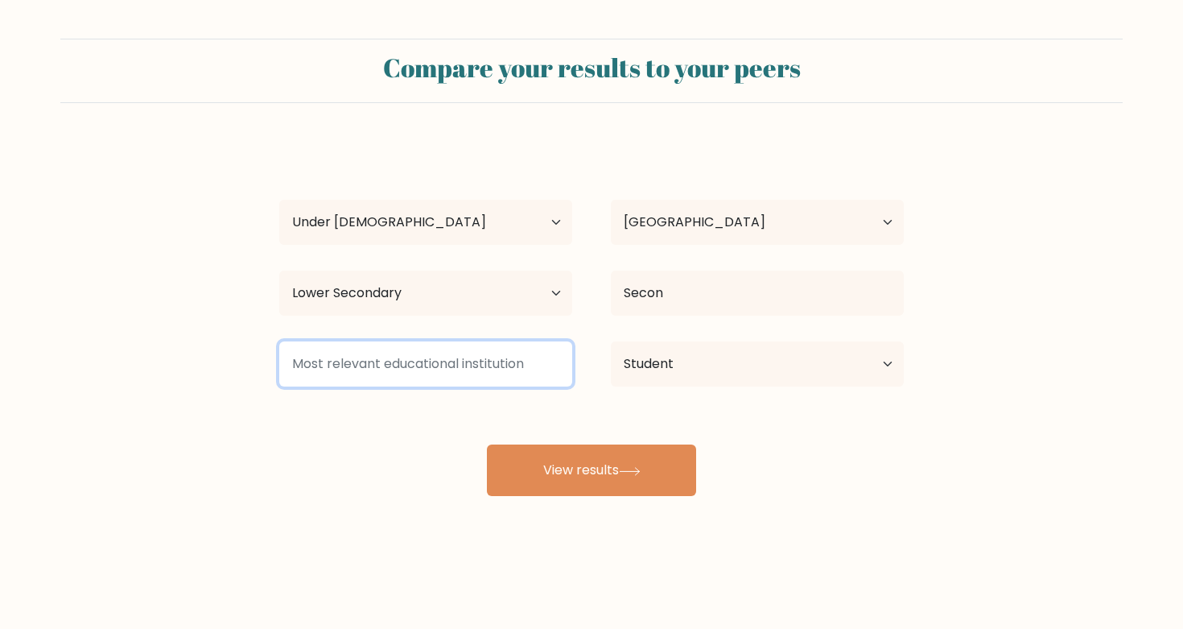
click at [430, 352] on input at bounding box center [425, 363] width 293 height 45
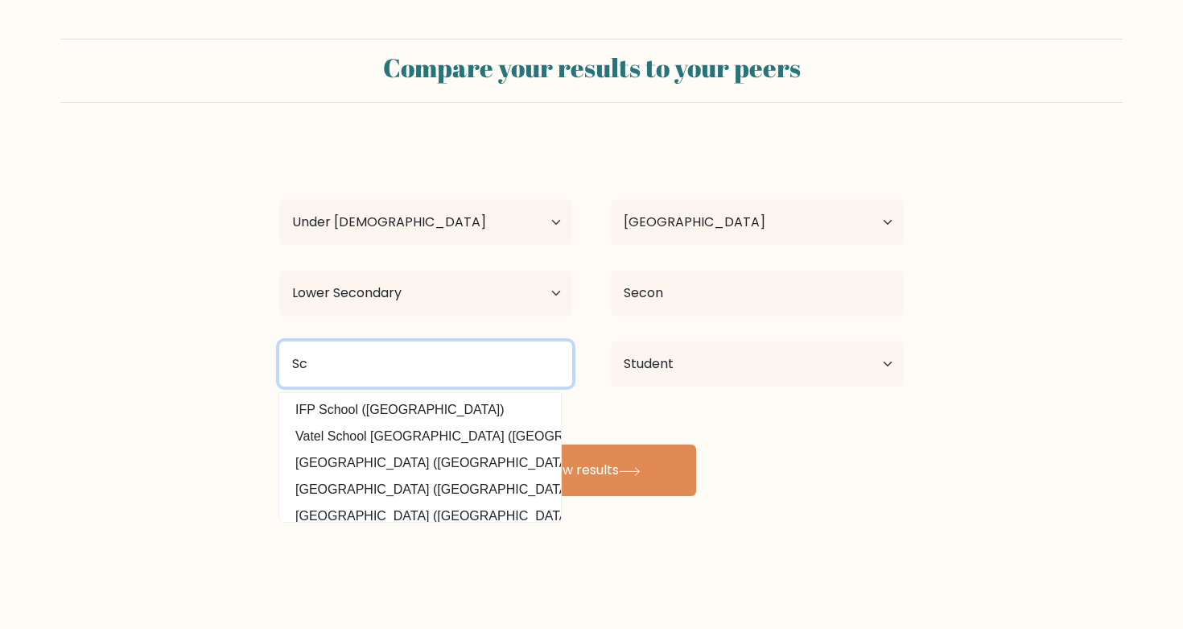
type input "S"
click at [402, 366] on input "Saint Maur Internaional" at bounding box center [425, 363] width 293 height 45
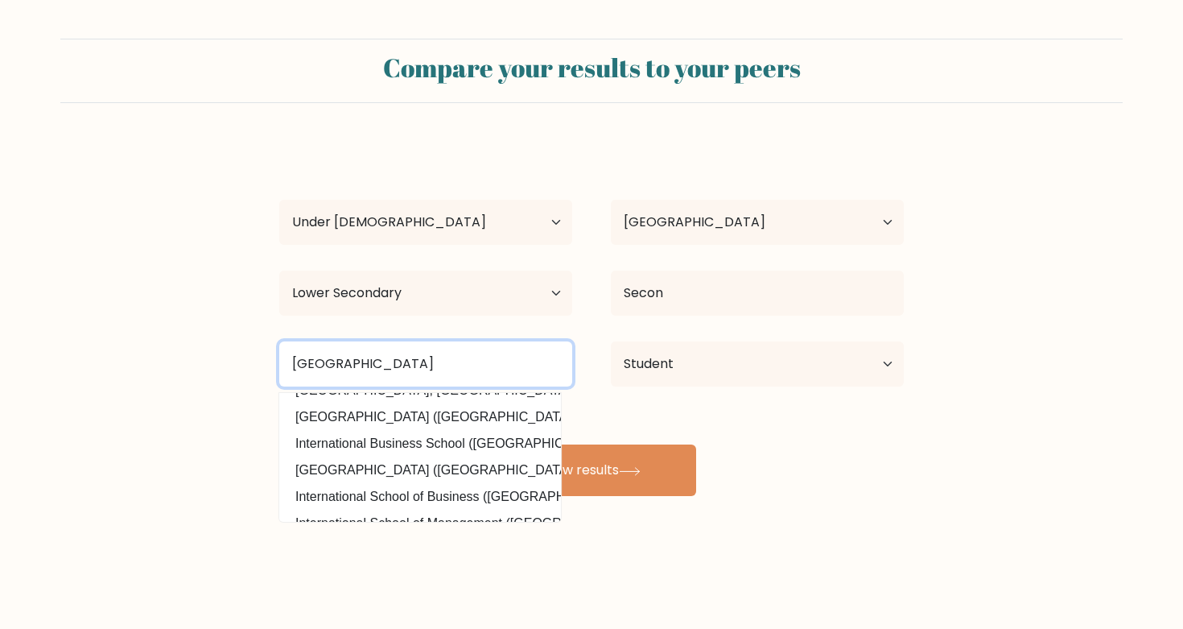
scroll to position [128, 0]
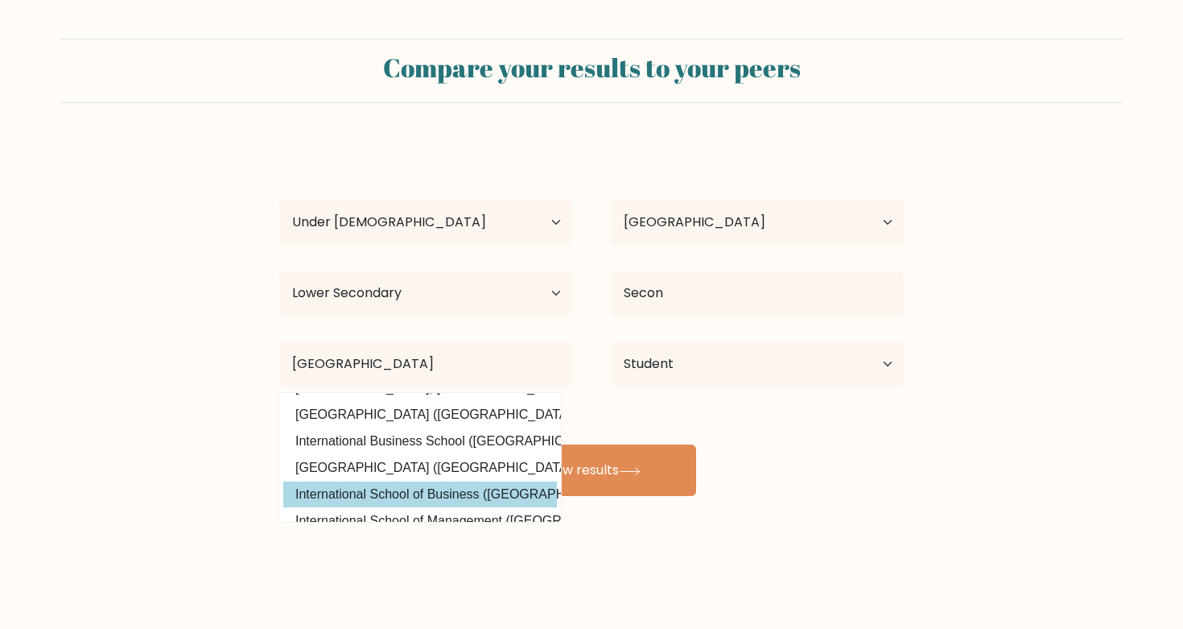
click at [446, 494] on option "International School of Business (Tunisia)" at bounding box center [420, 494] width 274 height 26
type input "International School of Business"
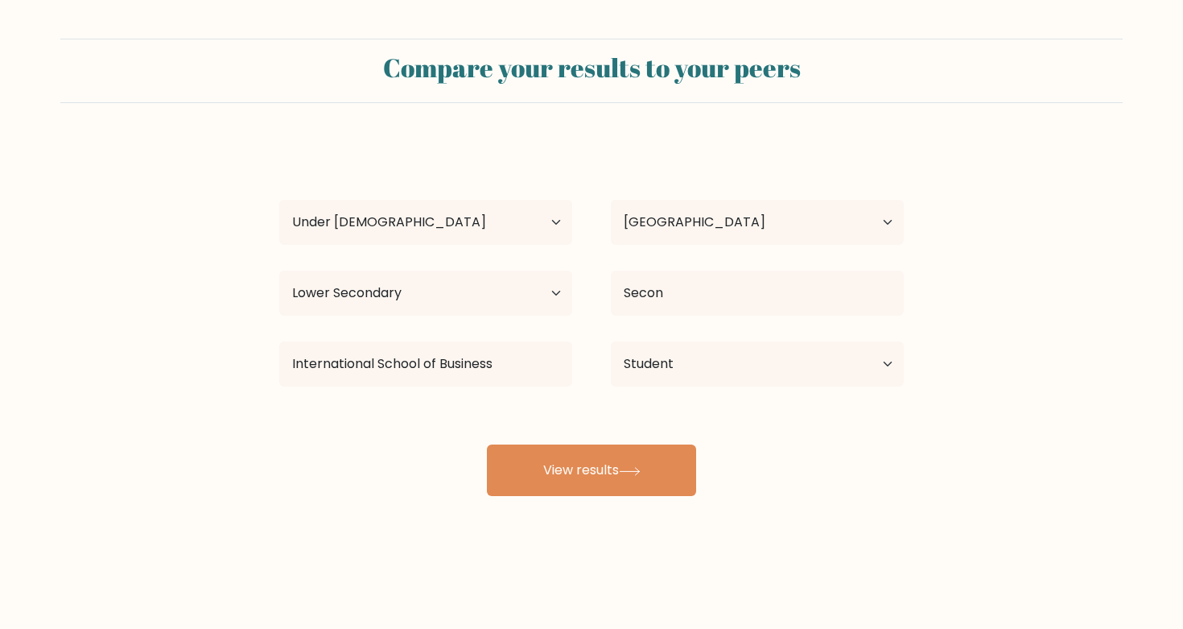
click at [513, 391] on div "International School of Business" at bounding box center [426, 364] width 332 height 58
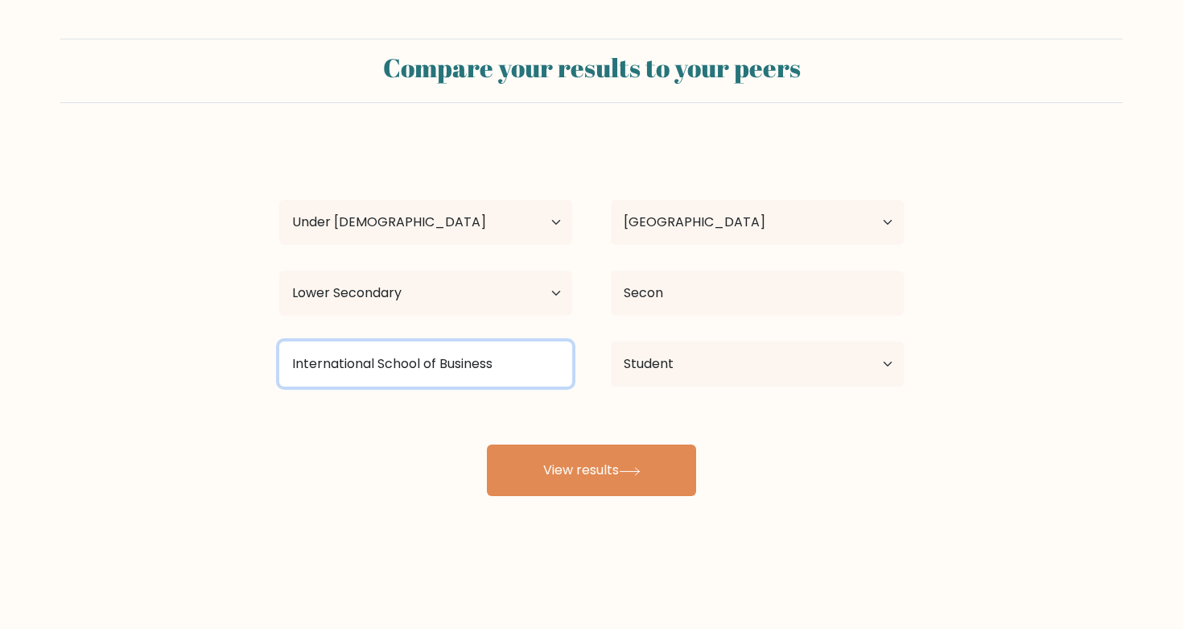
click at [489, 380] on input "International School of Business" at bounding box center [425, 363] width 293 height 45
click at [484, 377] on input "International School of Business" at bounding box center [425, 363] width 293 height 45
click at [484, 372] on input "International School of Business" at bounding box center [425, 363] width 293 height 45
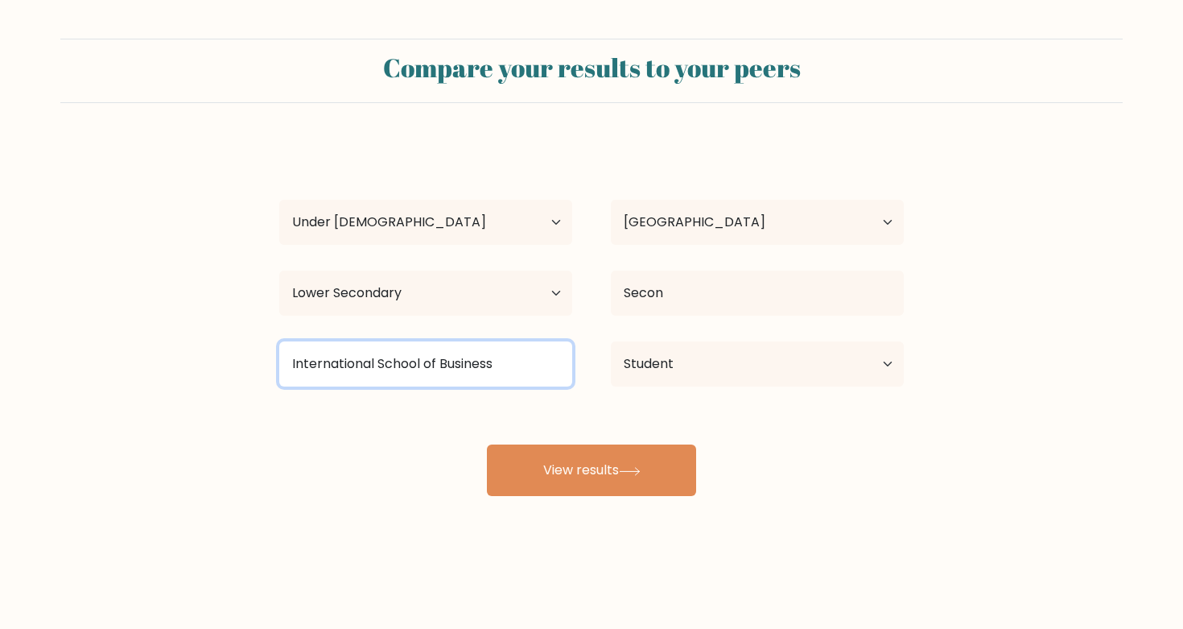
click at [484, 372] on input "International School of Business" at bounding box center [425, 363] width 293 height 45
type input "none"
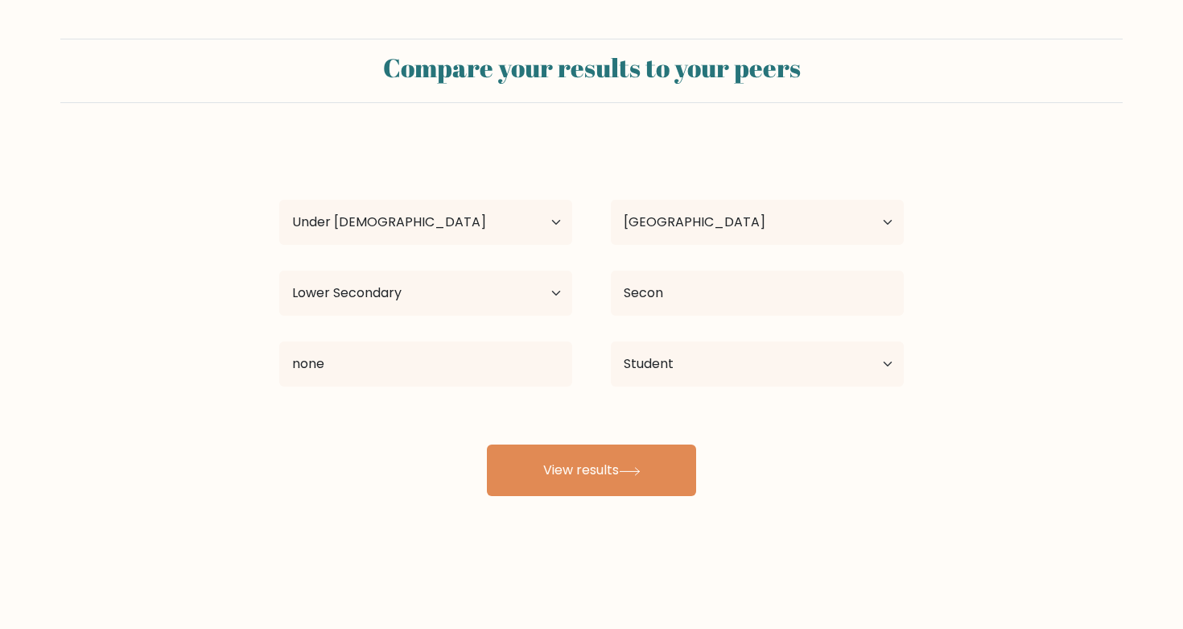
click at [461, 467] on div "Laylee Chen Age Under 18 years old 18-24 years old 25-34 years old 35-44 years …" at bounding box center [592, 319] width 644 height 354
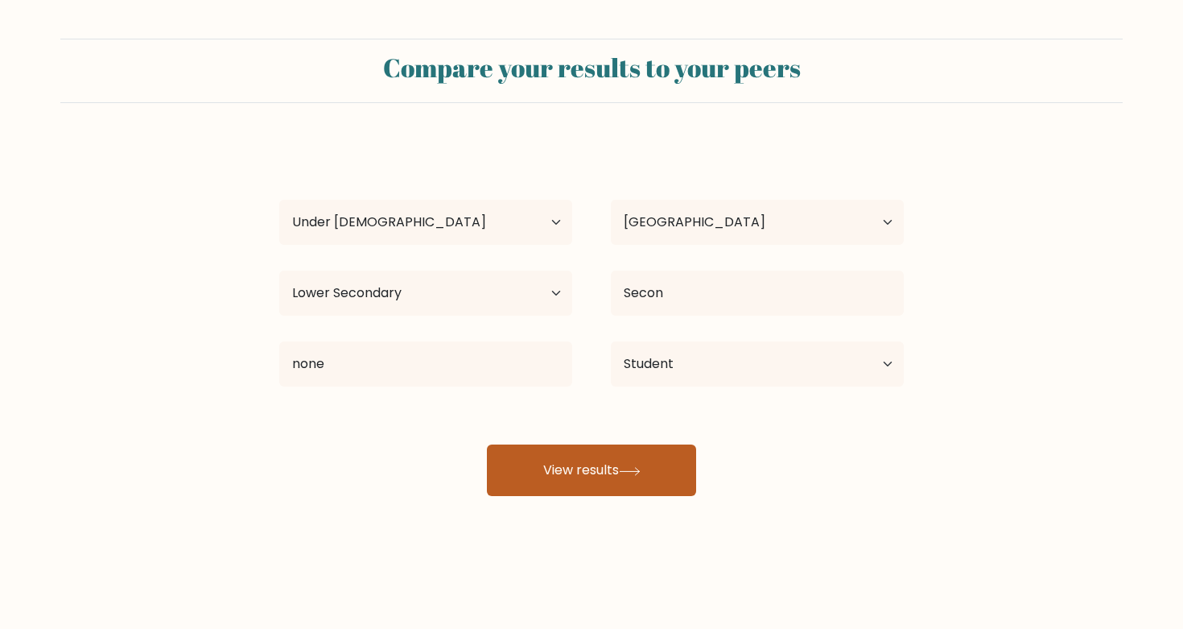
click at [577, 479] on button "View results" at bounding box center [591, 470] width 209 height 52
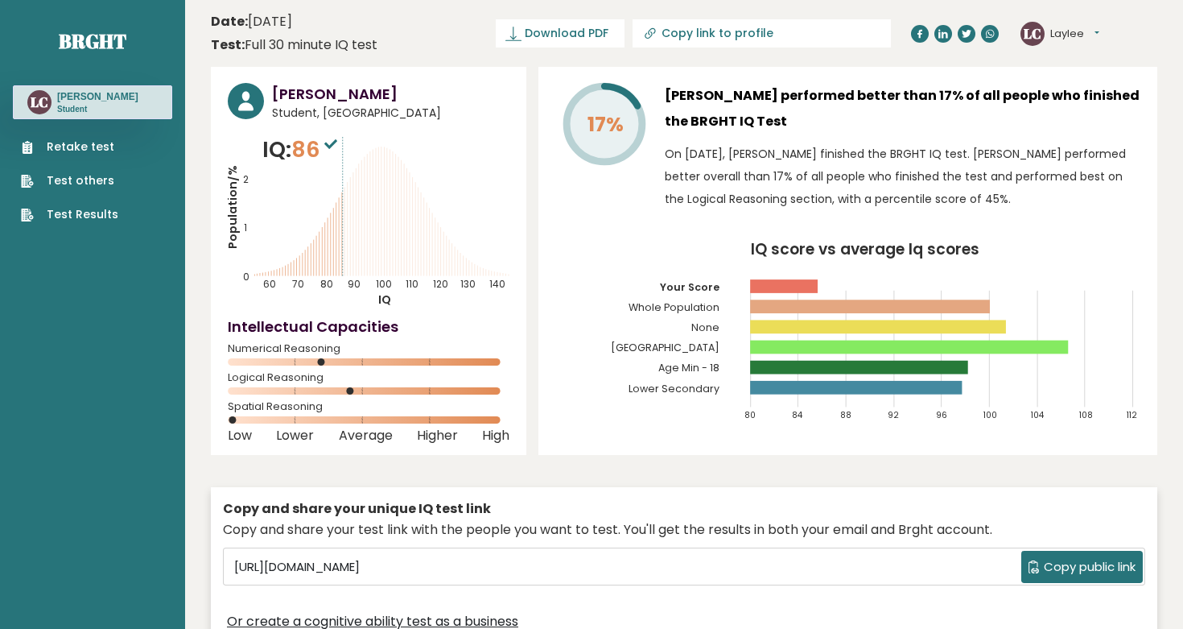
click at [308, 131] on div "Laylee Chen Student, Japan IQ: 86 Population/% IQ 0 1 2 60 70 80 90 100 110 120…" at bounding box center [368, 261] width 315 height 388
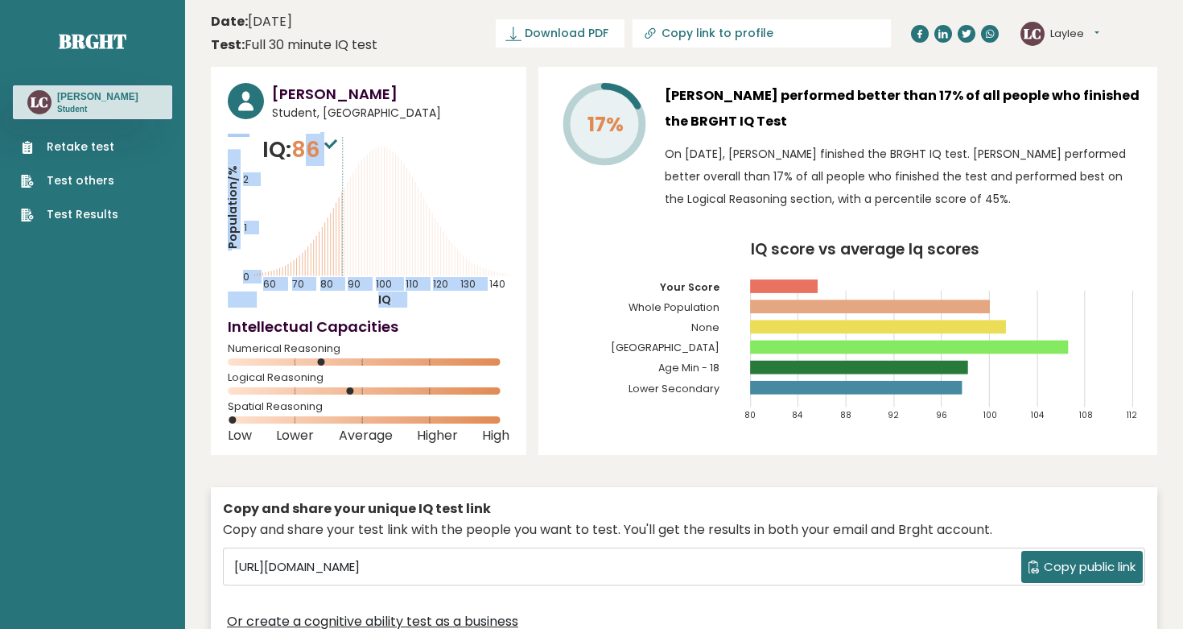
drag, startPoint x: 307, startPoint y: 155, endPoint x: 352, endPoint y: 150, distance: 45.3
click at [352, 150] on div "IQ: 86 Population/% IQ 0 1 2 60 70 80 90 100 110 120 130 140" at bounding box center [369, 221] width 282 height 174
click at [352, 150] on icon "Population/% IQ 0 1 2 60 70 80 90 100 110 120 130 140" at bounding box center [369, 221] width 282 height 174
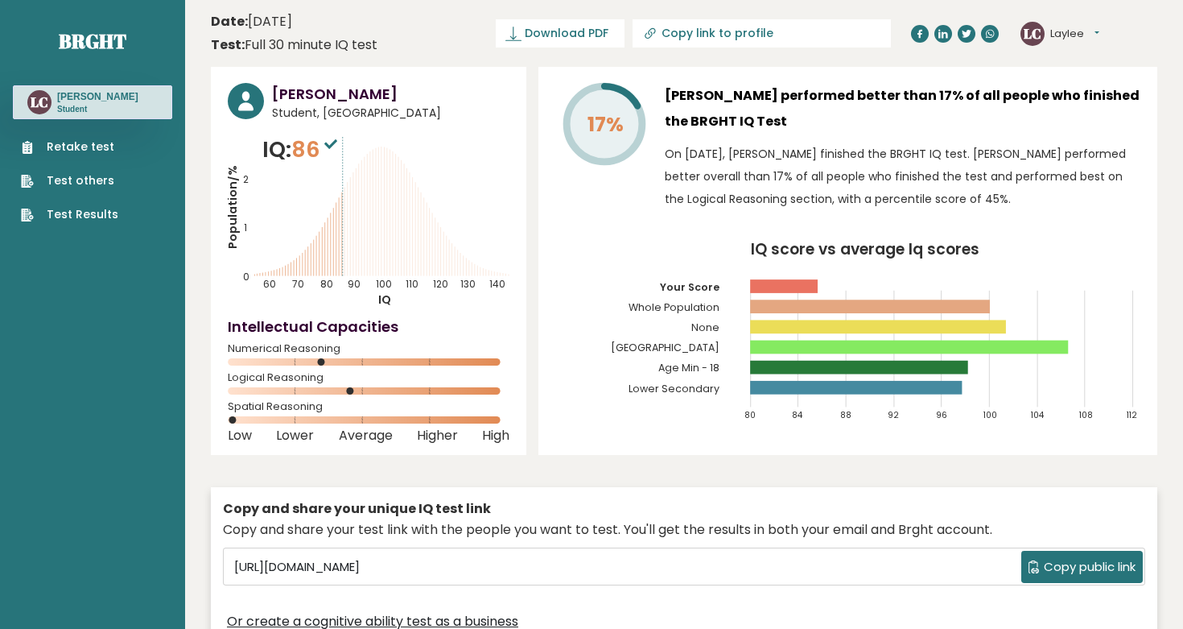
drag, startPoint x: 353, startPoint y: 389, endPoint x: 394, endPoint y: 388, distance: 40.2
click at [394, 388] on icon at bounding box center [369, 390] width 282 height 7
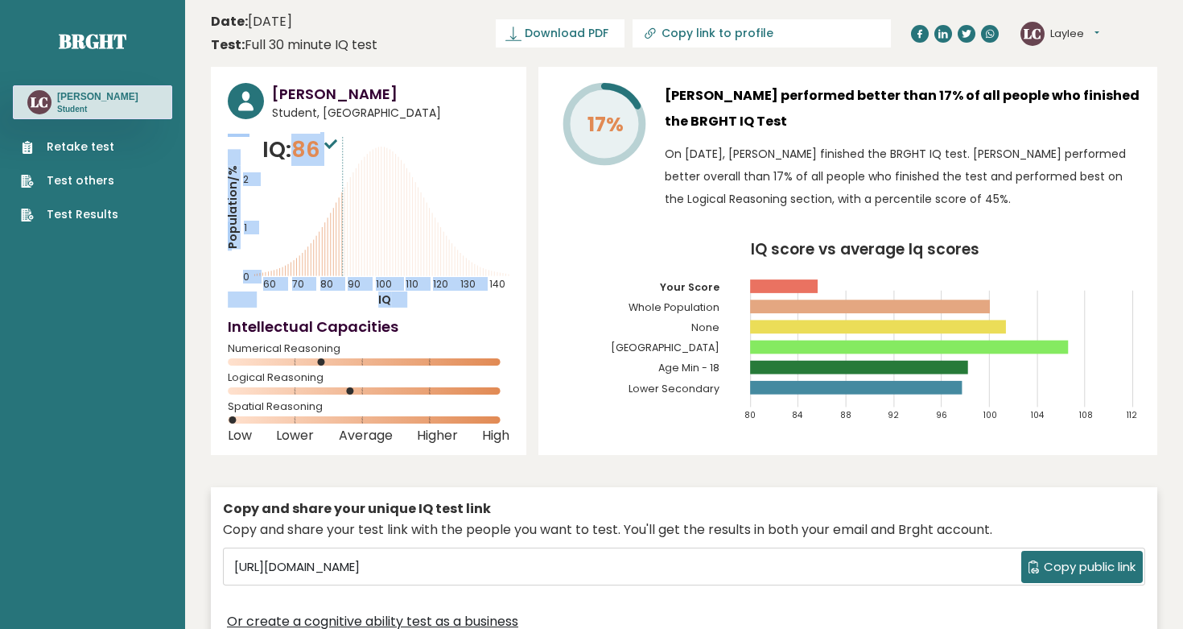
drag, startPoint x: 295, startPoint y: 150, endPoint x: 447, endPoint y: 150, distance: 152.1
click at [447, 150] on div "IQ: 86 Population/% IQ 0 1 2 60 70 80 90 100 110 120 130 140" at bounding box center [369, 221] width 282 height 174
click at [102, 36] on link "Brght" at bounding box center [93, 41] width 68 height 26
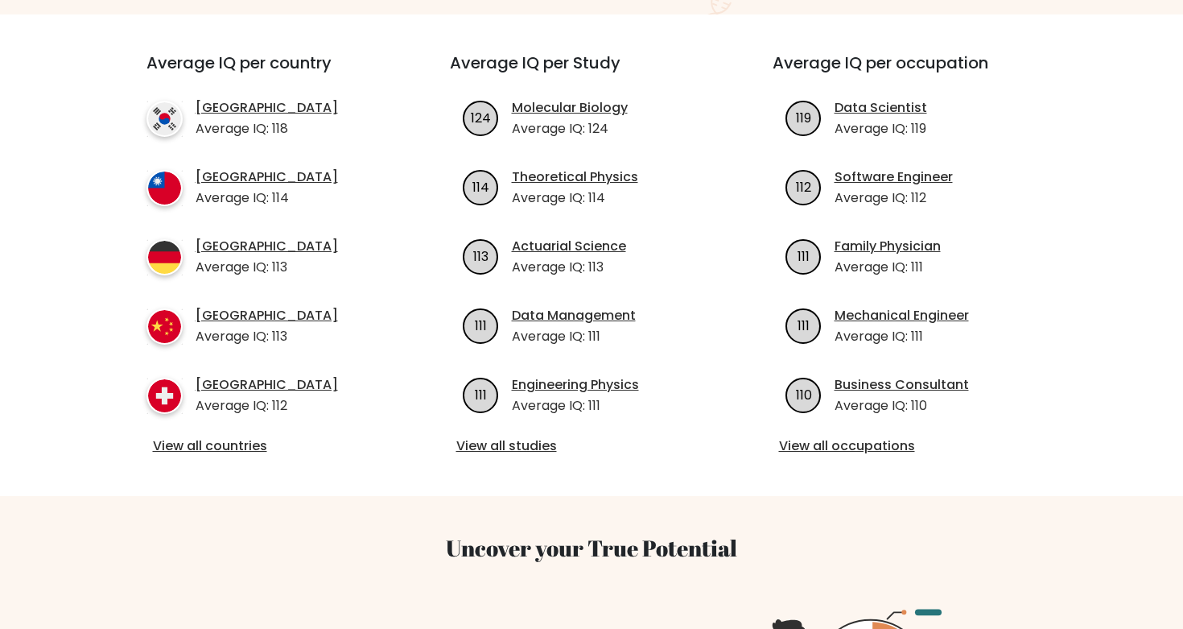
scroll to position [570, 0]
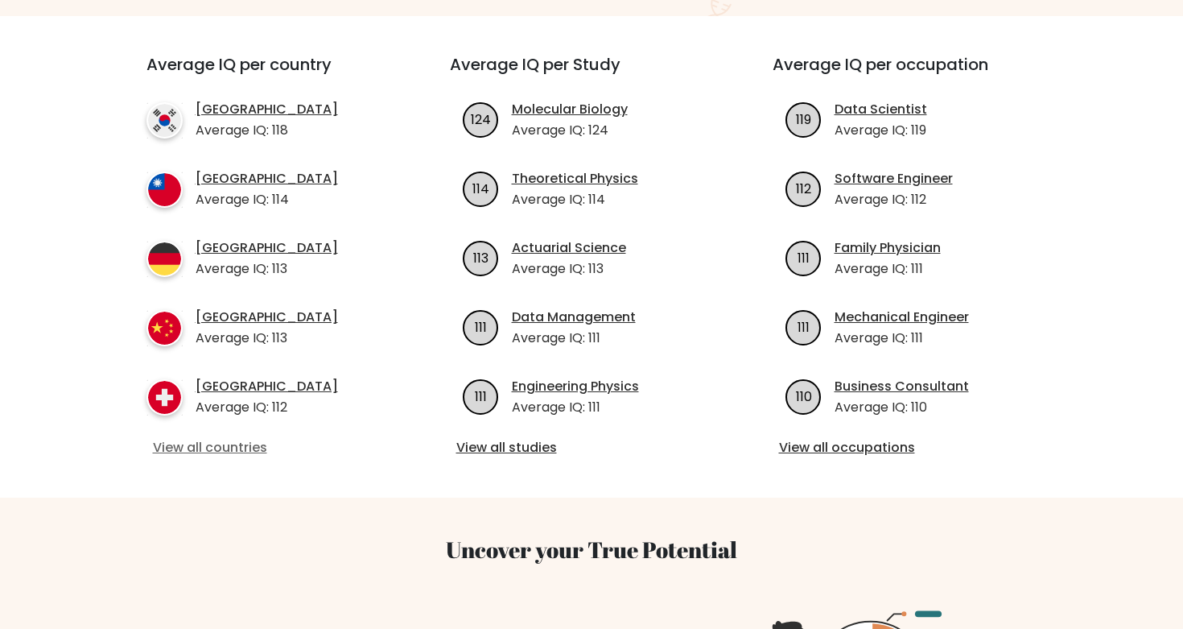
click at [233, 438] on link "View all countries" at bounding box center [269, 447] width 233 height 19
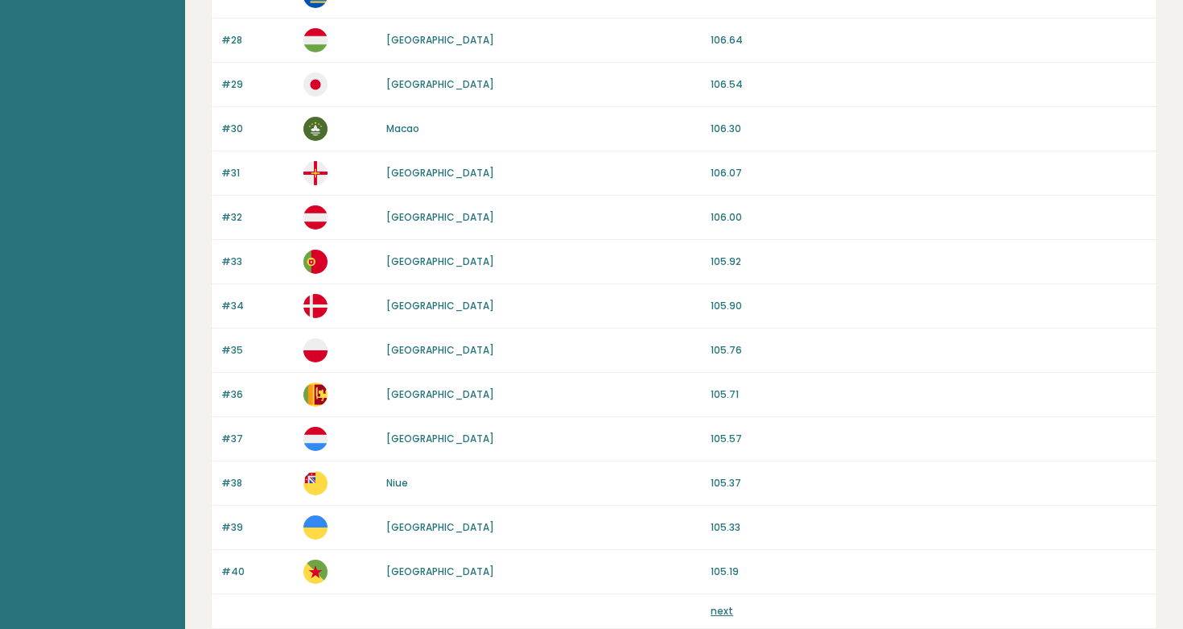
scroll to position [1486, 0]
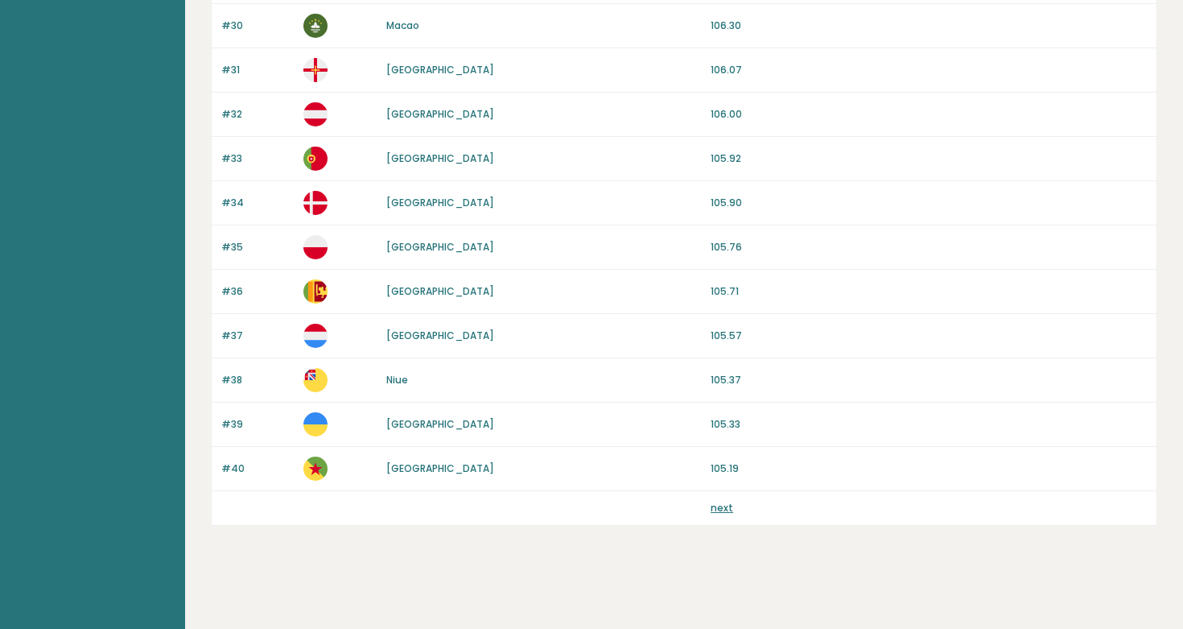
click at [722, 509] on link "next" at bounding box center [722, 508] width 23 height 14
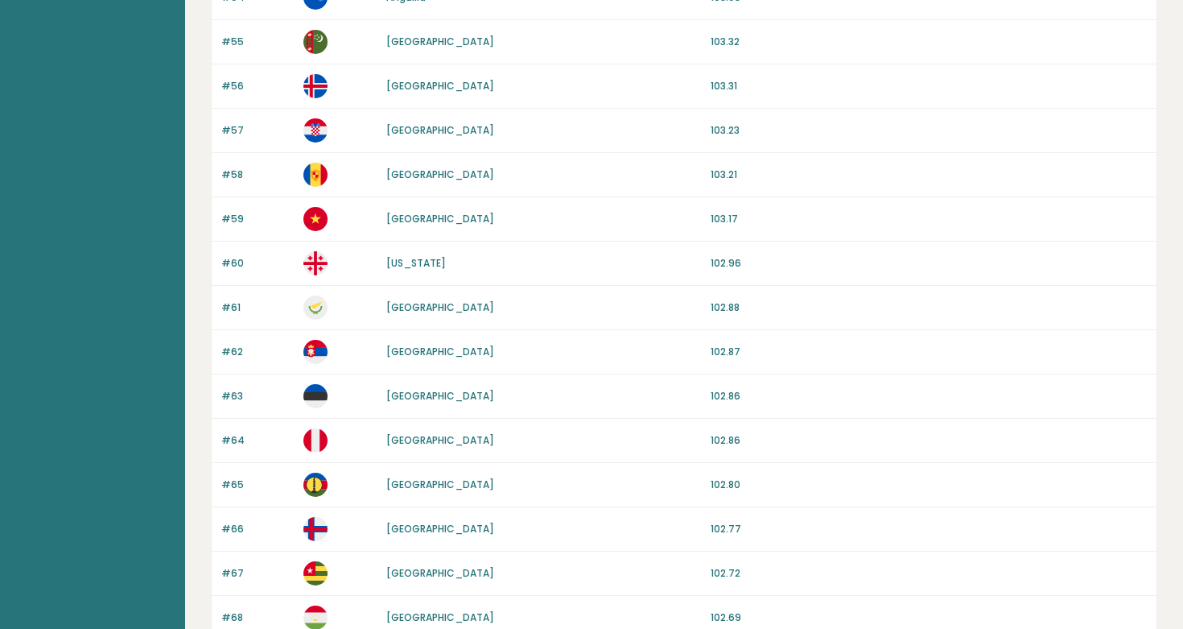
scroll to position [1486, 0]
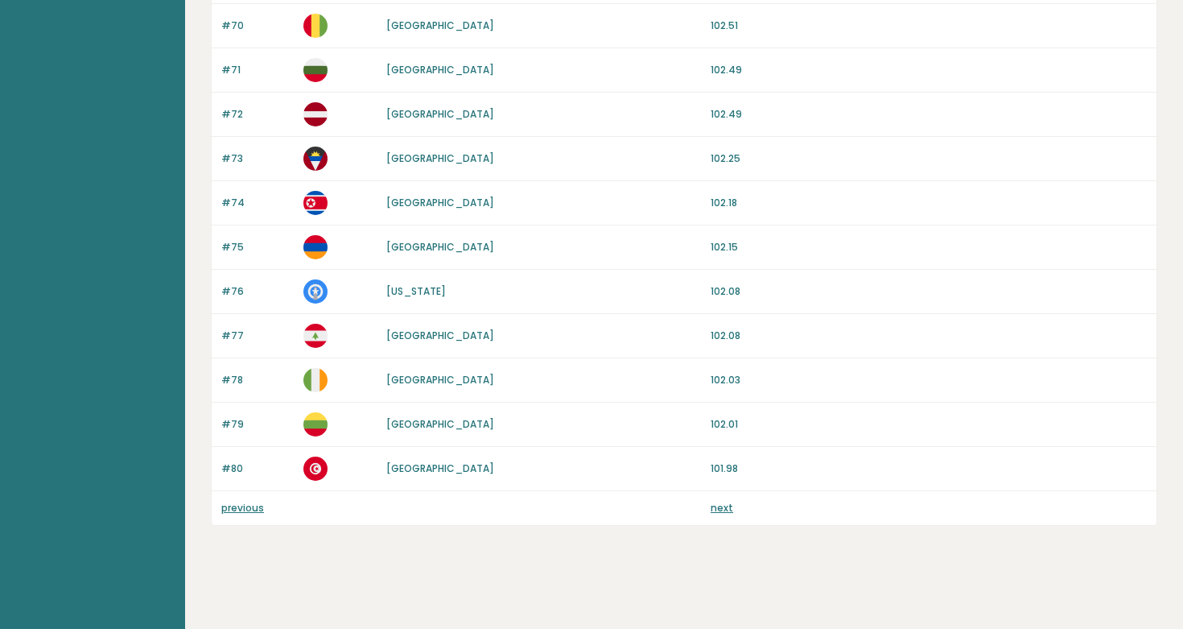
click at [724, 508] on link "next" at bounding box center [722, 508] width 23 height 14
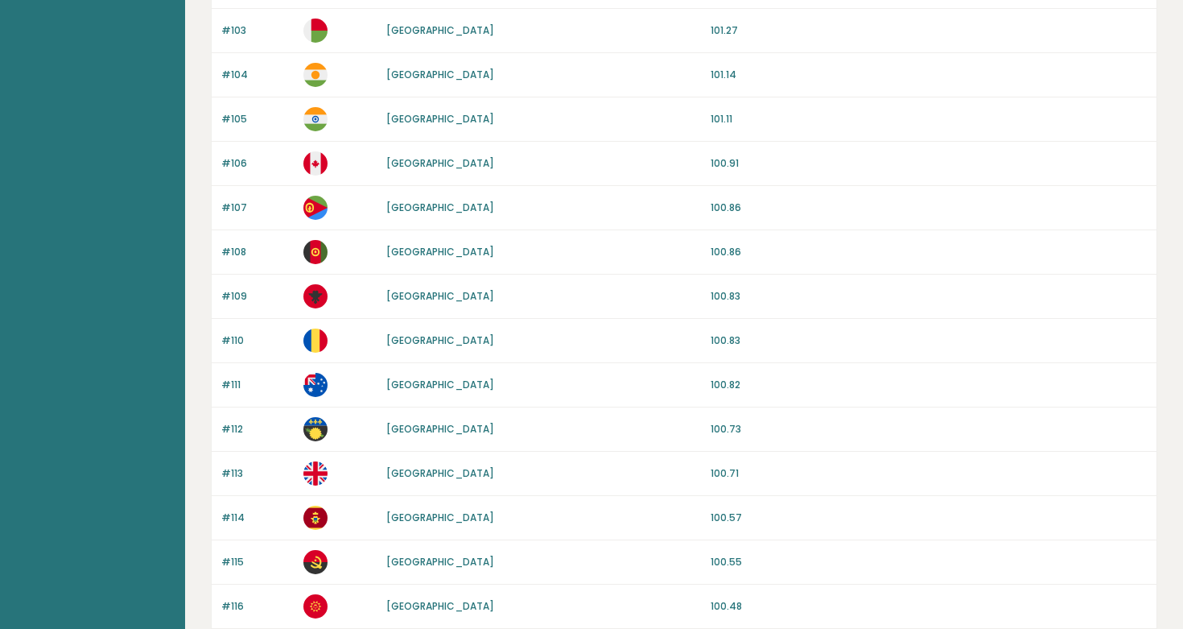
scroll to position [1486, 0]
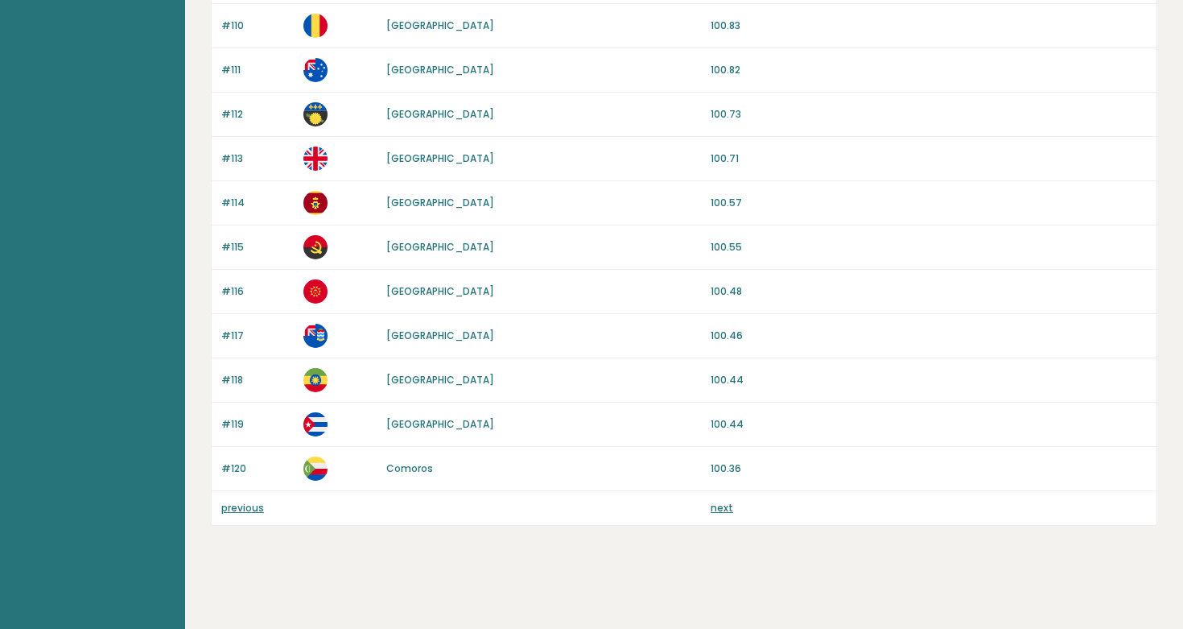
click at [724, 508] on link "next" at bounding box center [722, 508] width 23 height 14
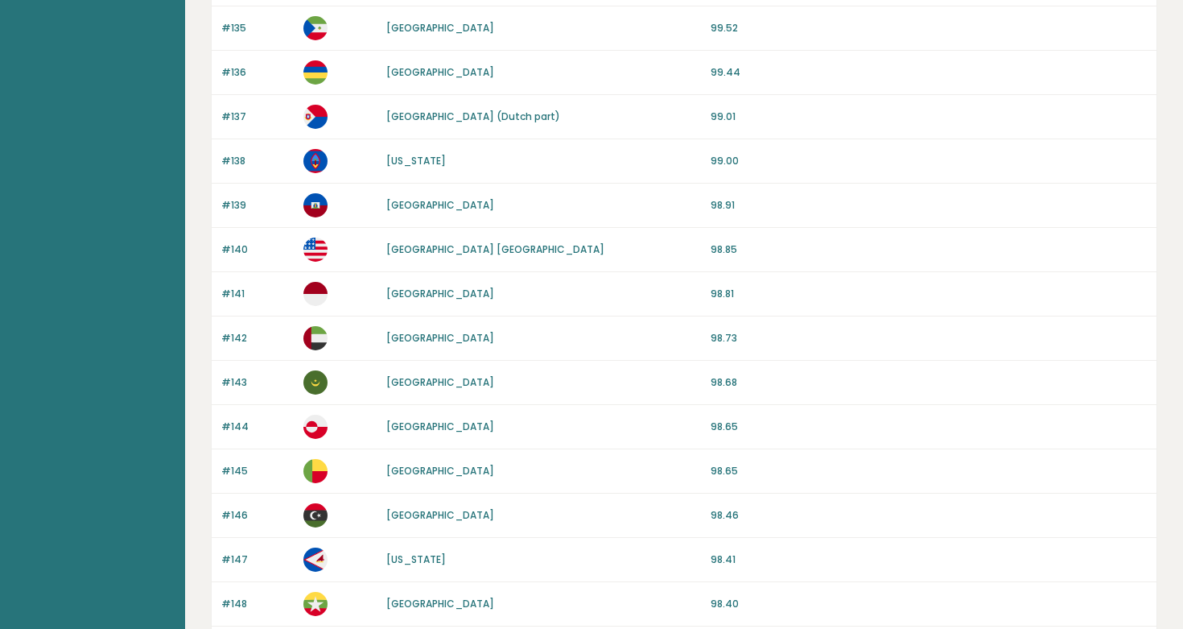
scroll to position [1486, 0]
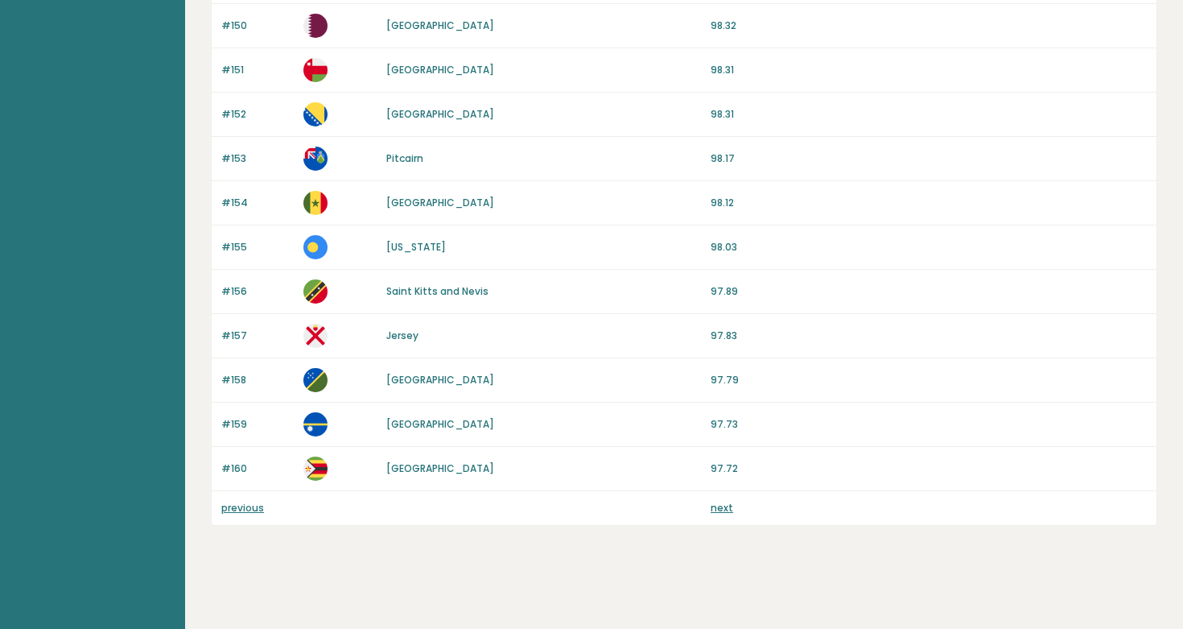
click at [724, 508] on link "next" at bounding box center [722, 508] width 23 height 14
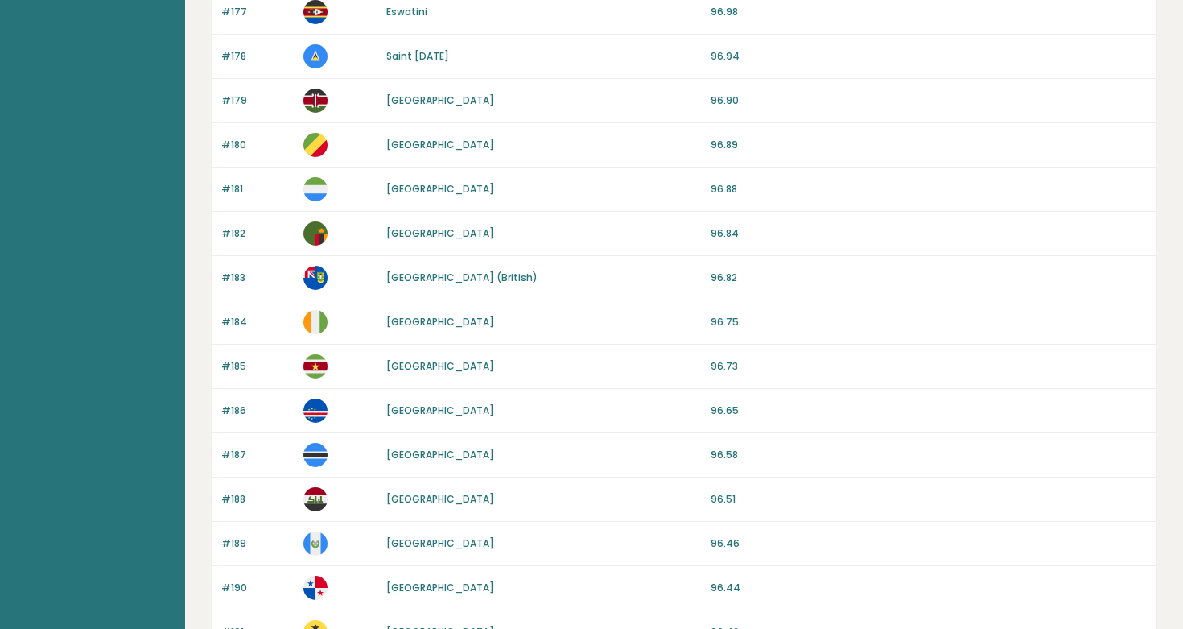
scroll to position [1486, 0]
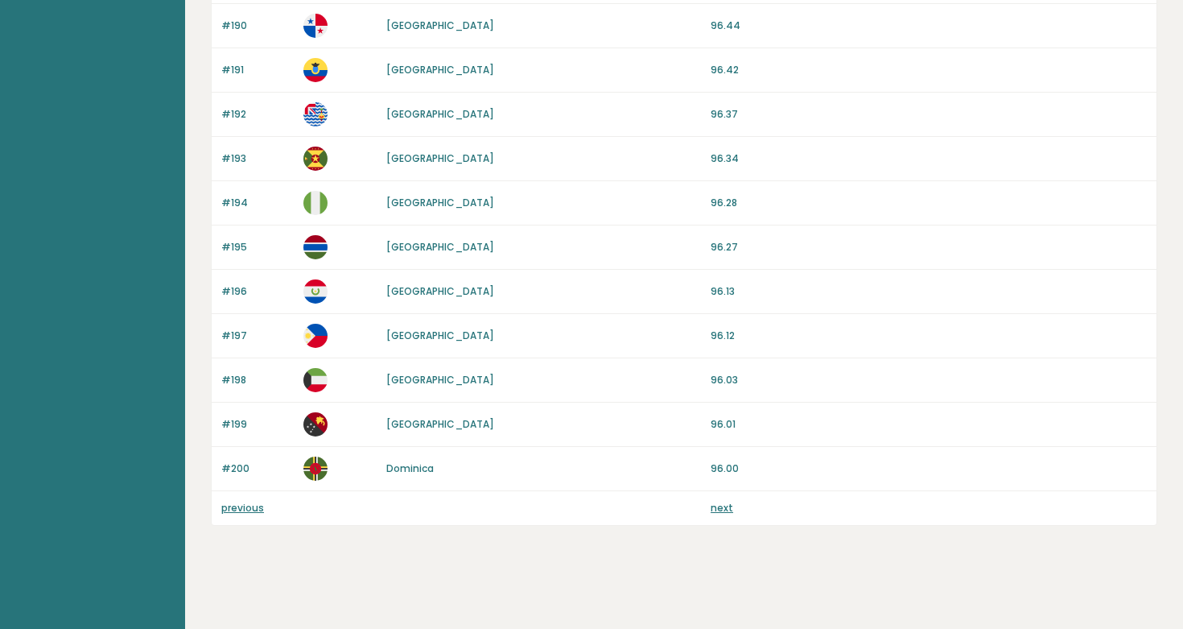
click at [721, 506] on link "next" at bounding box center [722, 508] width 23 height 14
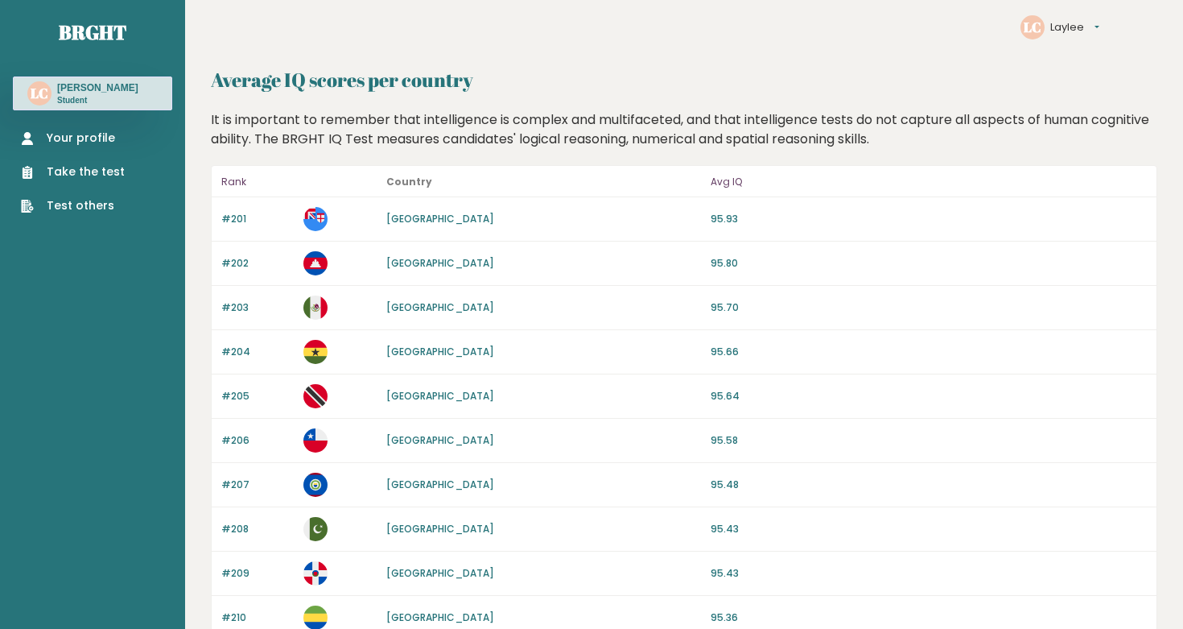
scroll to position [6, 0]
